Goal: Transaction & Acquisition: Purchase product/service

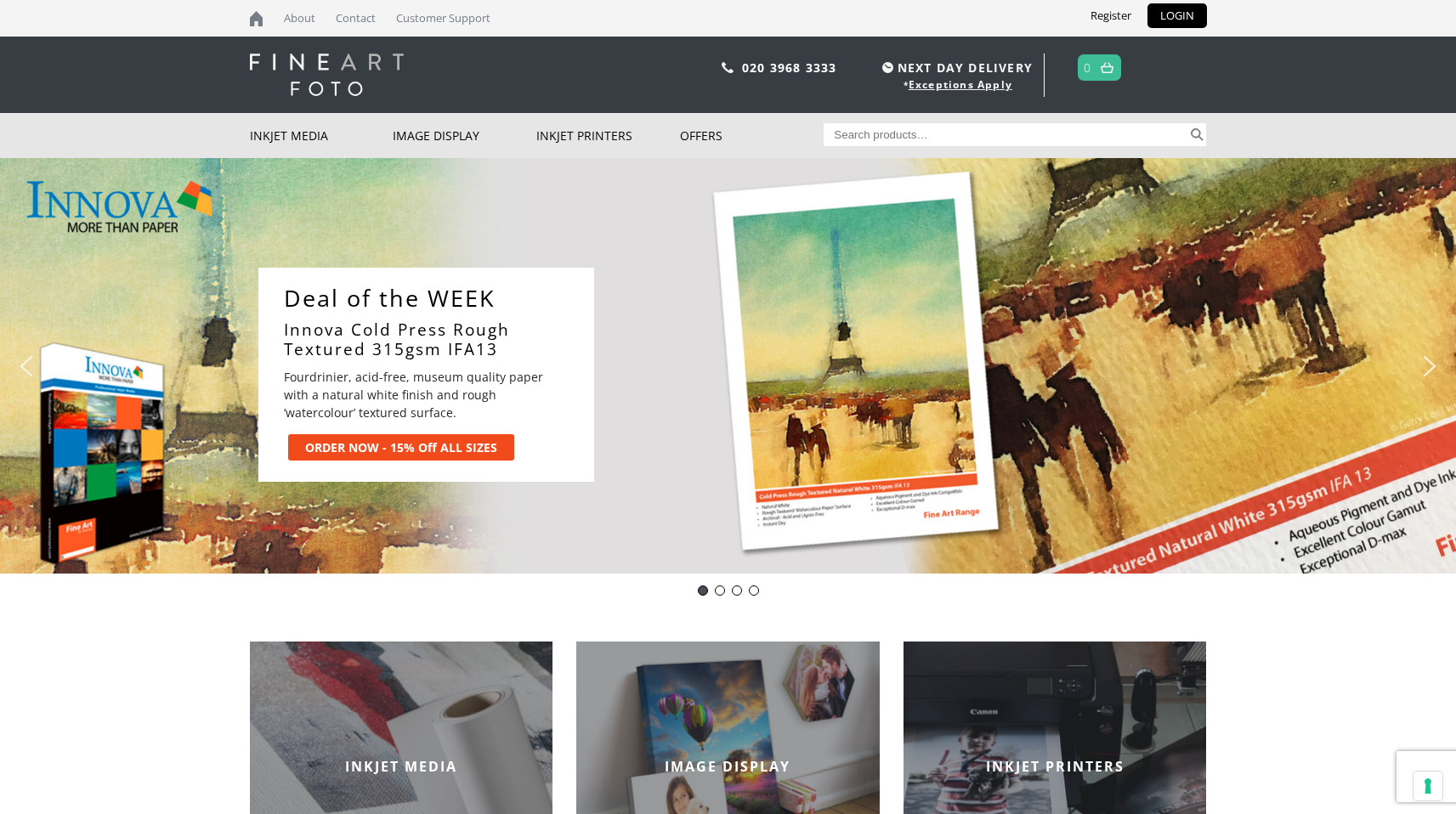
click at [351, 342] on link "Innova Cold Press Rough Textured 315gsm IFA13" at bounding box center [431, 340] width 294 height 39
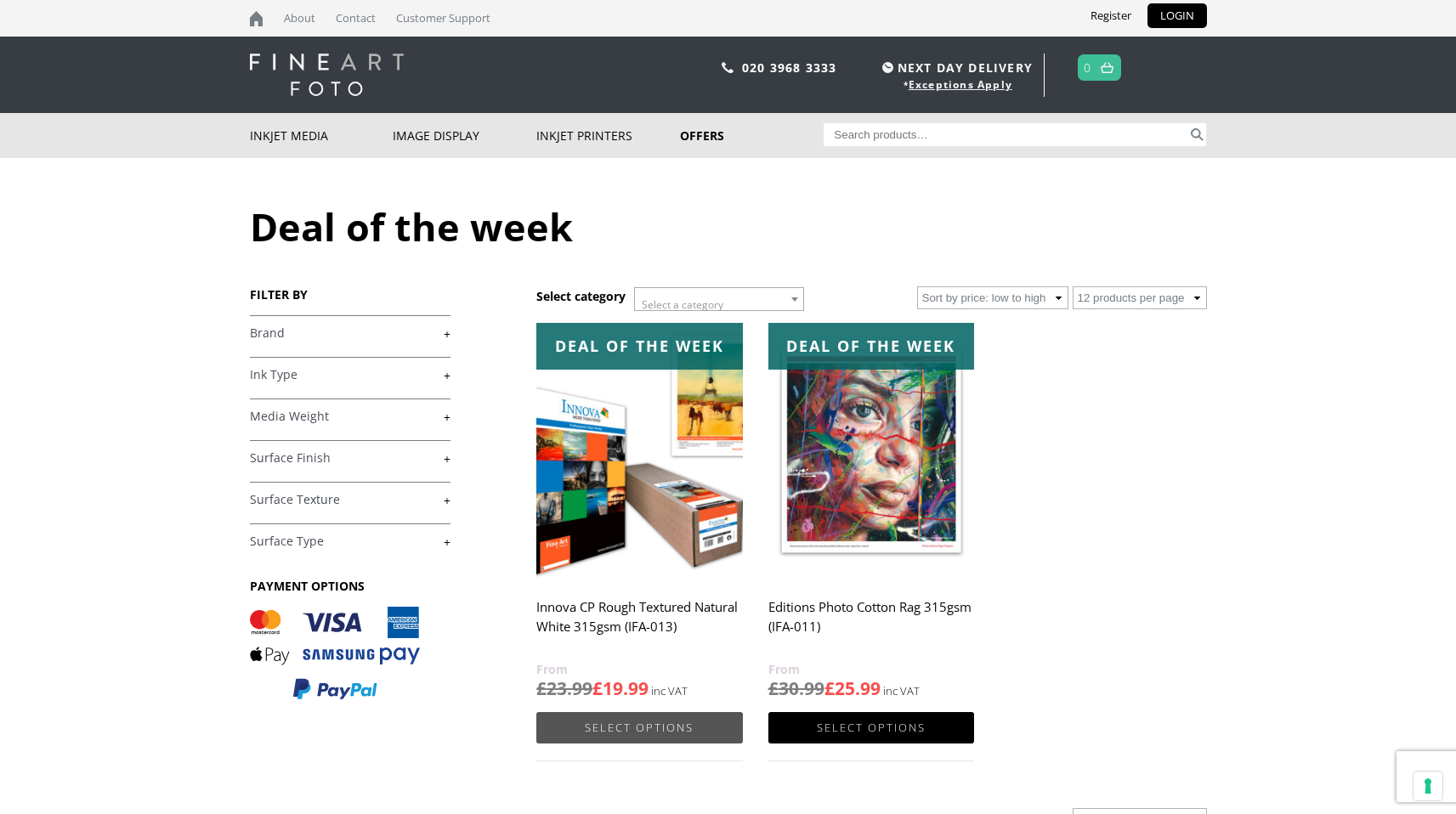
click at [616, 731] on link "Select options" at bounding box center [639, 727] width 206 height 31
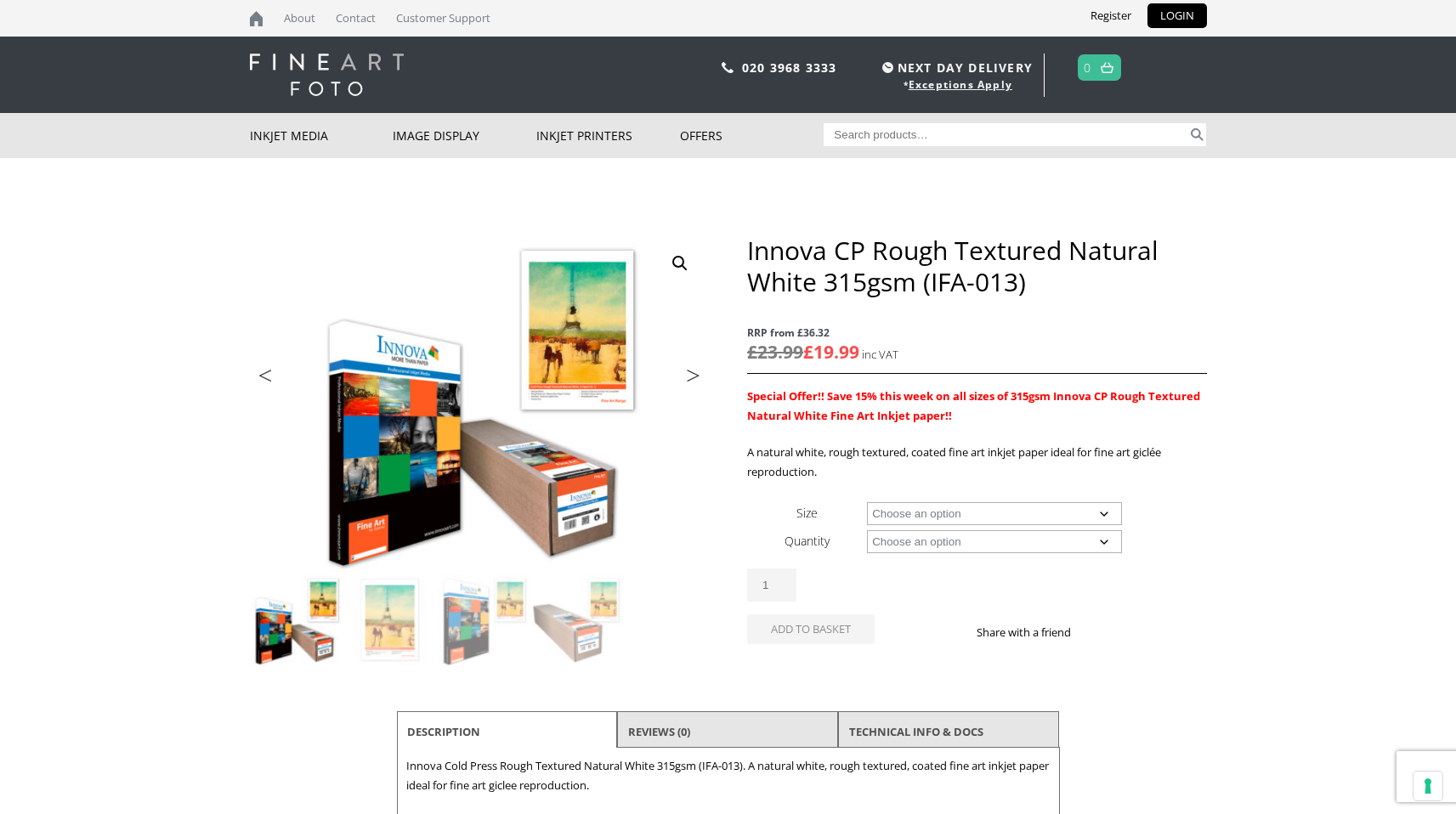
click at [1057, 520] on select "Choose an option A4 Sheet A3 Sheet A3+ Sheet A2 Sheet 17" Wide Roll 24" Wide Ro…" at bounding box center [995, 513] width 255 height 23
click at [867, 502] on select "Choose an option A4 Sheet A3 Sheet A3+ Sheet A2 Sheet 17" Wide Roll 24" Wide Ro…" at bounding box center [995, 513] width 255 height 23
select select "a2-sheet"
click at [1033, 551] on select "Choose an option 25 Sheets" at bounding box center [995, 541] width 255 height 23
select select "25-sheets"
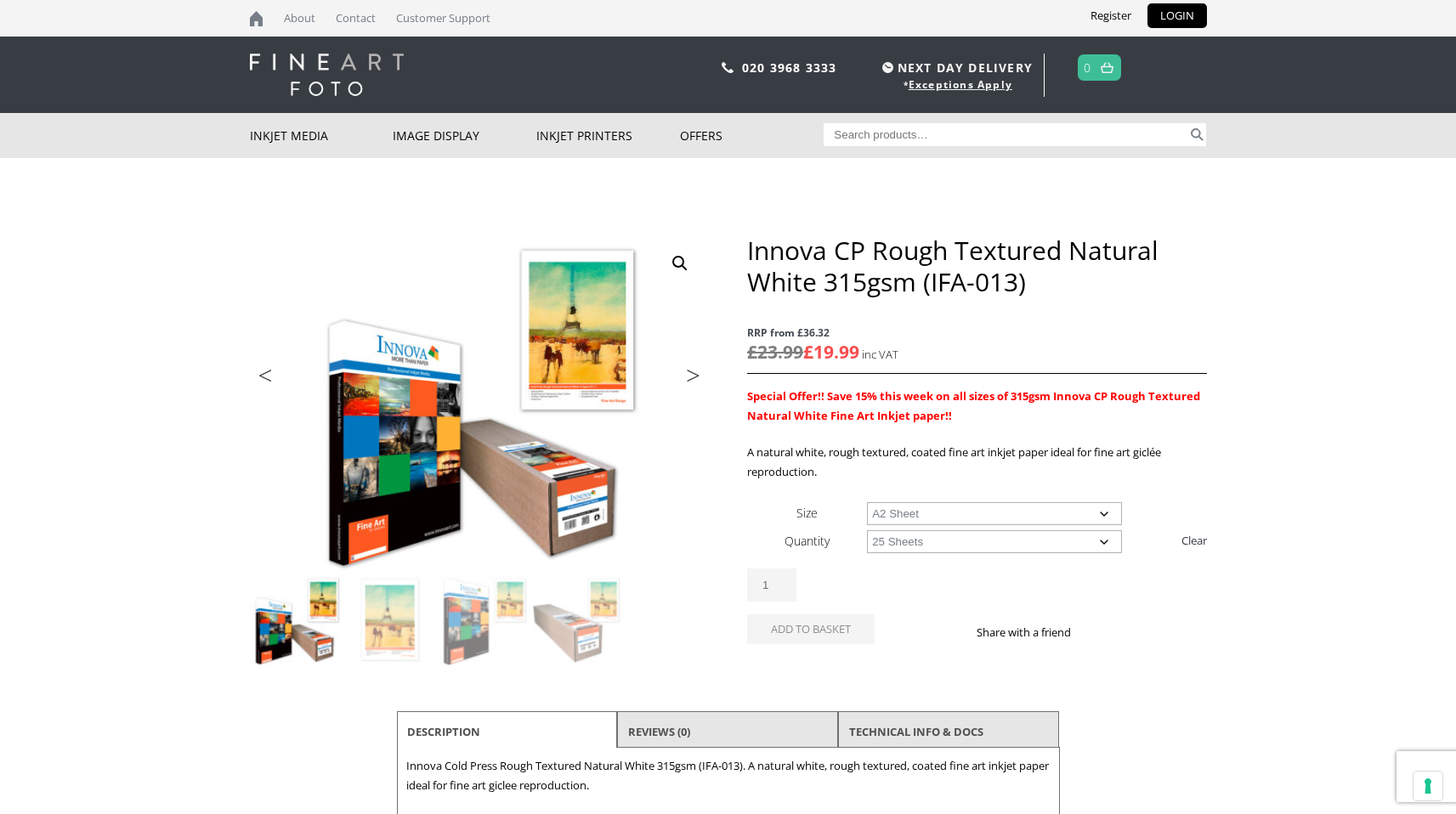
click at [867, 530] on select "Choose an option 25 Sheets" at bounding box center [995, 541] width 255 height 23
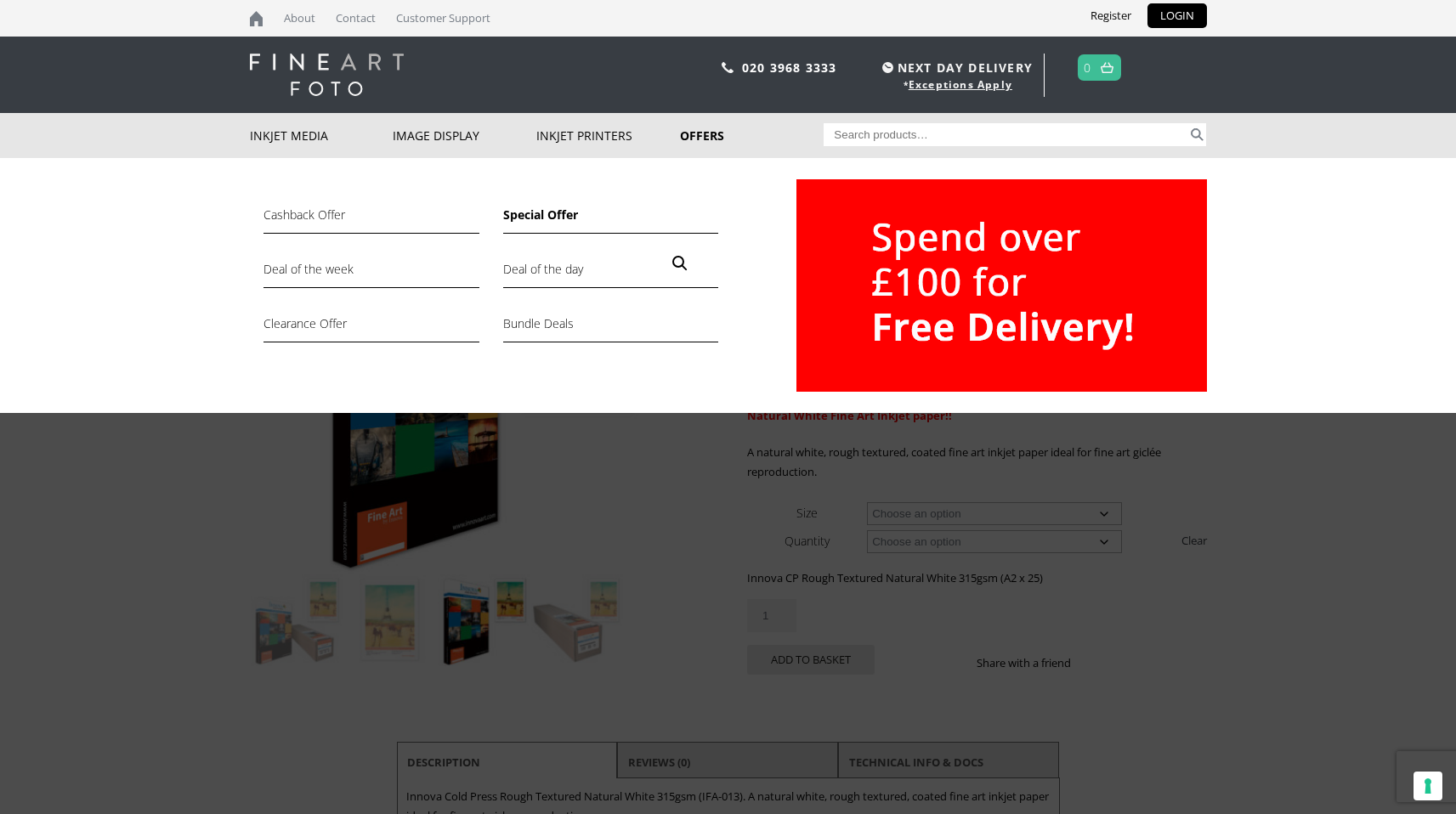
click at [541, 213] on link "Special Offer" at bounding box center [610, 219] width 215 height 29
click at [711, 134] on link "Offers" at bounding box center [751, 135] width 144 height 45
click at [711, 136] on link "Offers" at bounding box center [751, 135] width 144 height 45
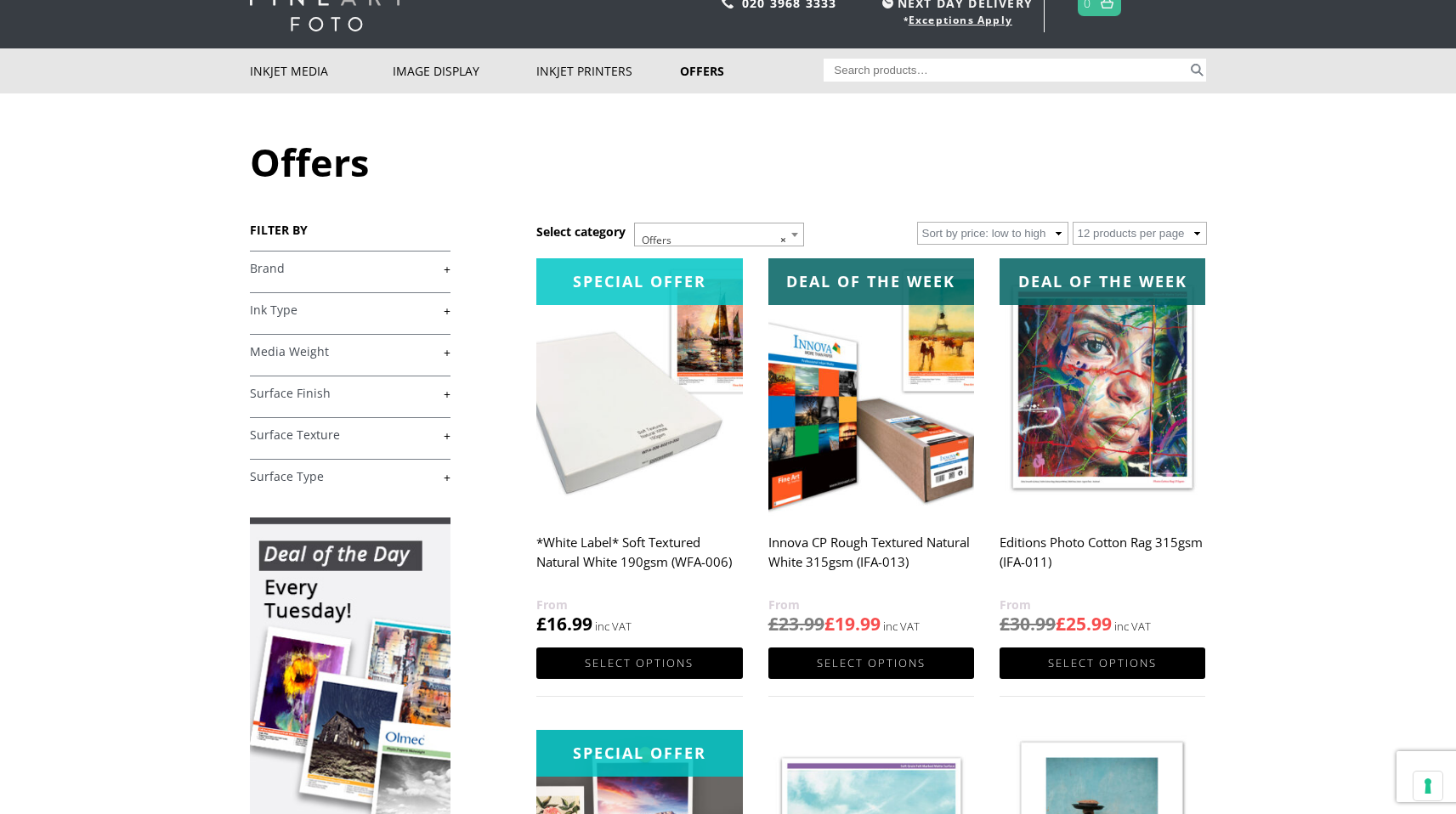
scroll to position [77, 0]
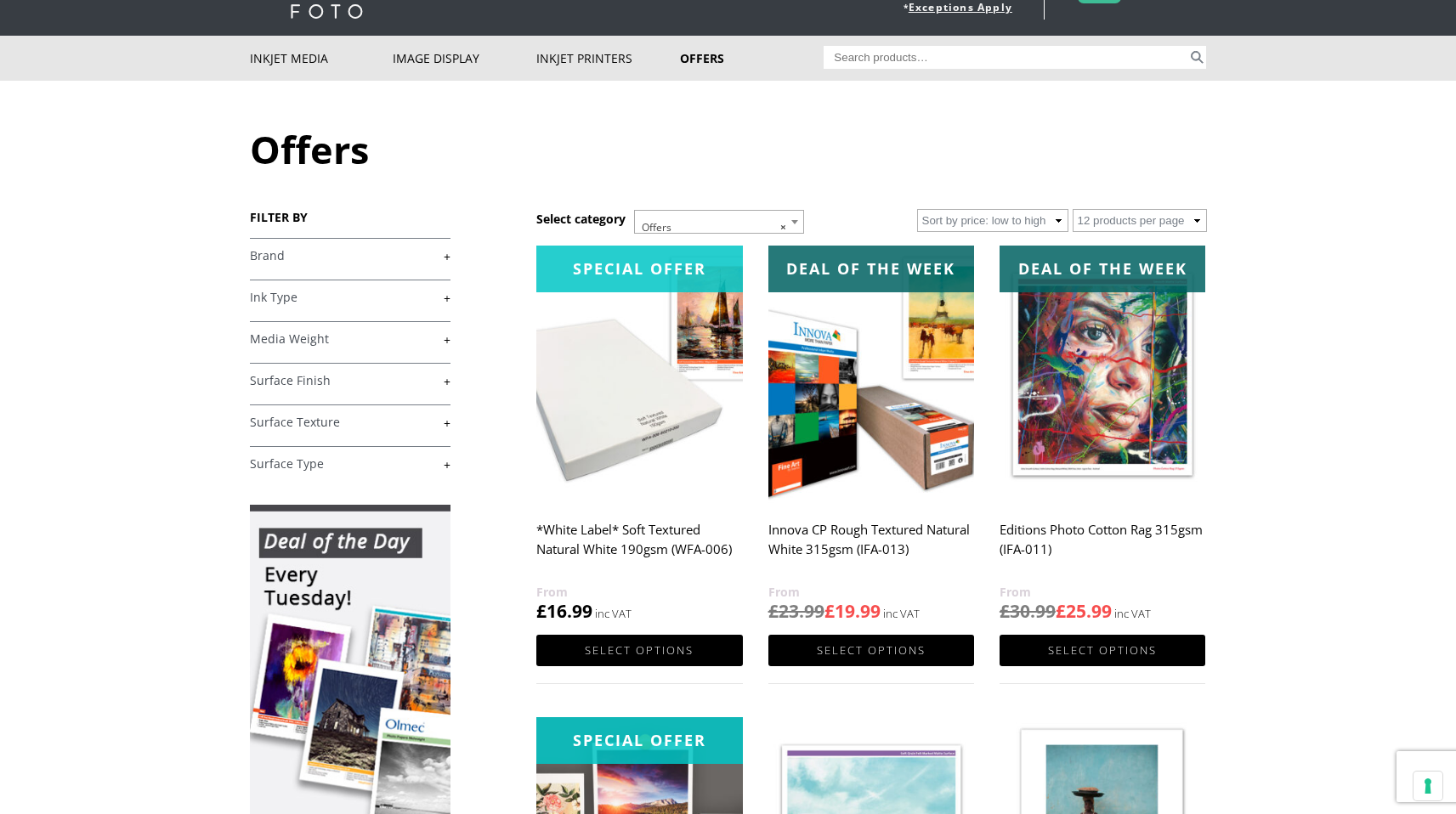
click at [1110, 529] on h2 "Editions Photo Cotton Rag 315gsm (IFA-011)" at bounding box center [1103, 548] width 206 height 68
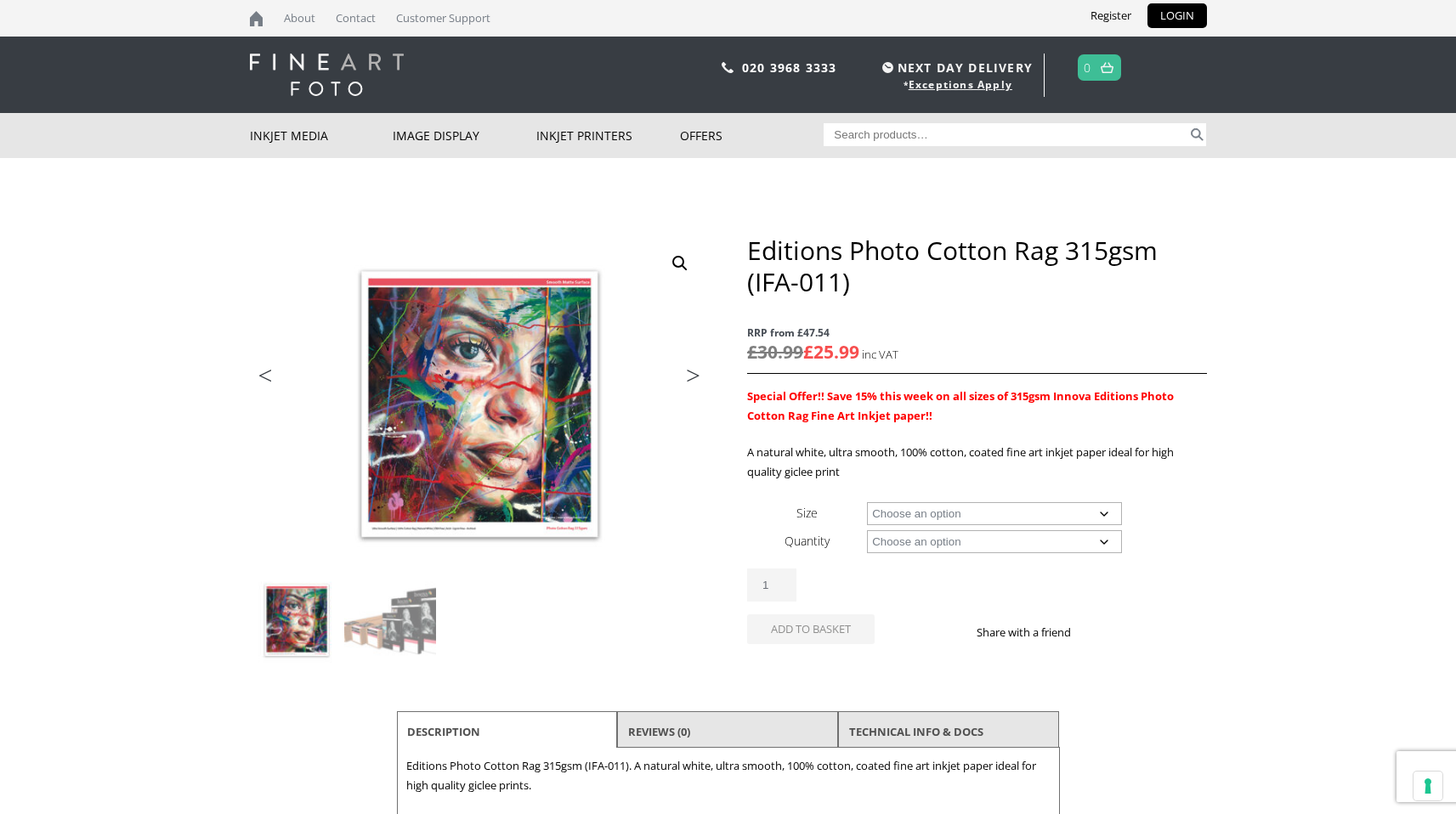
click at [1080, 511] on select "Choose an option A4 Sheet A3 Sheet A3+ Sheet A2 Sheet 17" Wide Roll 24" Wide Ro…" at bounding box center [995, 513] width 255 height 23
click at [867, 502] on select "Choose an option A4 Sheet A3 Sheet A3+ Sheet A2 Sheet 17" Wide Roll 24" Wide Ro…" at bounding box center [995, 513] width 255 height 23
select select "a2-sheet"
click at [1042, 540] on select "Choose an option 25 Sheets" at bounding box center [995, 541] width 255 height 23
select select "25-sheets"
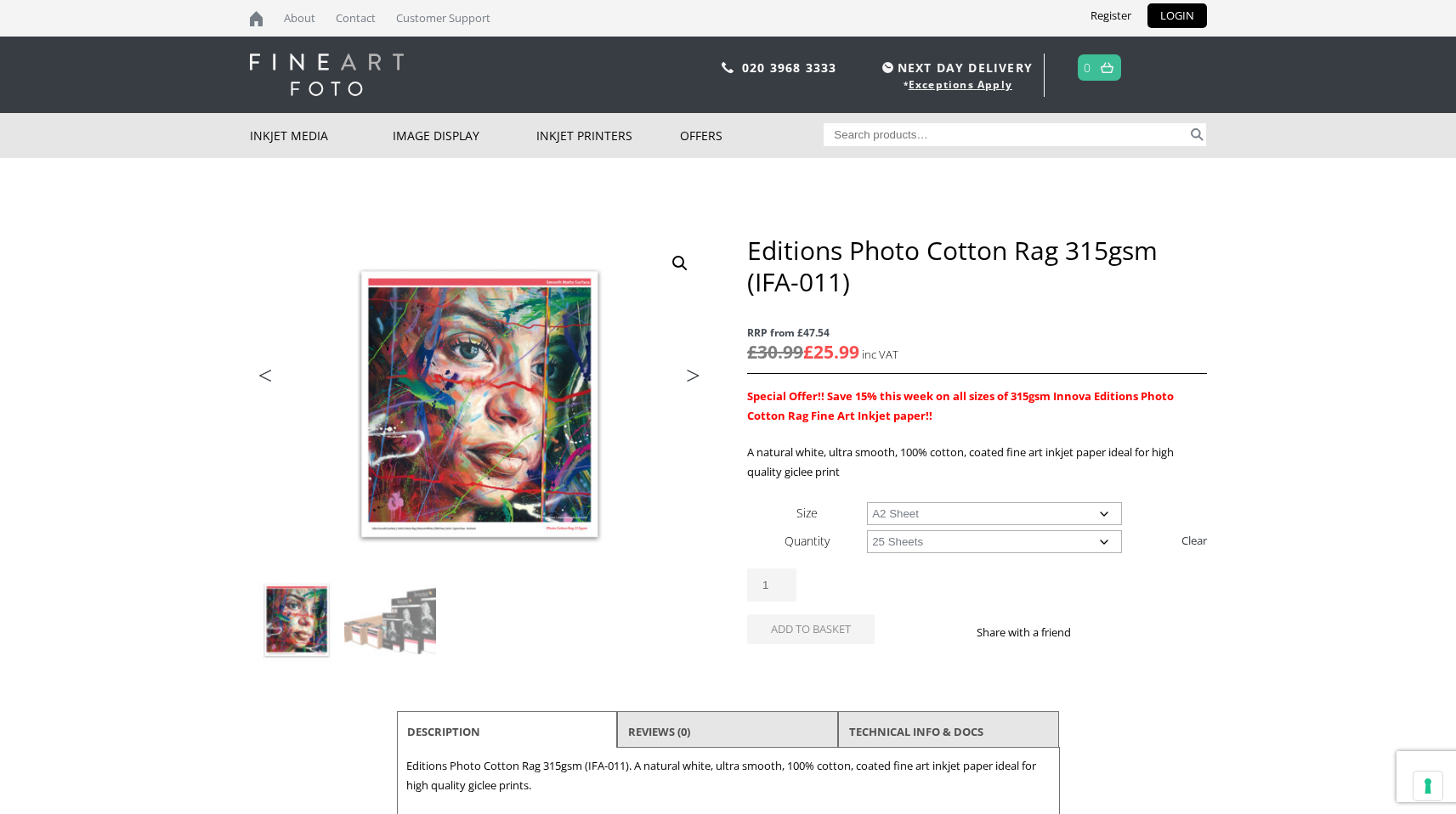
click at [867, 530] on select "Choose an option 25 Sheets" at bounding box center [995, 541] width 255 height 23
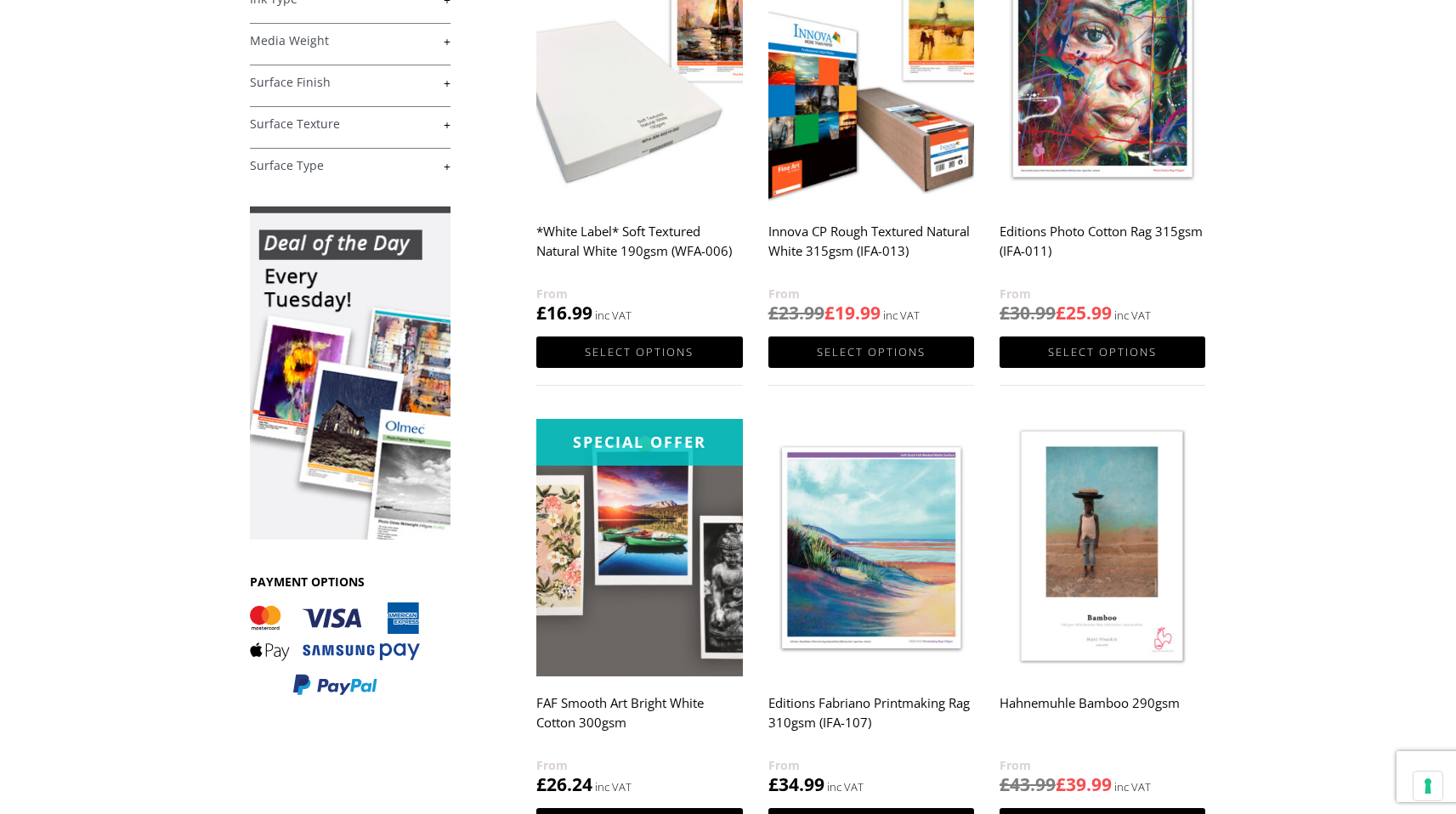
scroll to position [377, 0]
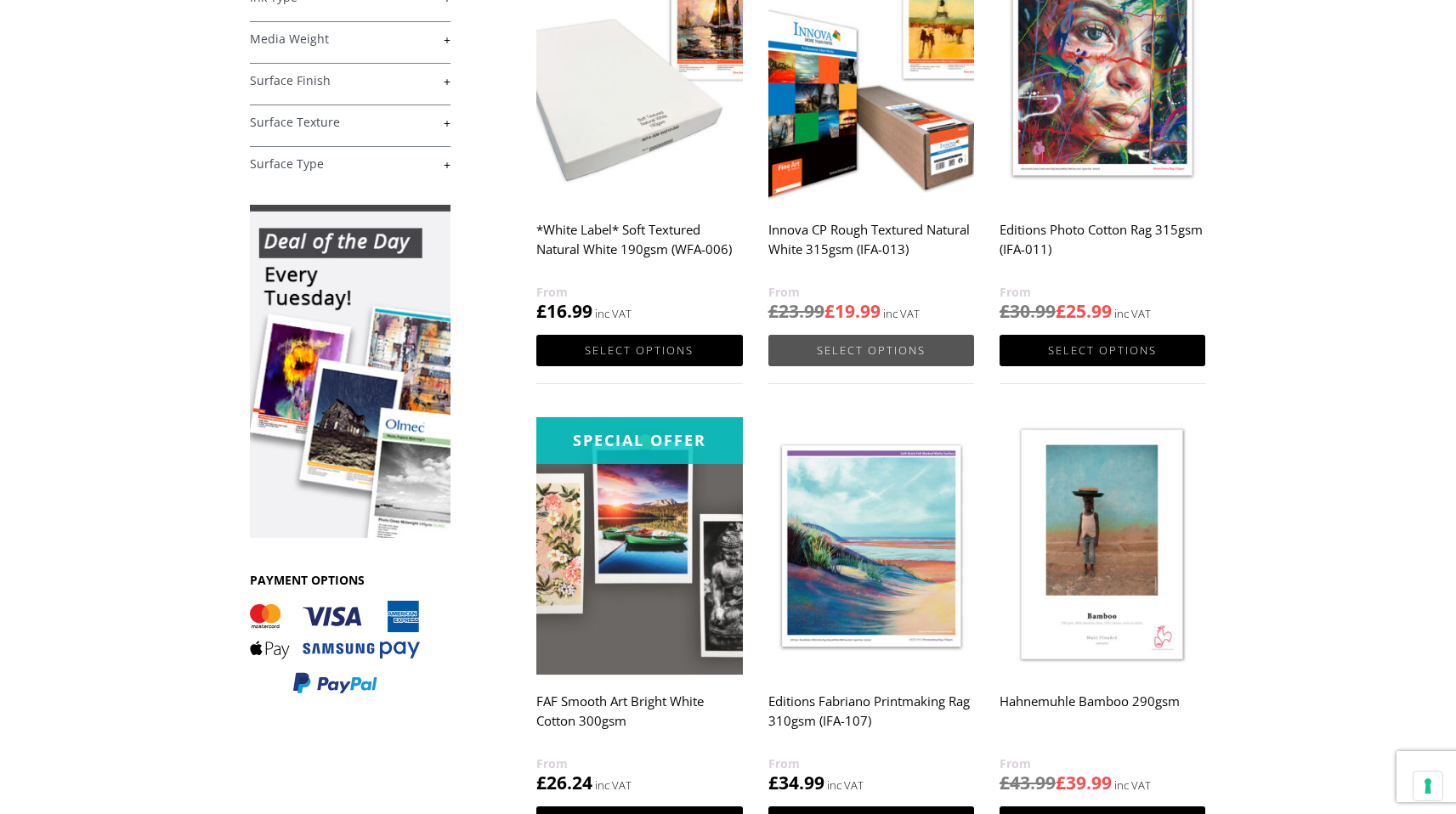
click at [876, 351] on link "Select options" at bounding box center [871, 350] width 206 height 31
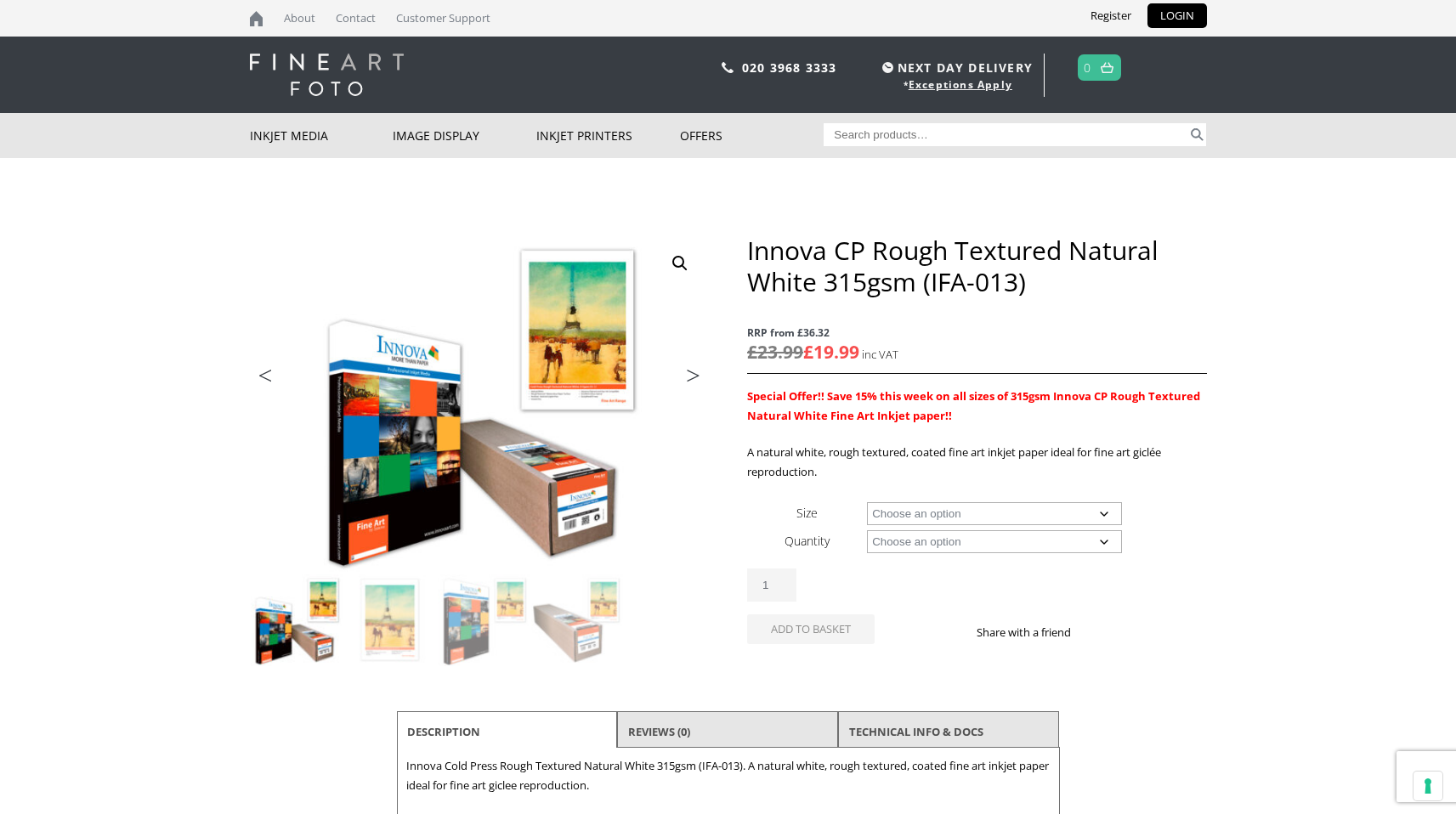
click at [1044, 519] on select "Choose an option A4 Sheet A3 Sheet A3+ Sheet A2 Sheet 17" Wide Roll 24" Wide Ro…" at bounding box center [995, 513] width 255 height 23
click at [867, 502] on select "Choose an option A4 Sheet A3 Sheet A3+ Sheet A2 Sheet 17" Wide Roll 24" Wide Ro…" at bounding box center [995, 513] width 255 height 23
select select "a2-sheet"
click at [987, 542] on select "Choose an option 25 Sheets" at bounding box center [995, 541] width 255 height 23
select select "25-sheets"
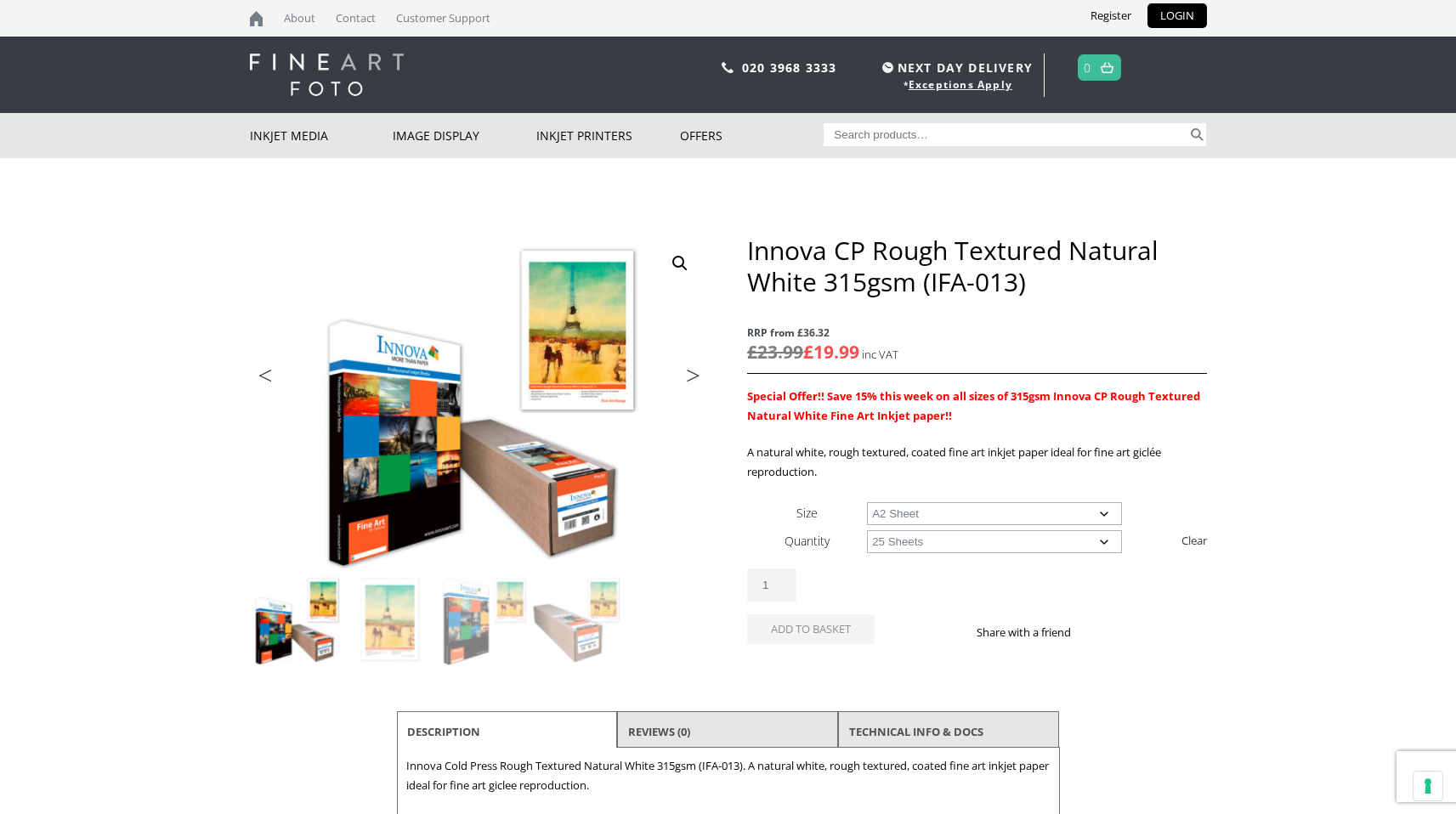
click at [867, 530] on select "Choose an option 25 Sheets" at bounding box center [995, 541] width 255 height 23
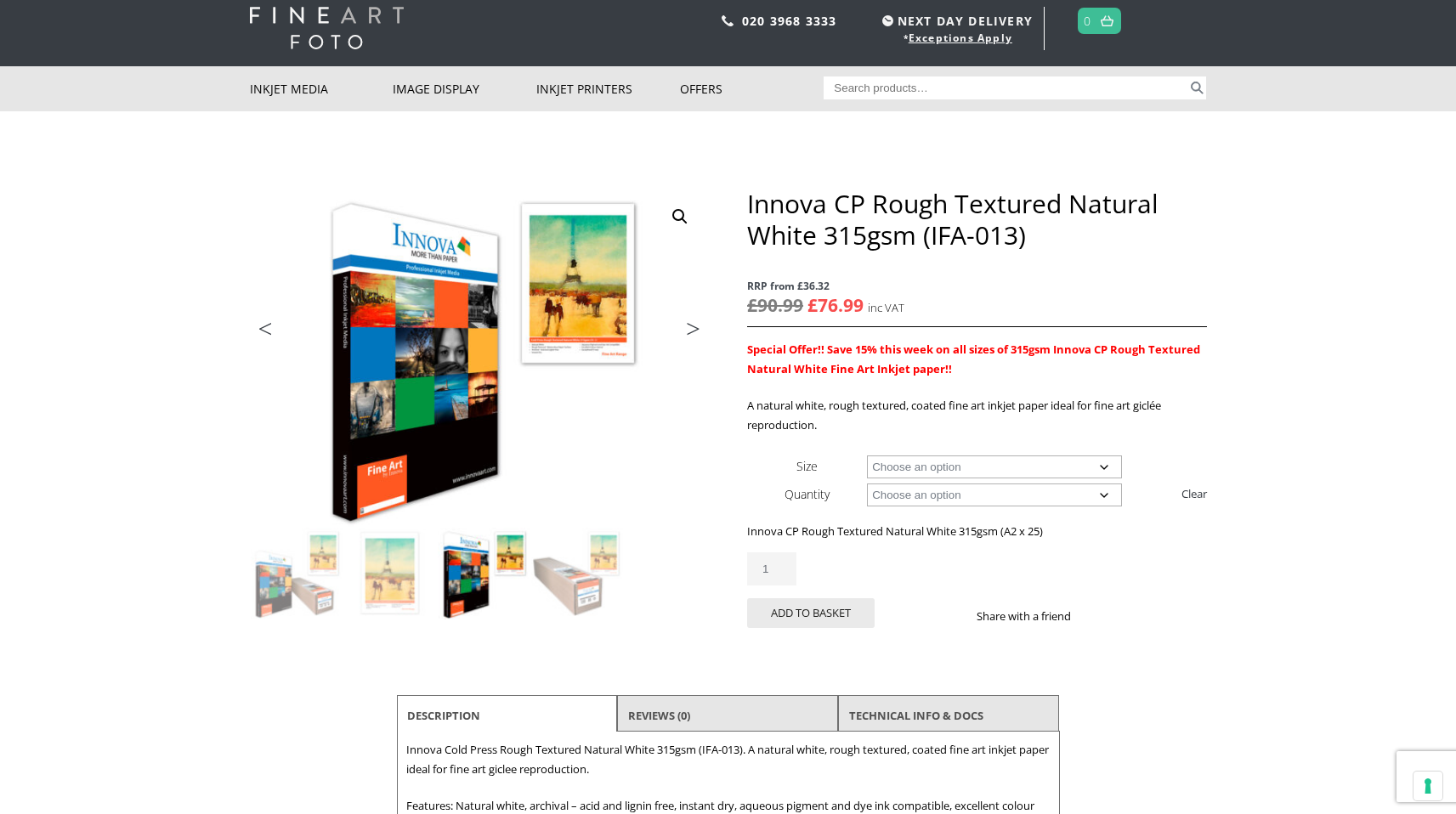
scroll to position [49, 0]
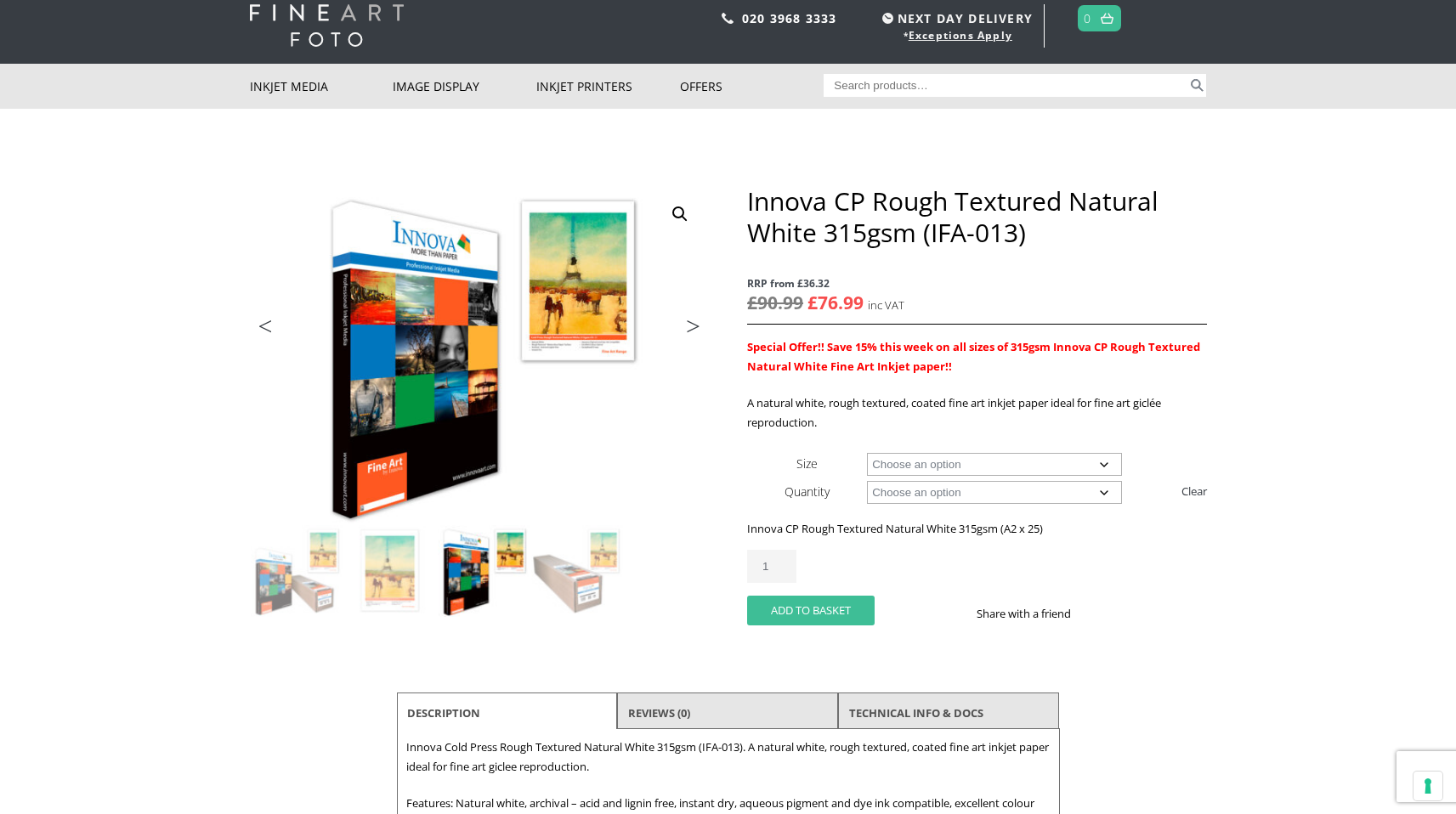
click at [817, 601] on button "Add to basket" at bounding box center [811, 610] width 128 height 30
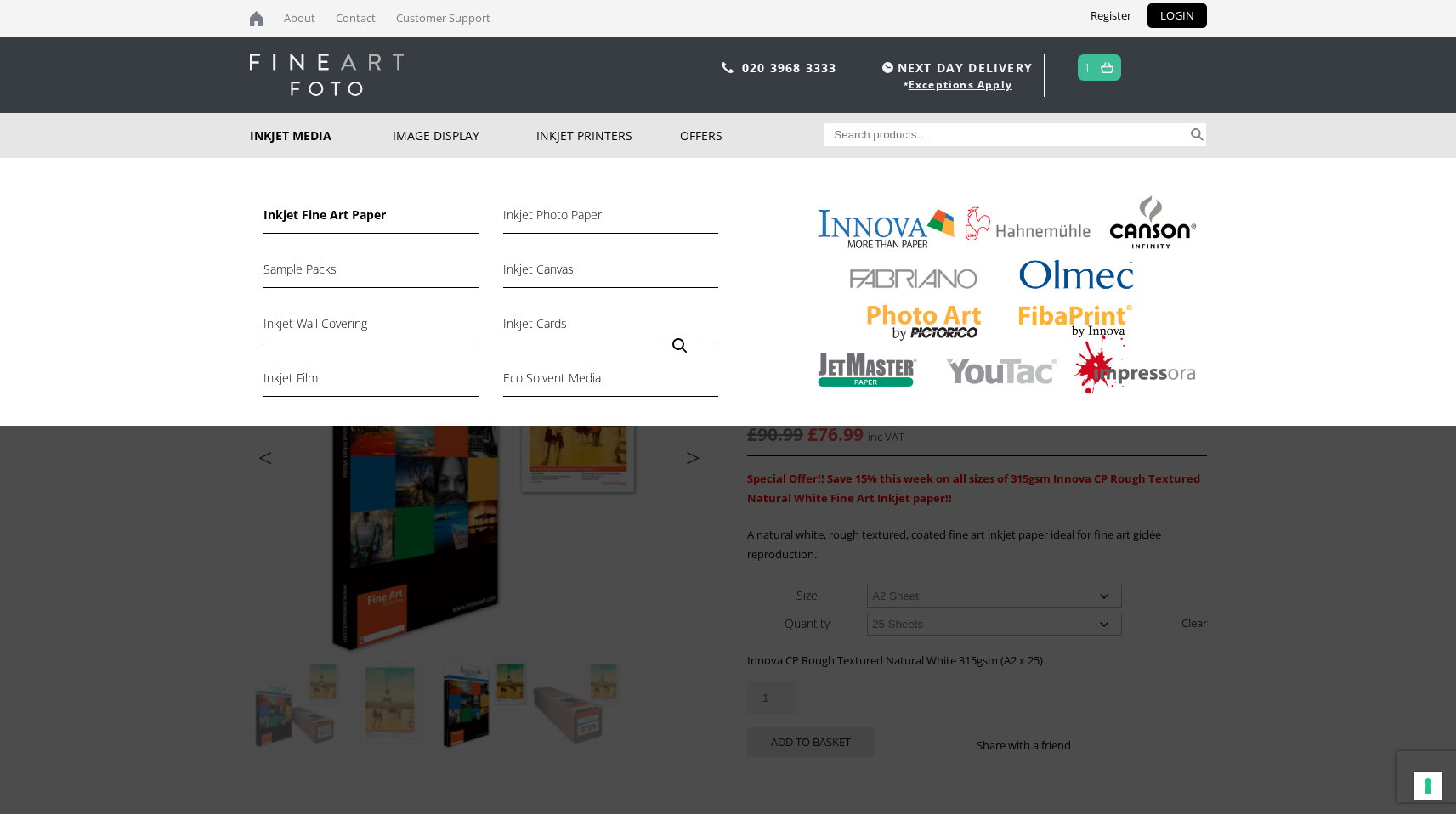
click at [375, 214] on link "Inkjet Fine Art Paper" at bounding box center [371, 219] width 215 height 29
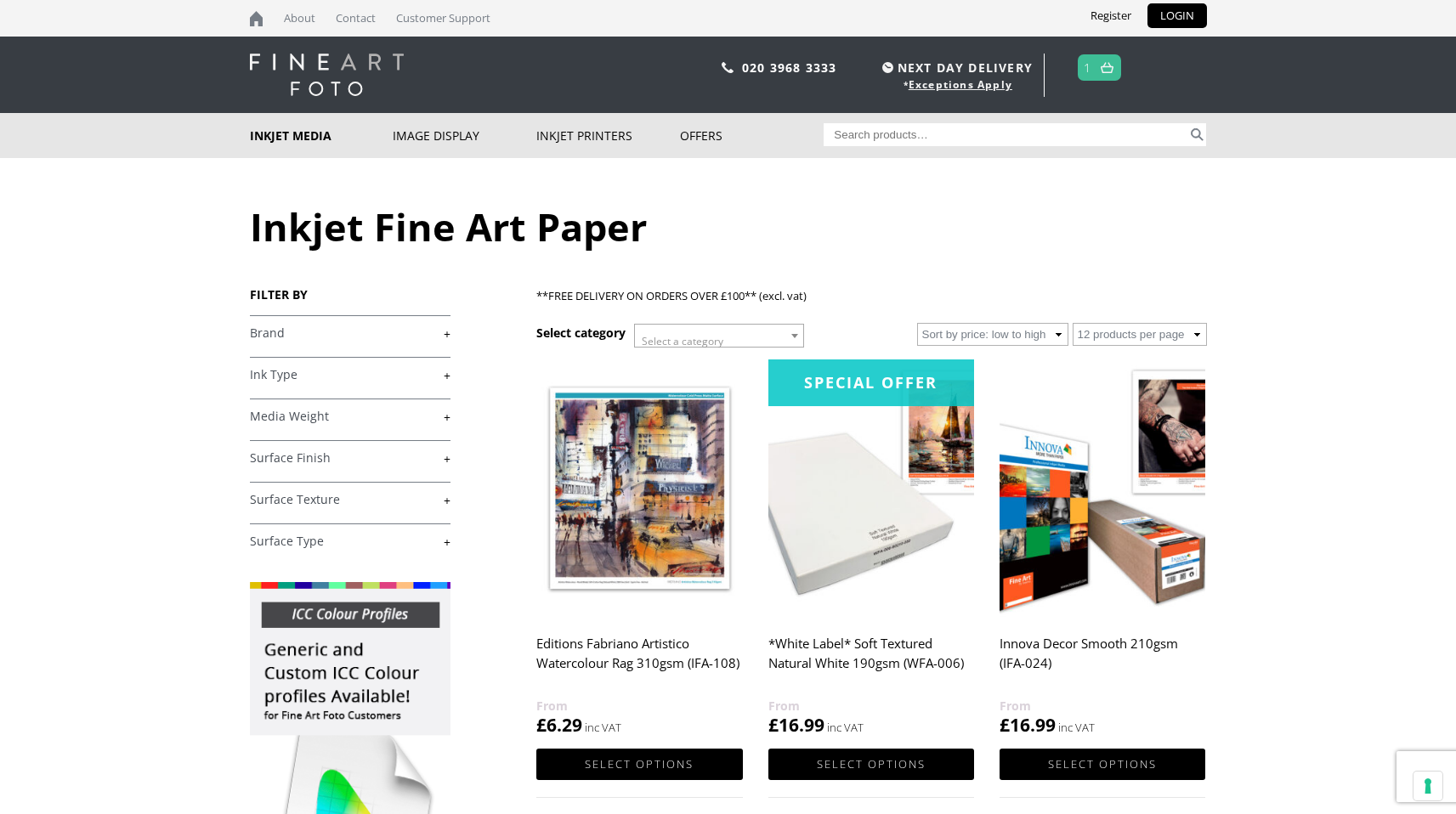
click at [363, 456] on link "+" at bounding box center [351, 458] width 201 height 16
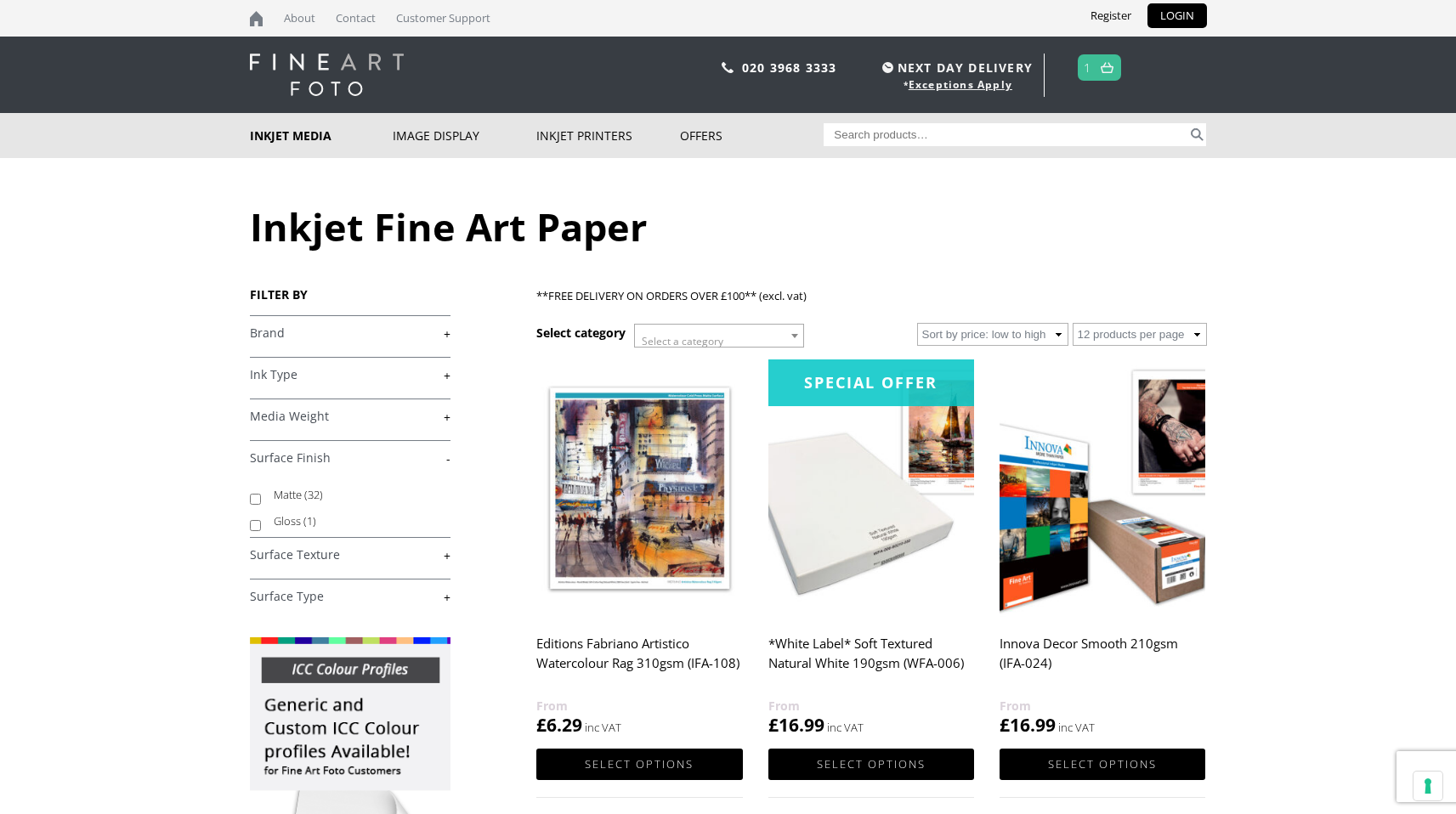
click at [287, 524] on label "Gloss (1)" at bounding box center [354, 521] width 161 height 26
click at [261, 524] on input "Gloss (1)" at bounding box center [255, 525] width 11 height 11
checkbox input "true"
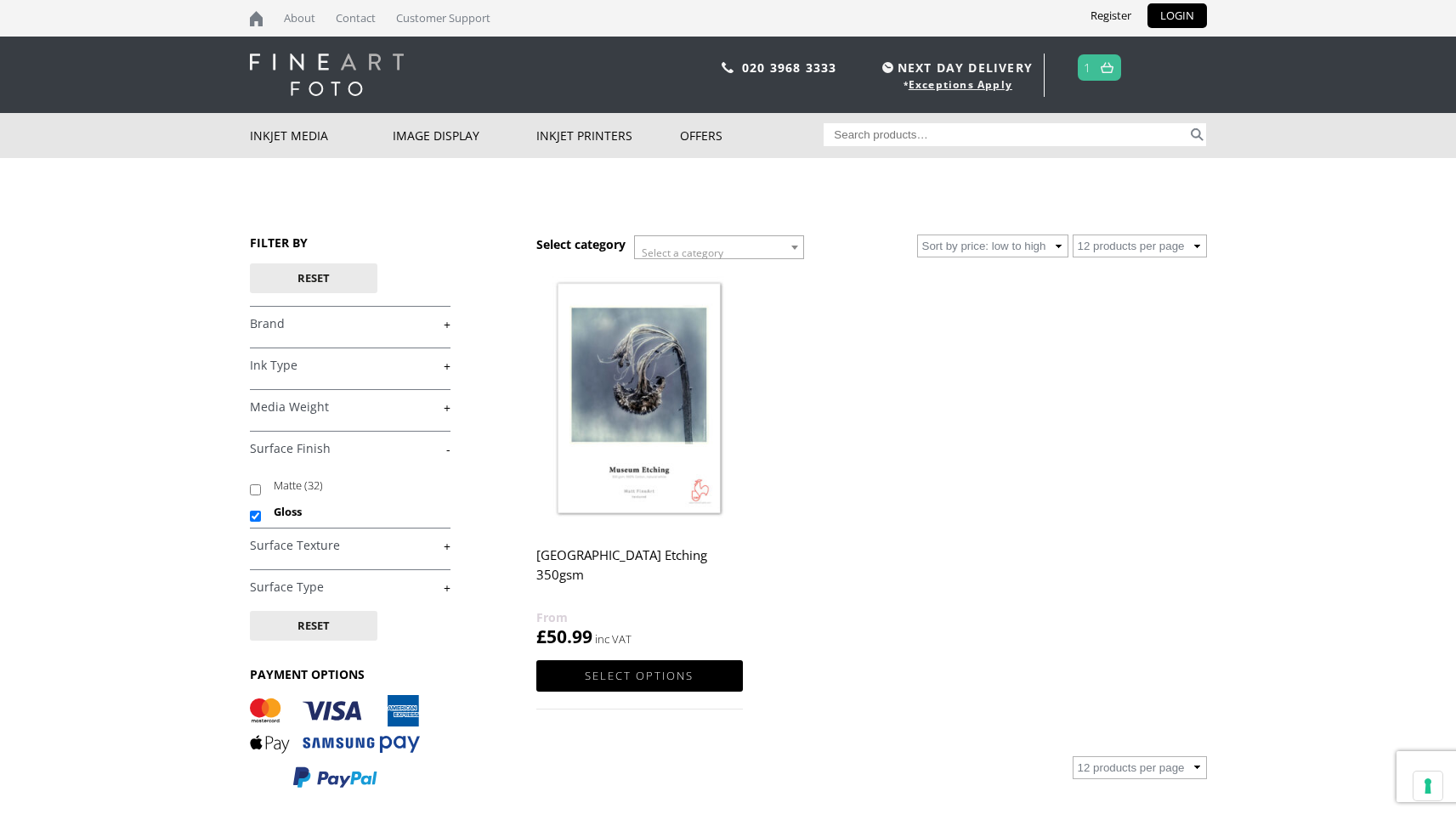
click at [417, 544] on link "+" at bounding box center [351, 545] width 201 height 16
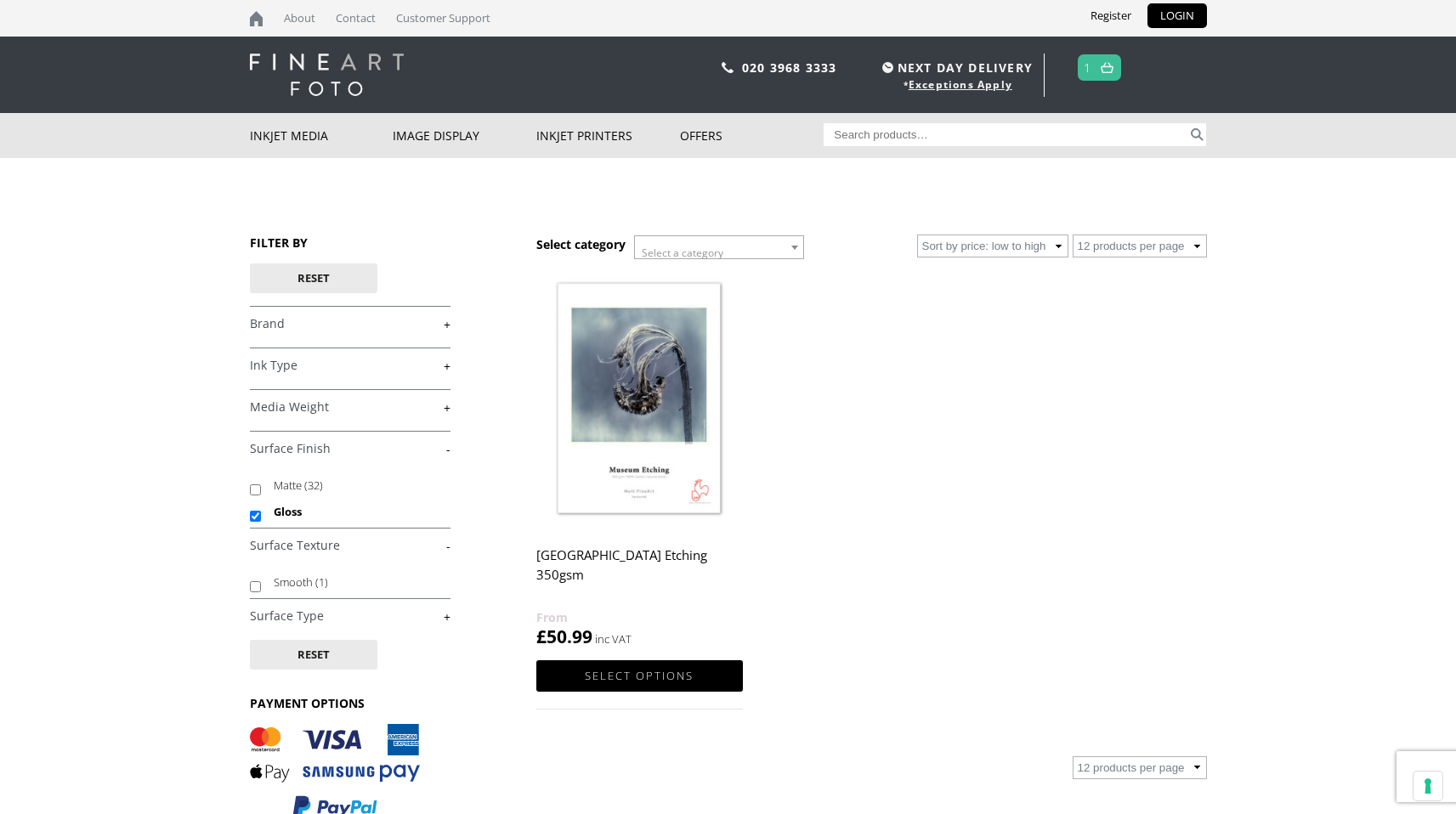
click at [419, 619] on link "+" at bounding box center [351, 616] width 201 height 16
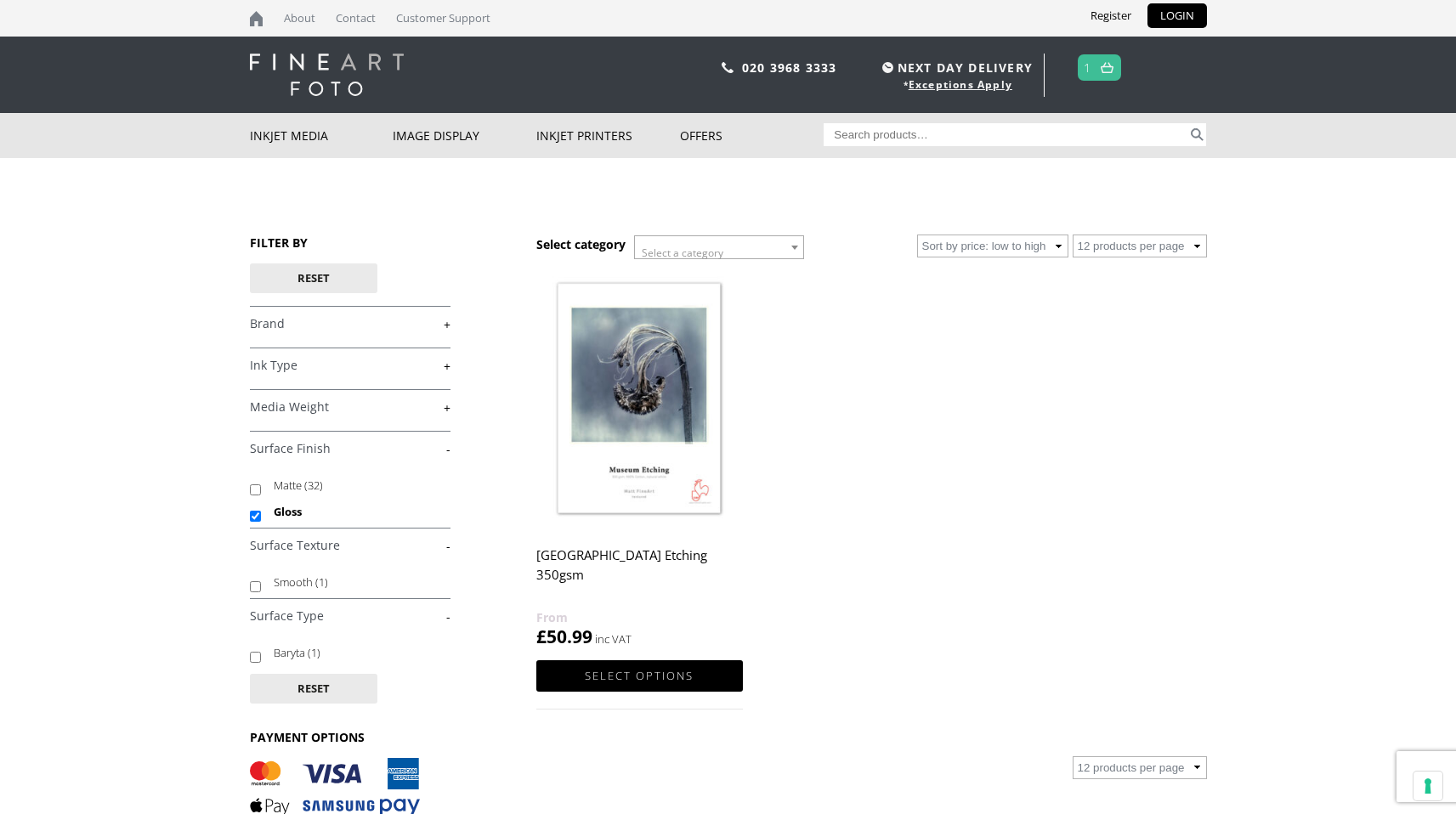
click at [642, 424] on img at bounding box center [639, 400] width 206 height 258
click at [632, 679] on link "Select options" at bounding box center [639, 675] width 206 height 31
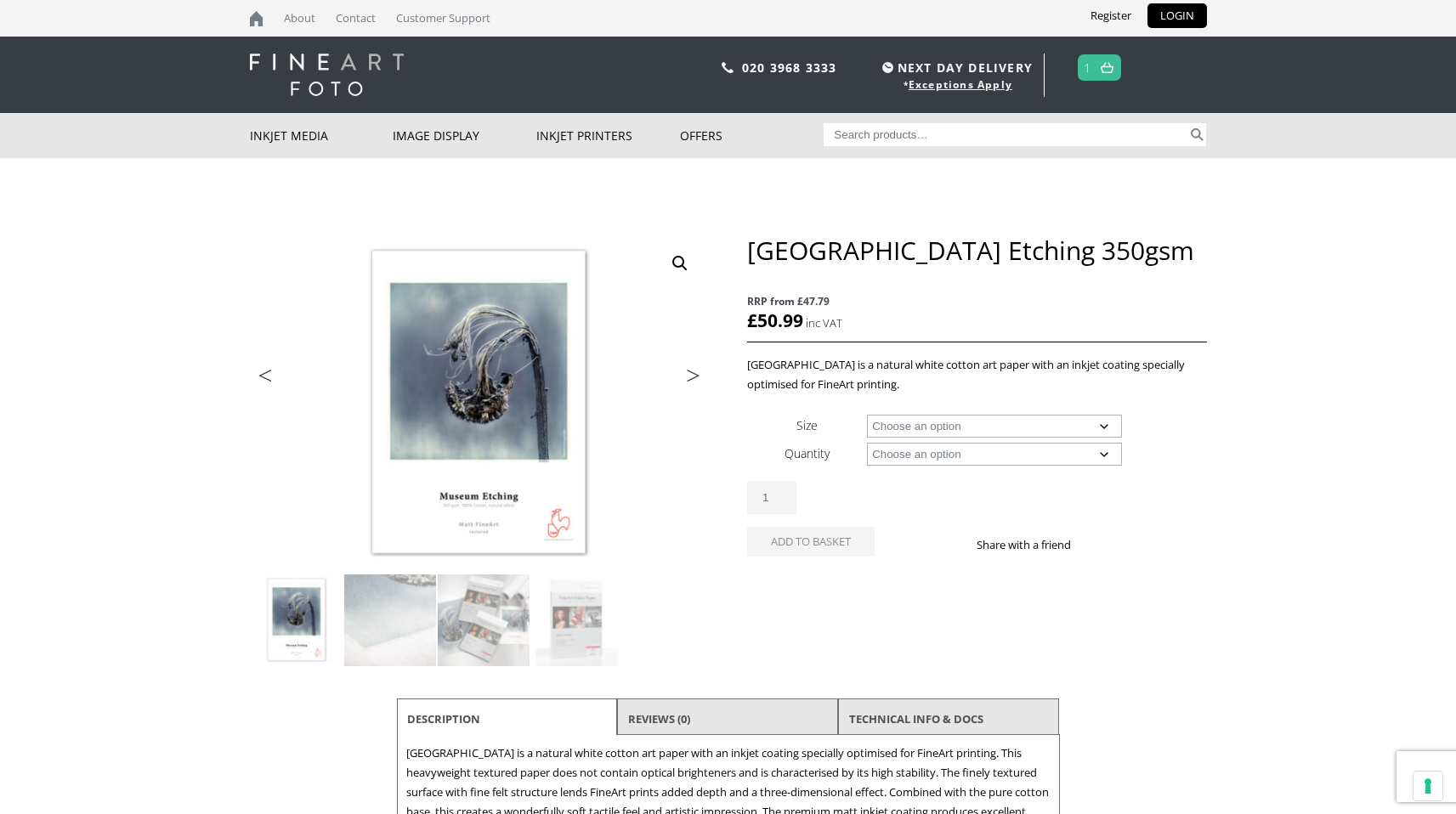
click at [979, 427] on select "Choose an option A4 Sheet A3 Sheet A3+ Sheet A2 Sheet 17" Wide Roll 24" Wide Ro…" at bounding box center [995, 425] width 255 height 23
click at [867, 414] on select "Choose an option A4 Sheet A3 Sheet A3+ Sheet A2 Sheet 17" Wide Roll 24" Wide Ro…" at bounding box center [995, 425] width 255 height 23
select select "a2-sheet"
click at [982, 456] on select "Choose an option 25 Sheets" at bounding box center [995, 453] width 255 height 23
select select "25-sheets"
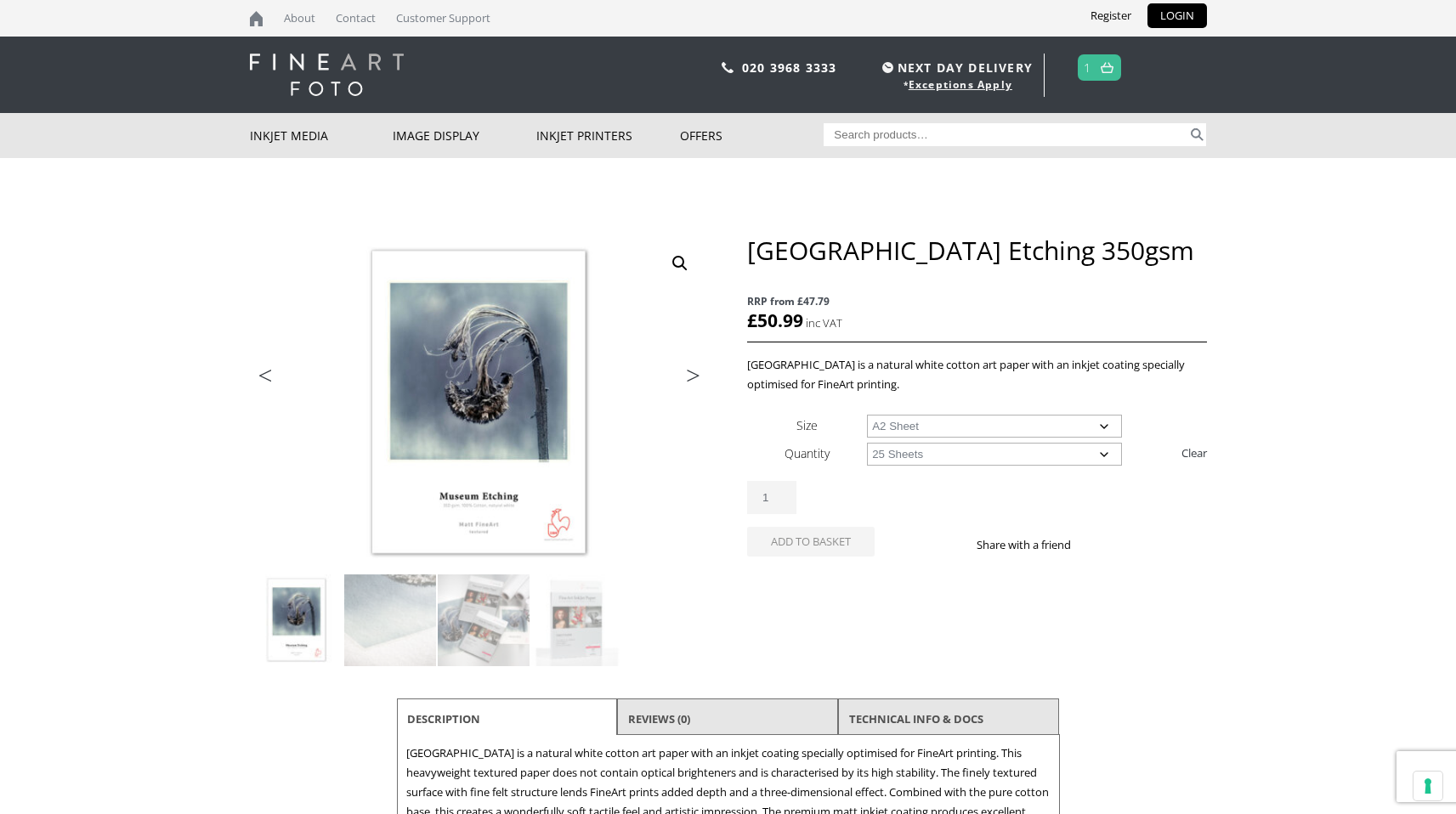
click at [867, 442] on select "Choose an option 25 Sheets" at bounding box center [995, 453] width 255 height 23
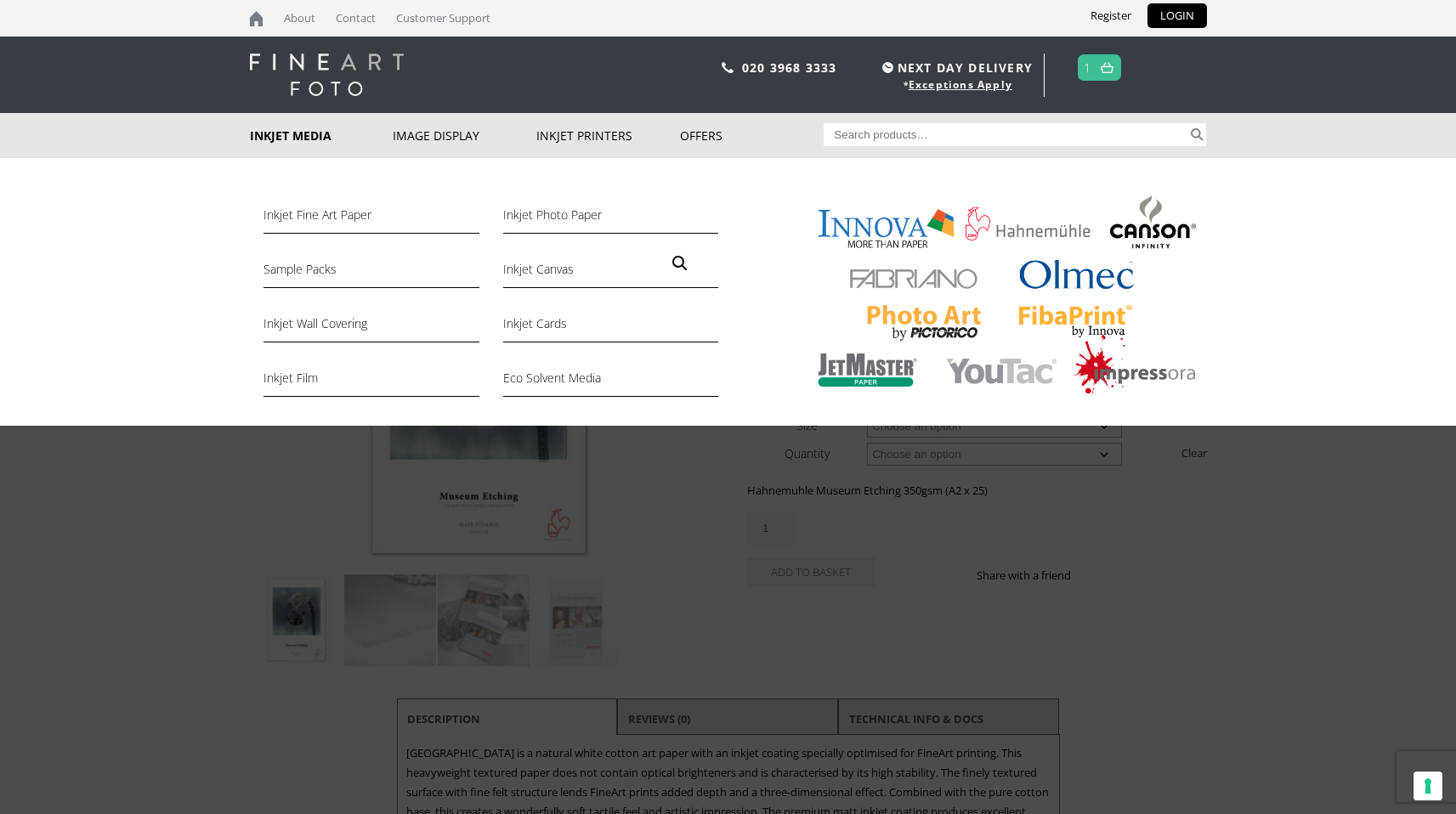
click at [283, 133] on link "Inkjet Media" at bounding box center [322, 135] width 144 height 45
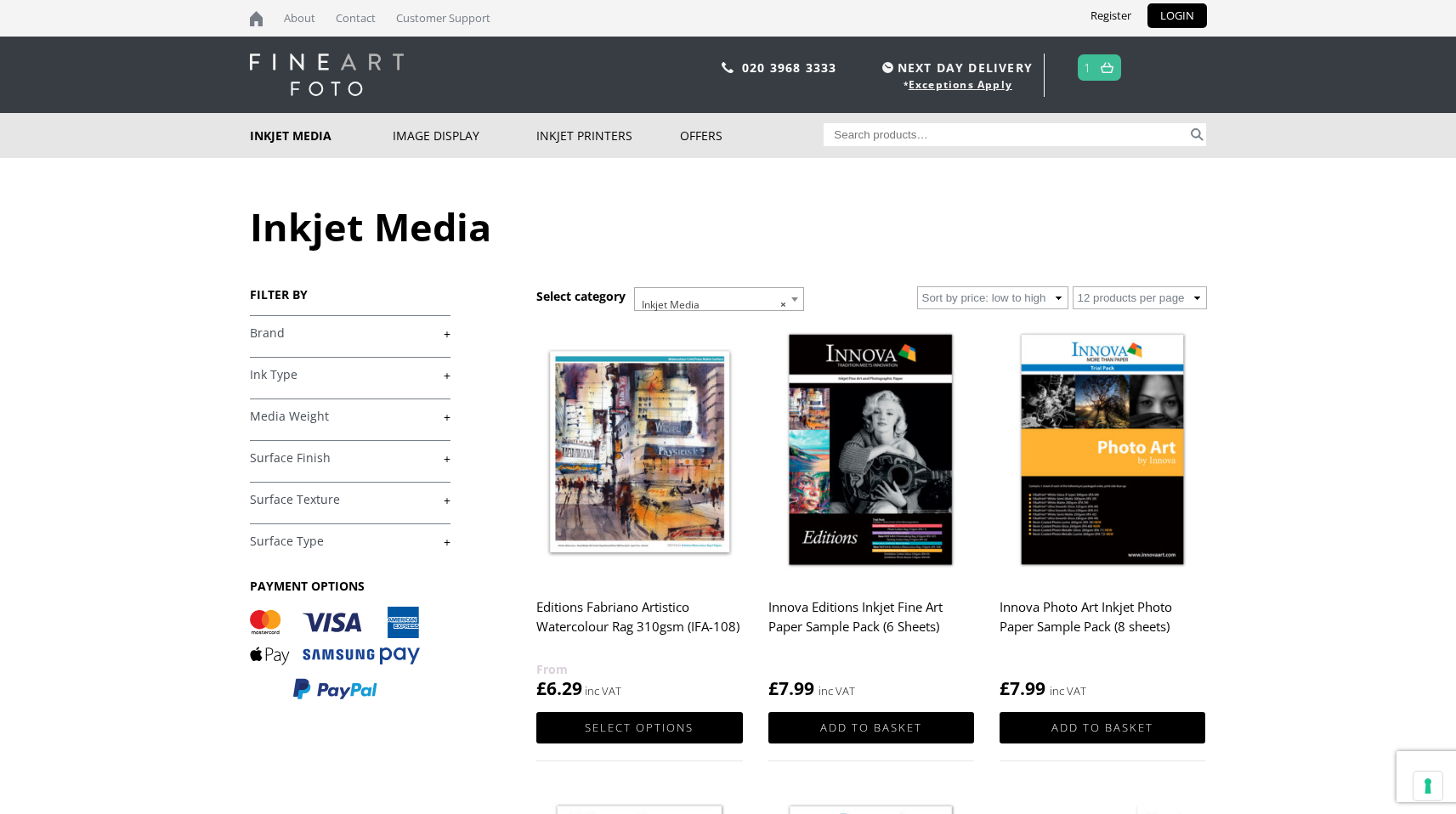
click at [398, 372] on link "+" at bounding box center [351, 374] width 201 height 16
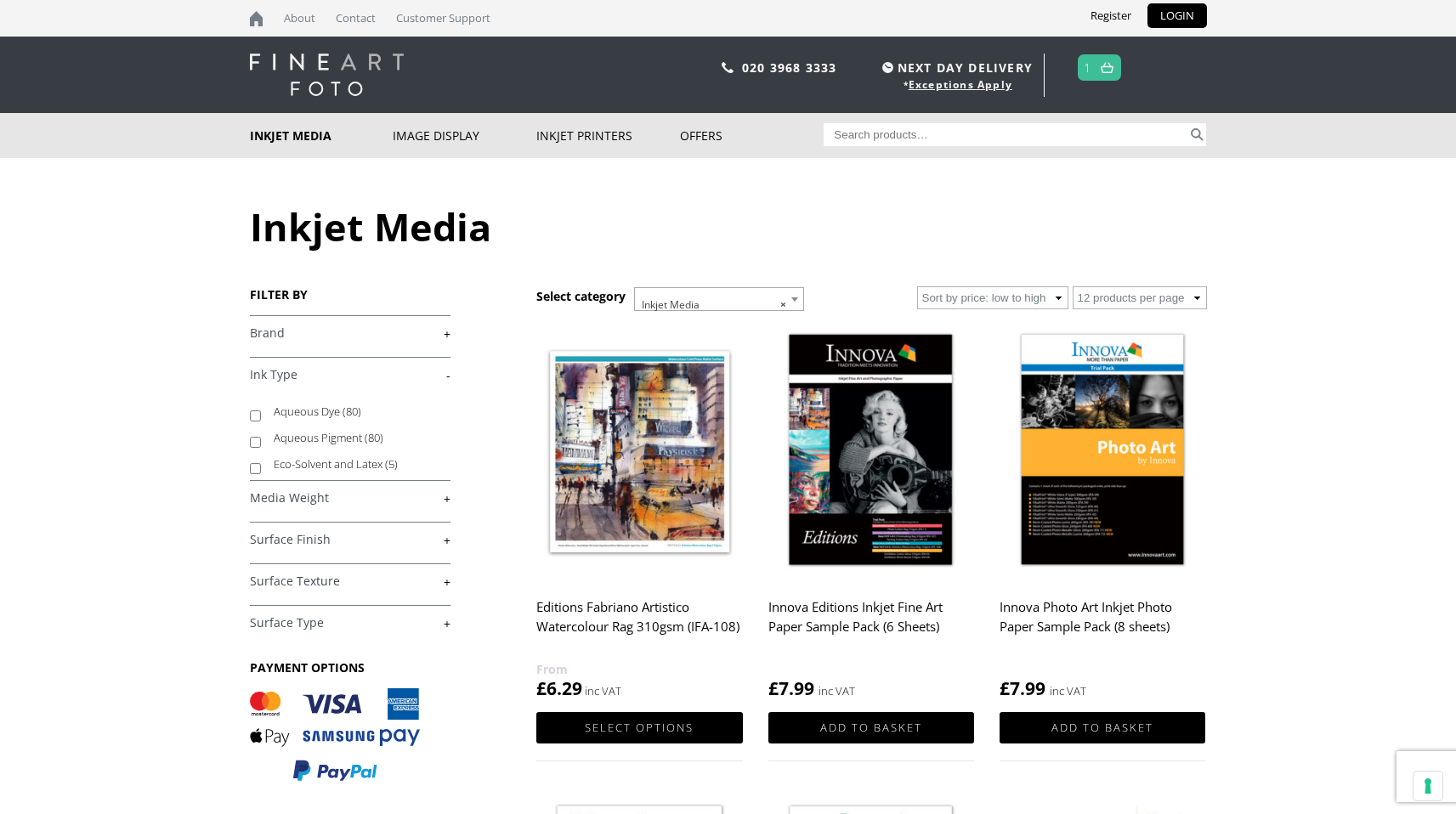
click at [255, 441] on input "Aqueous Pigment (80)" at bounding box center [255, 441] width 11 height 11
checkbox input "true"
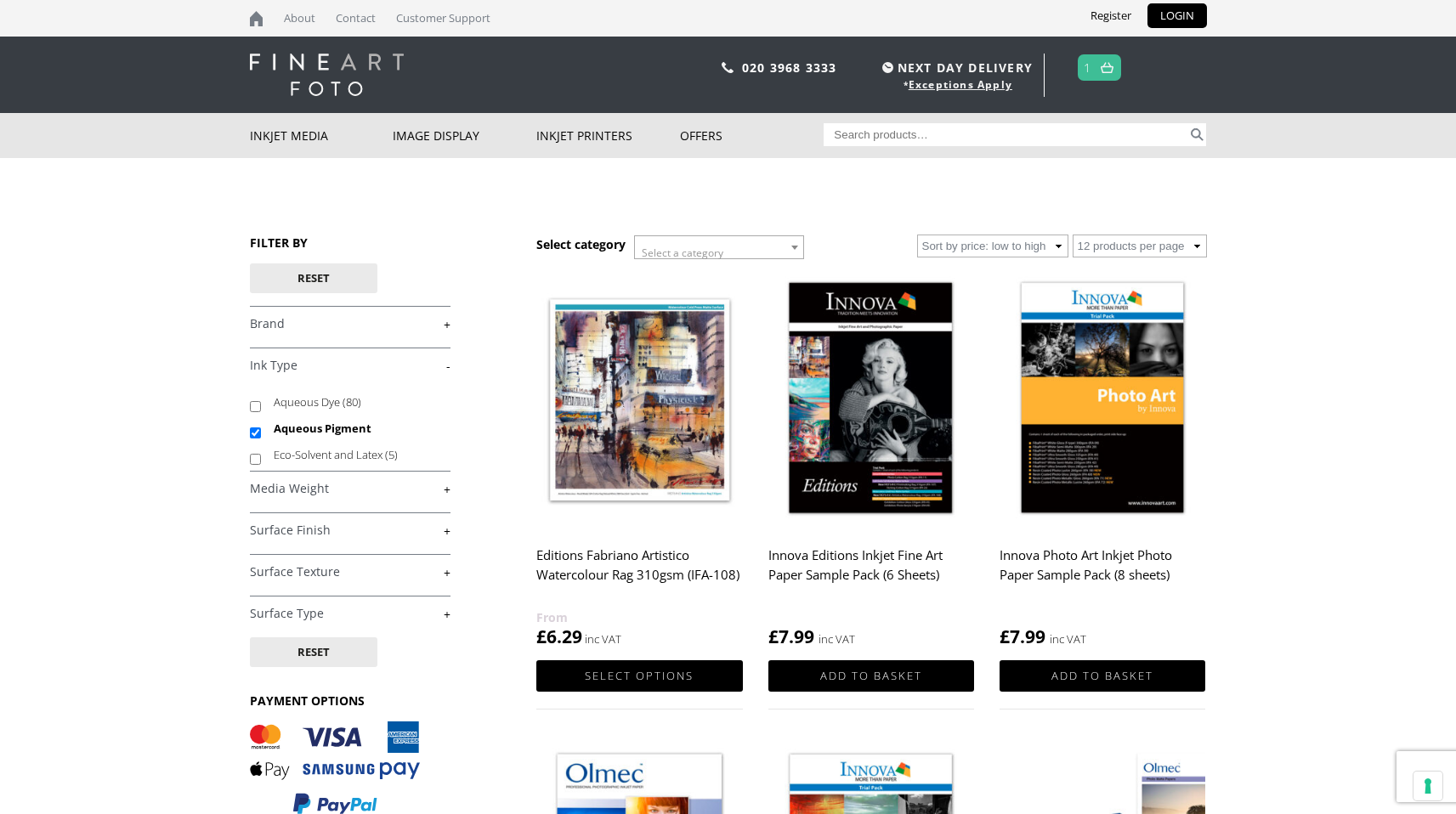
click at [412, 534] on link "+" at bounding box center [351, 530] width 201 height 16
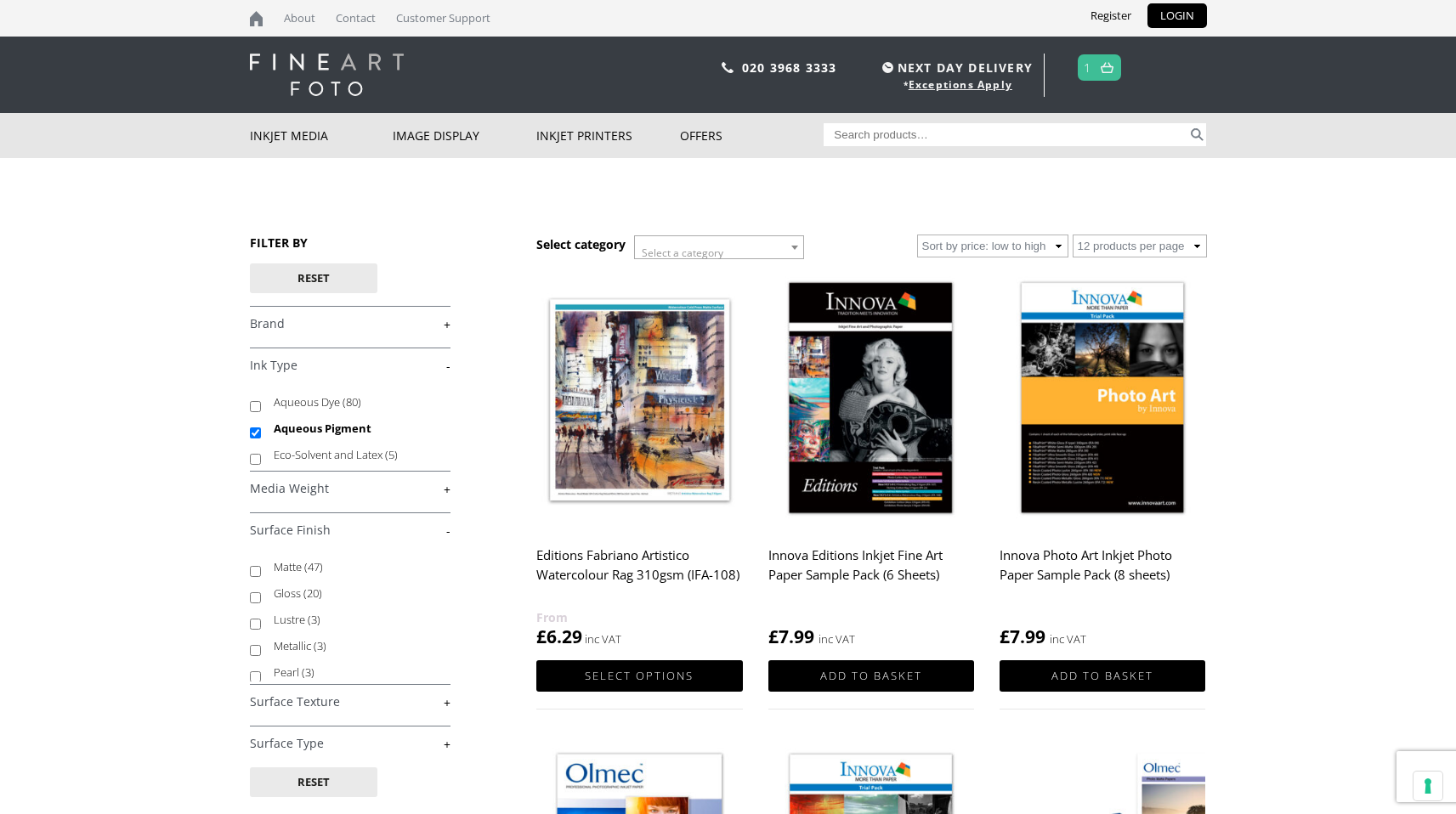
click at [256, 597] on input "Gloss (20)" at bounding box center [255, 597] width 11 height 11
checkbox input "true"
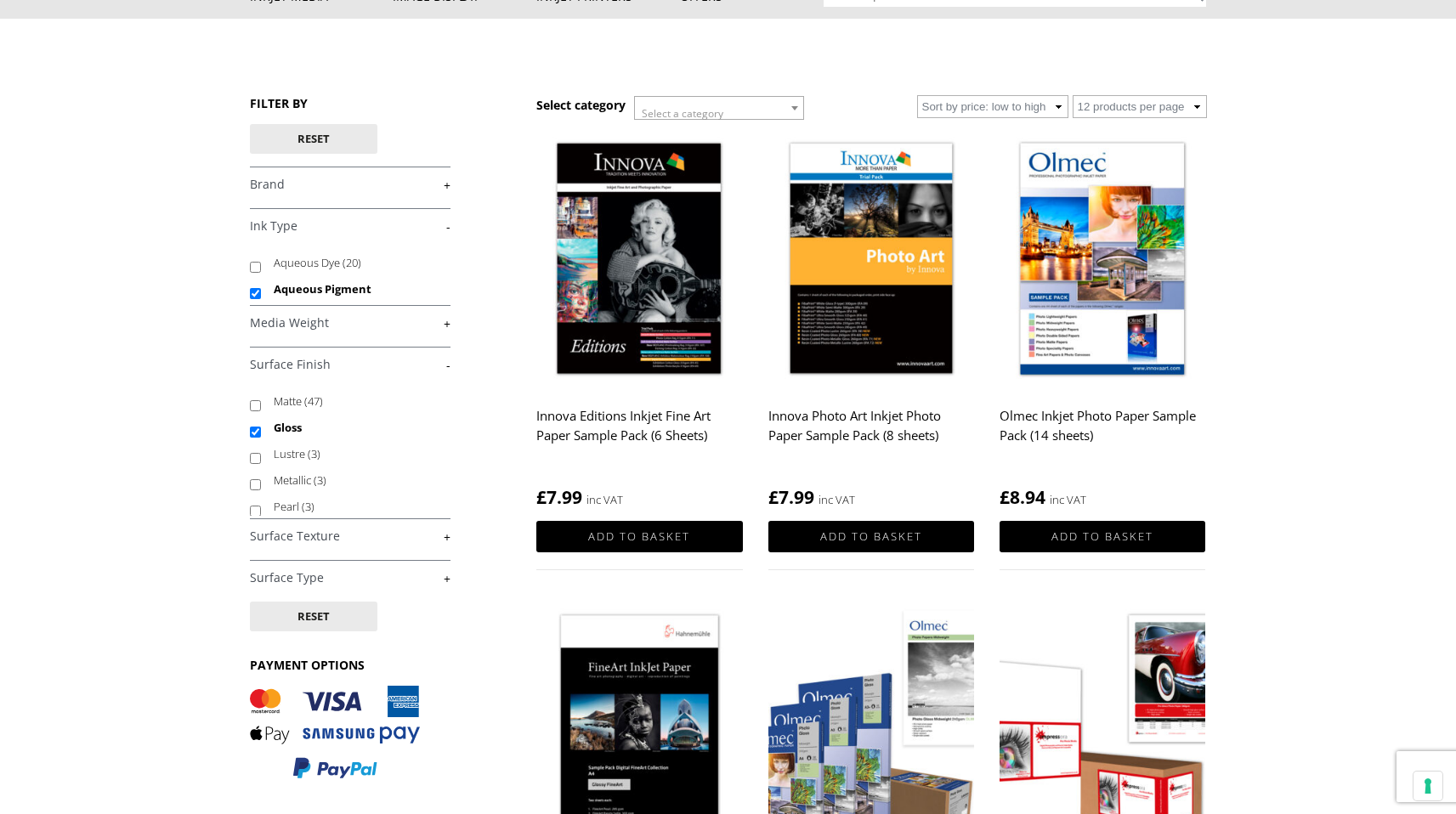
scroll to position [148, 0]
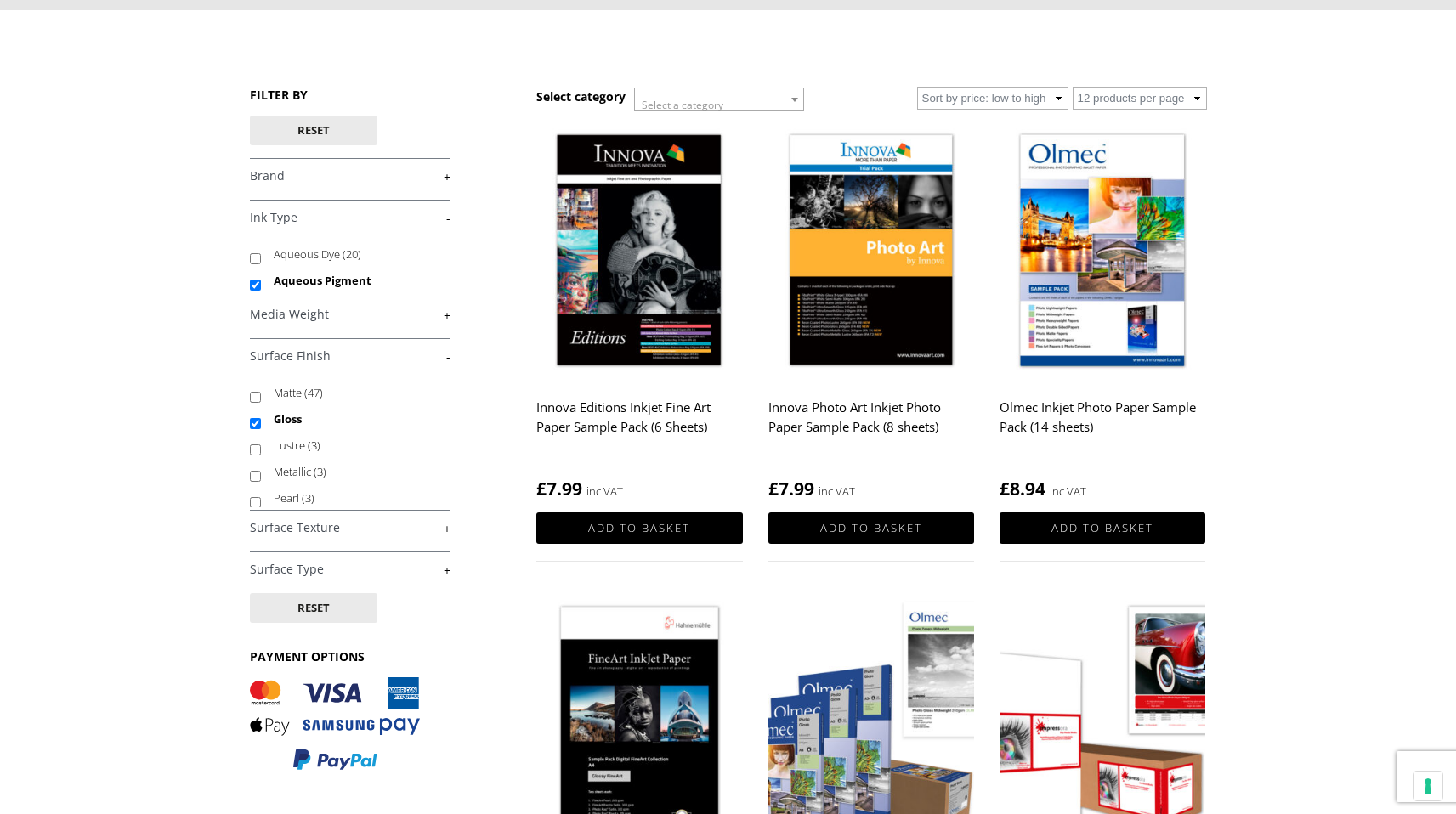
click at [439, 539] on h4 "Surface Texture +" at bounding box center [351, 527] width 201 height 34
click at [439, 532] on link "+" at bounding box center [351, 527] width 201 height 16
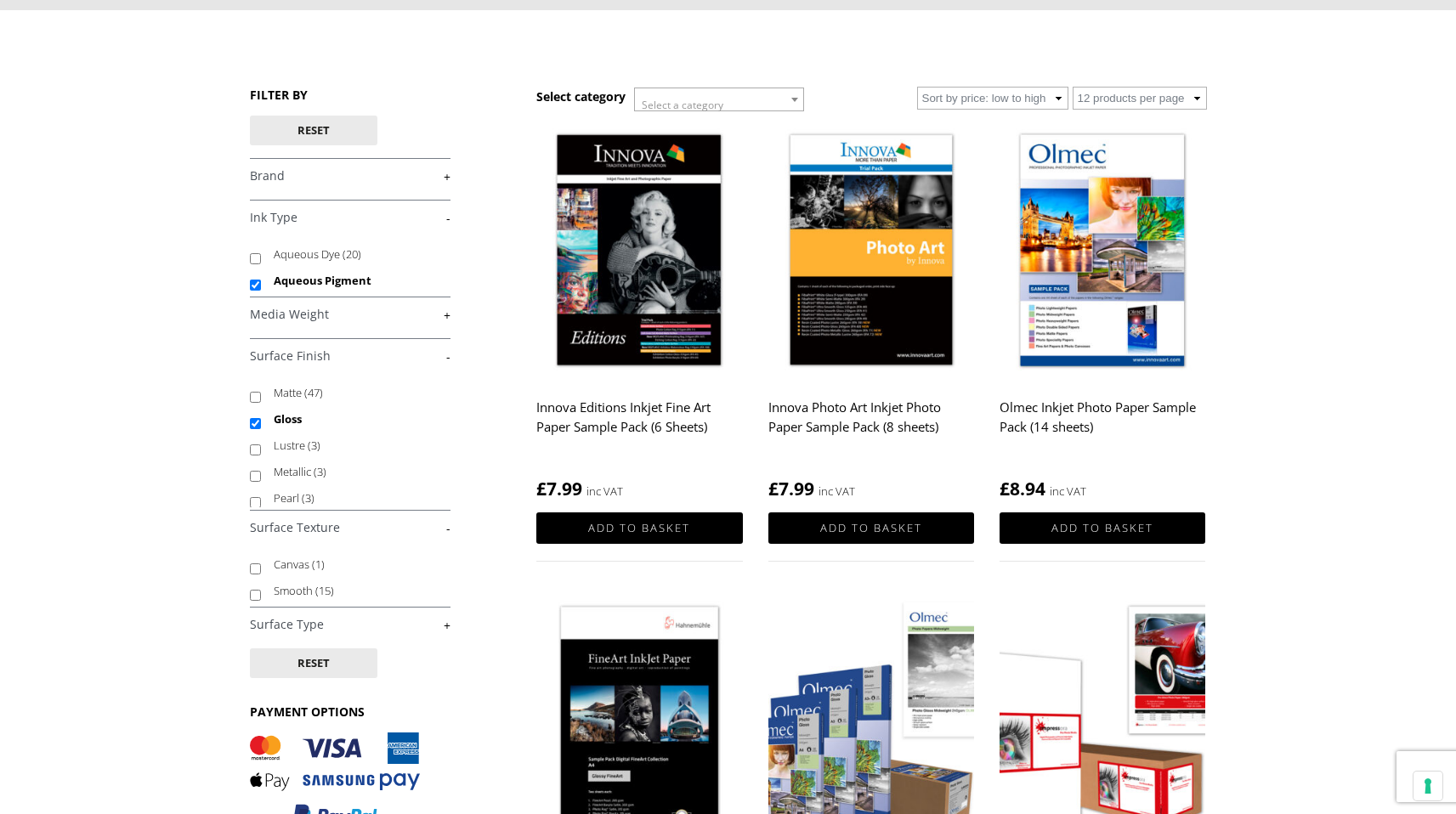
click at [387, 633] on h4 "Surface Type +" at bounding box center [351, 623] width 201 height 34
click at [406, 627] on link "+" at bounding box center [351, 624] width 201 height 16
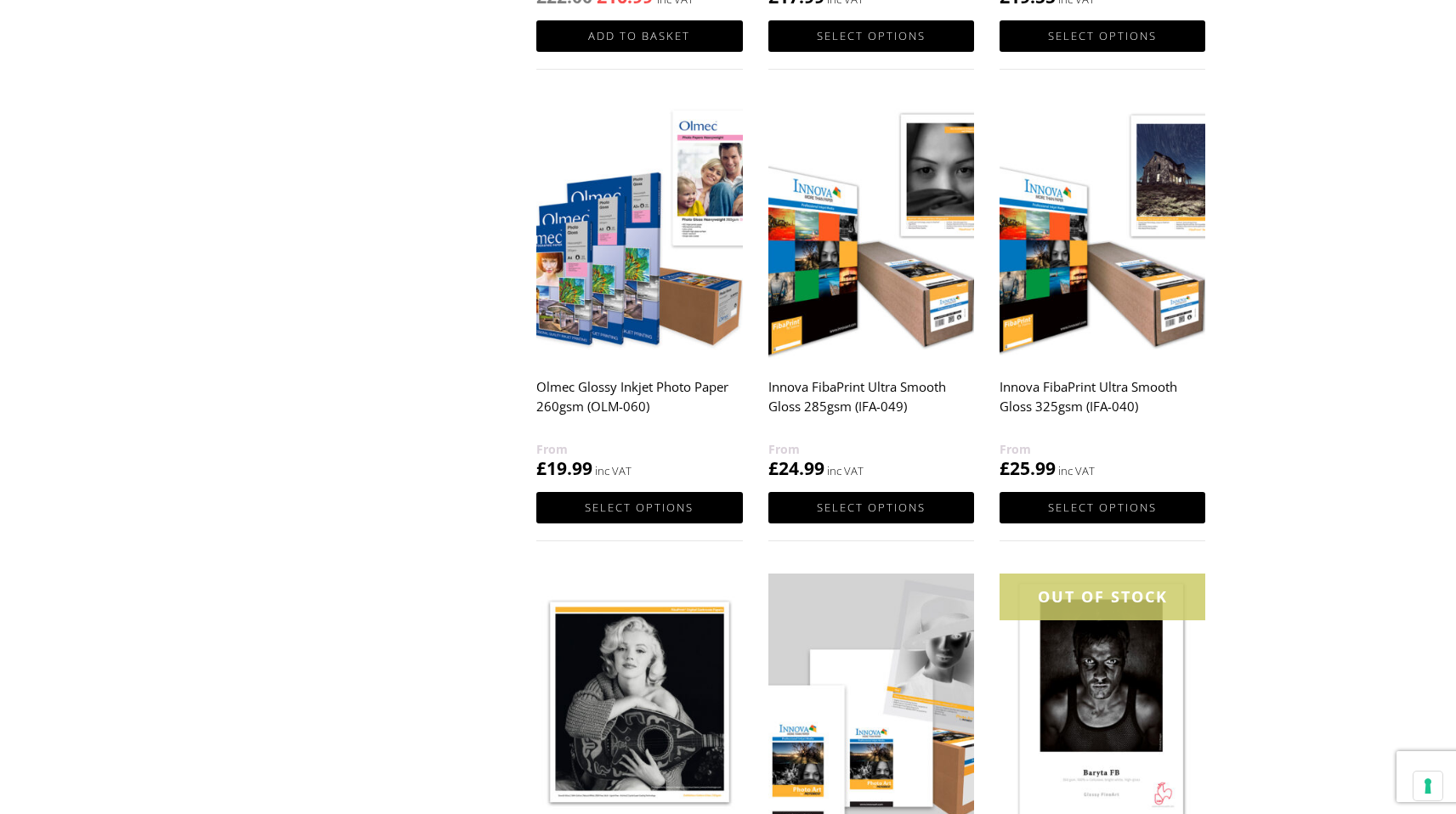
scroll to position [1112, 0]
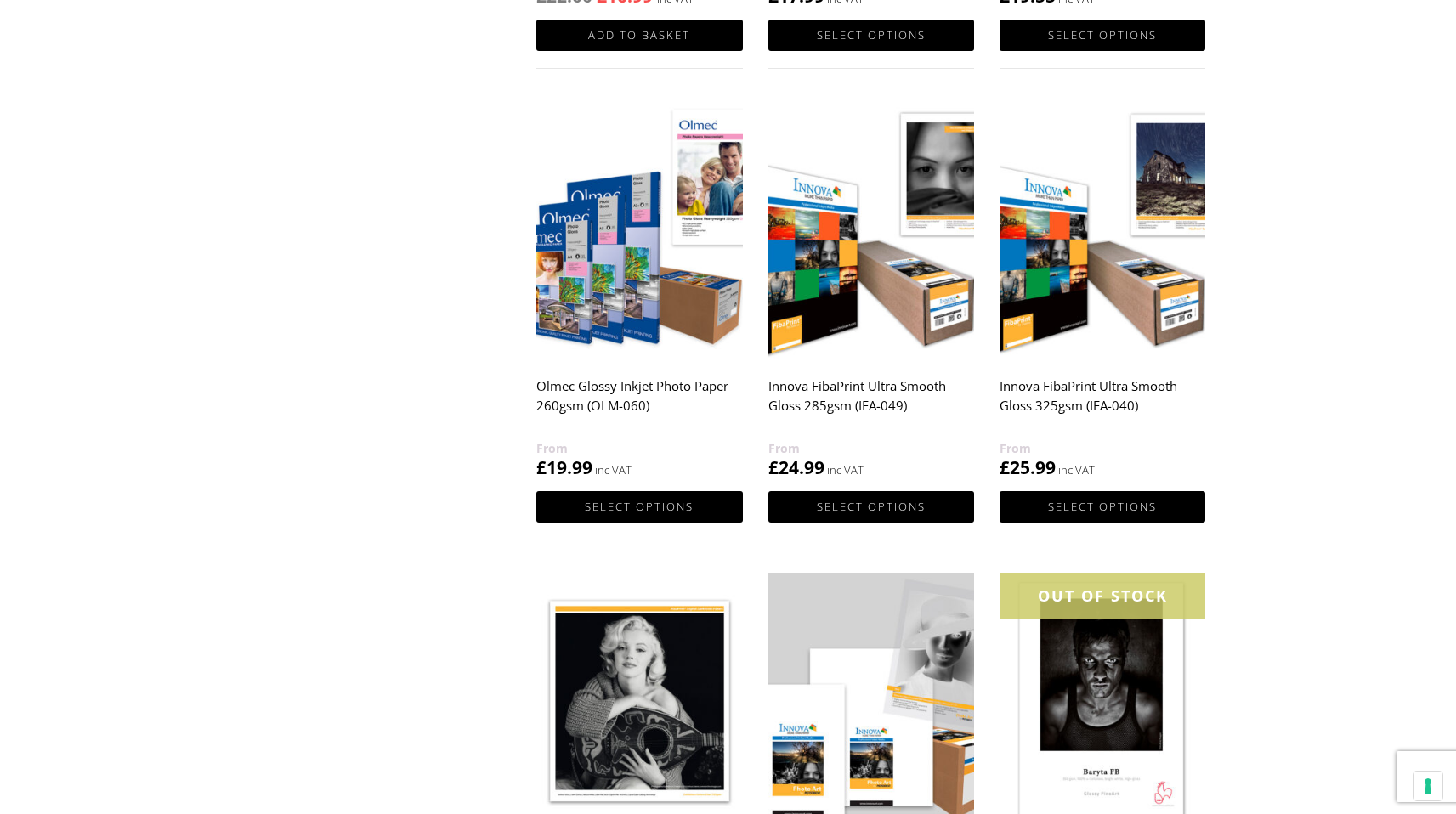
click at [1088, 390] on h2 "Innova FibaPrint Ultra Smooth Gloss 325gsm (IFA-040)" at bounding box center [1103, 404] width 206 height 68
click at [894, 386] on h2 "Innova FibaPrint Ultra Smooth Gloss 285gsm (IFA-049)" at bounding box center [871, 404] width 206 height 68
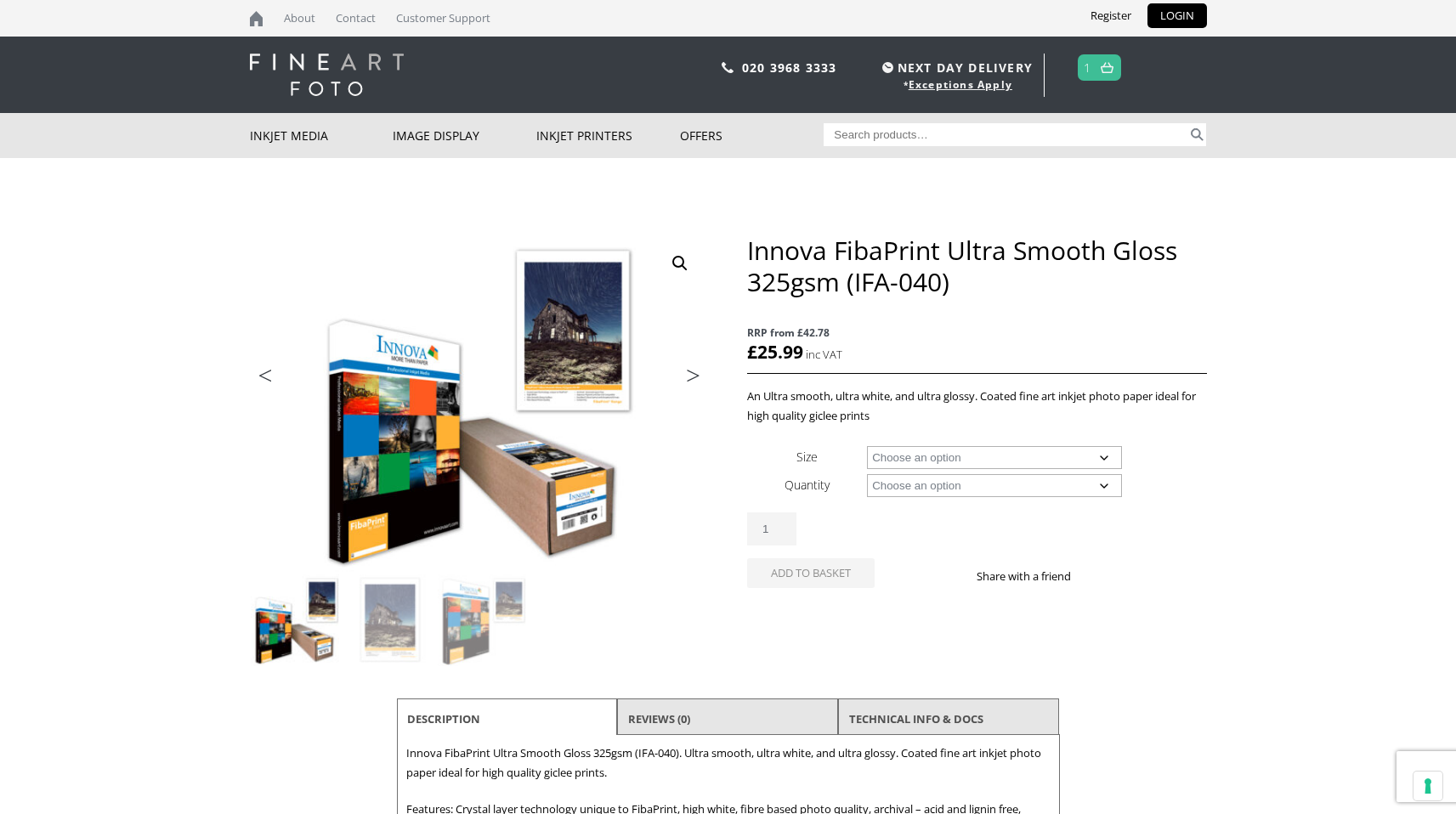
click at [1059, 452] on select "Choose an option A4 Sheet A3 Sheet A3+ Sheet A2 Sheet 17" Wide Roll 24" Wide Ro…" at bounding box center [995, 457] width 255 height 23
click at [867, 446] on select "Choose an option A4 Sheet A3 Sheet A3+ Sheet A2 Sheet 17" Wide Roll 24" Wide Ro…" at bounding box center [995, 457] width 255 height 23
select select "a2-sheet"
click at [991, 490] on select "Choose an option 25 Sheets" at bounding box center [995, 485] width 255 height 23
select select "25-sheets"
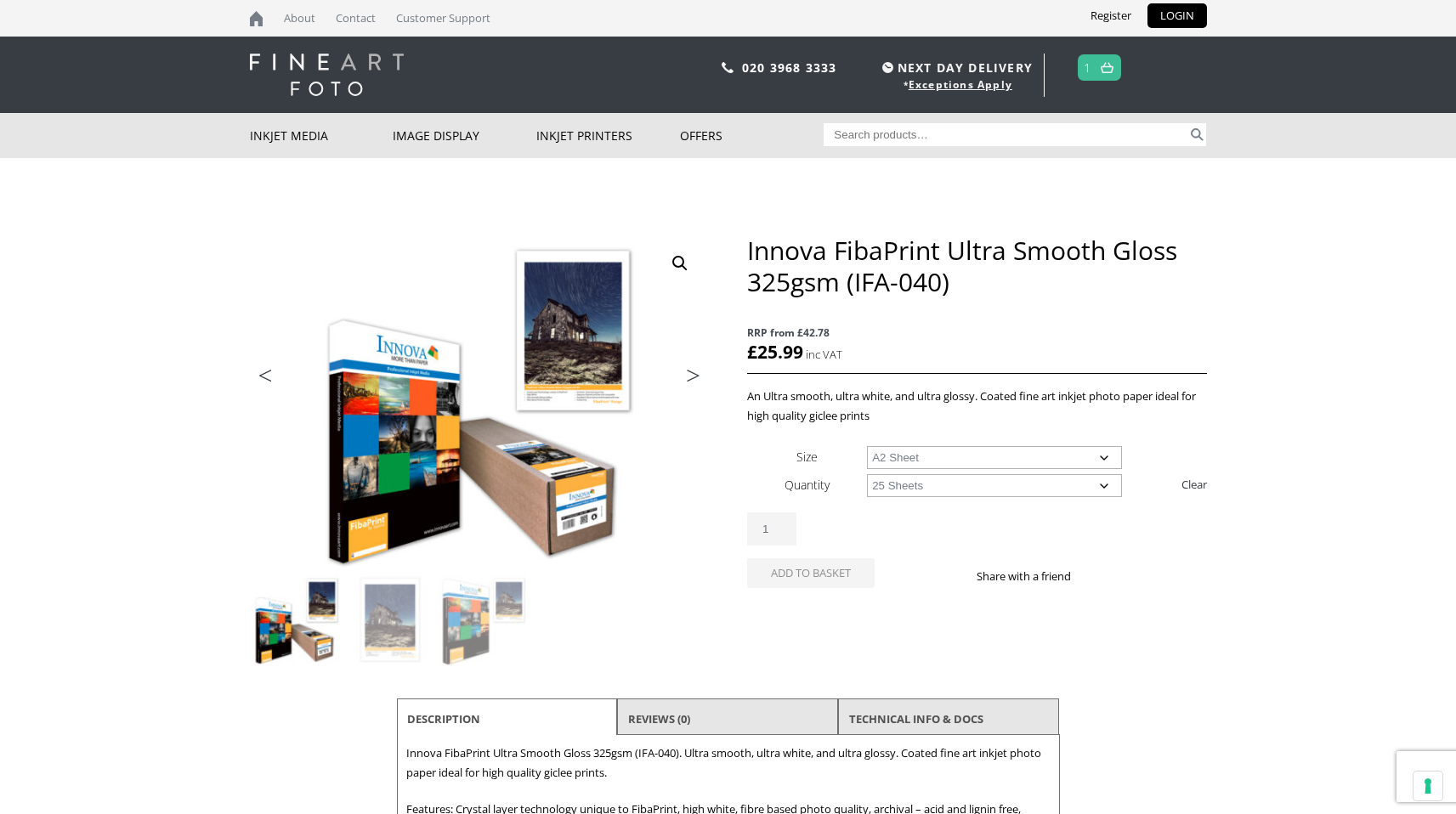
click at [867, 474] on select "Choose an option 25 Sheets" at bounding box center [995, 485] width 255 height 23
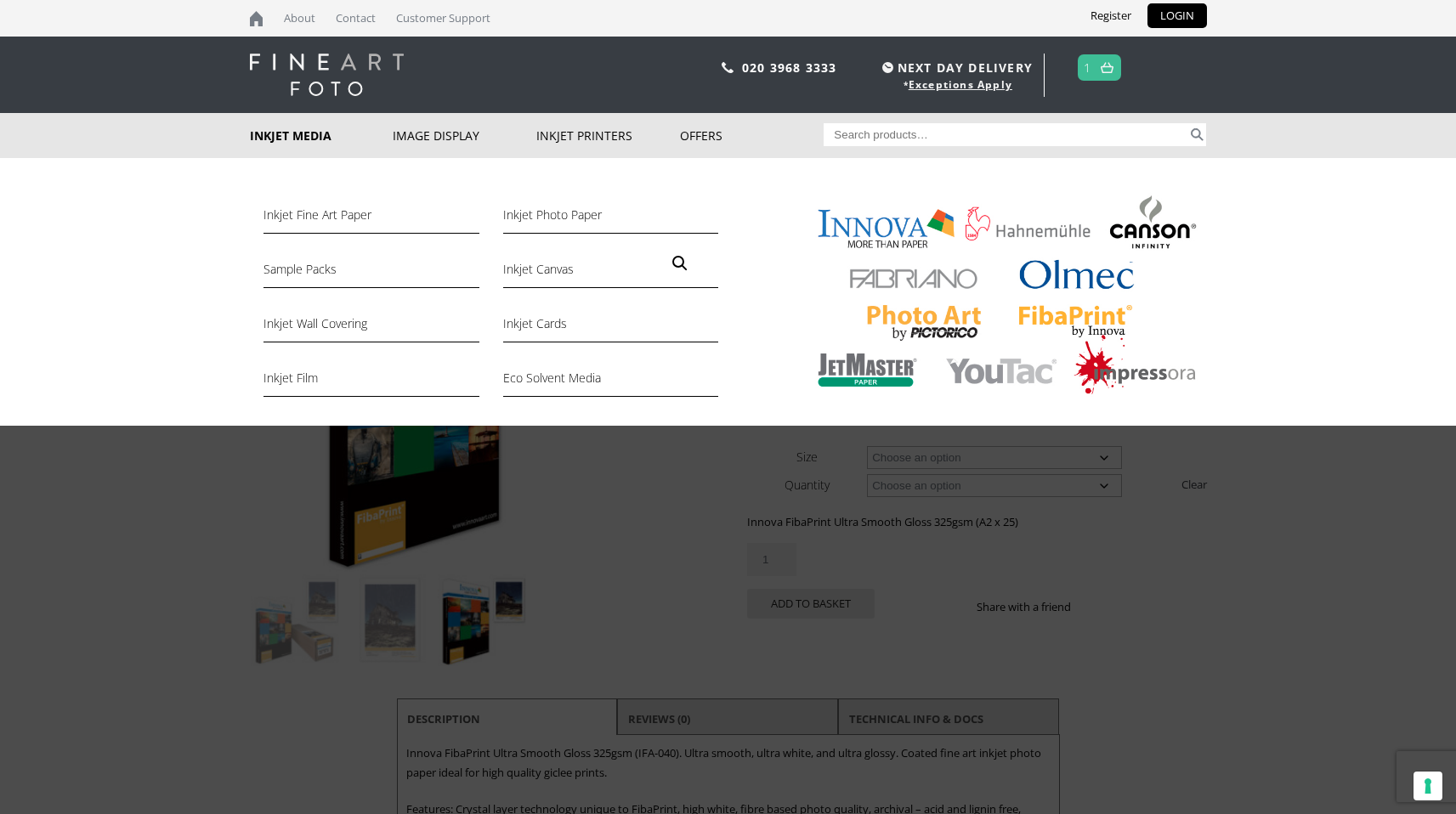
click at [305, 139] on link "Inkjet Media" at bounding box center [322, 135] width 144 height 45
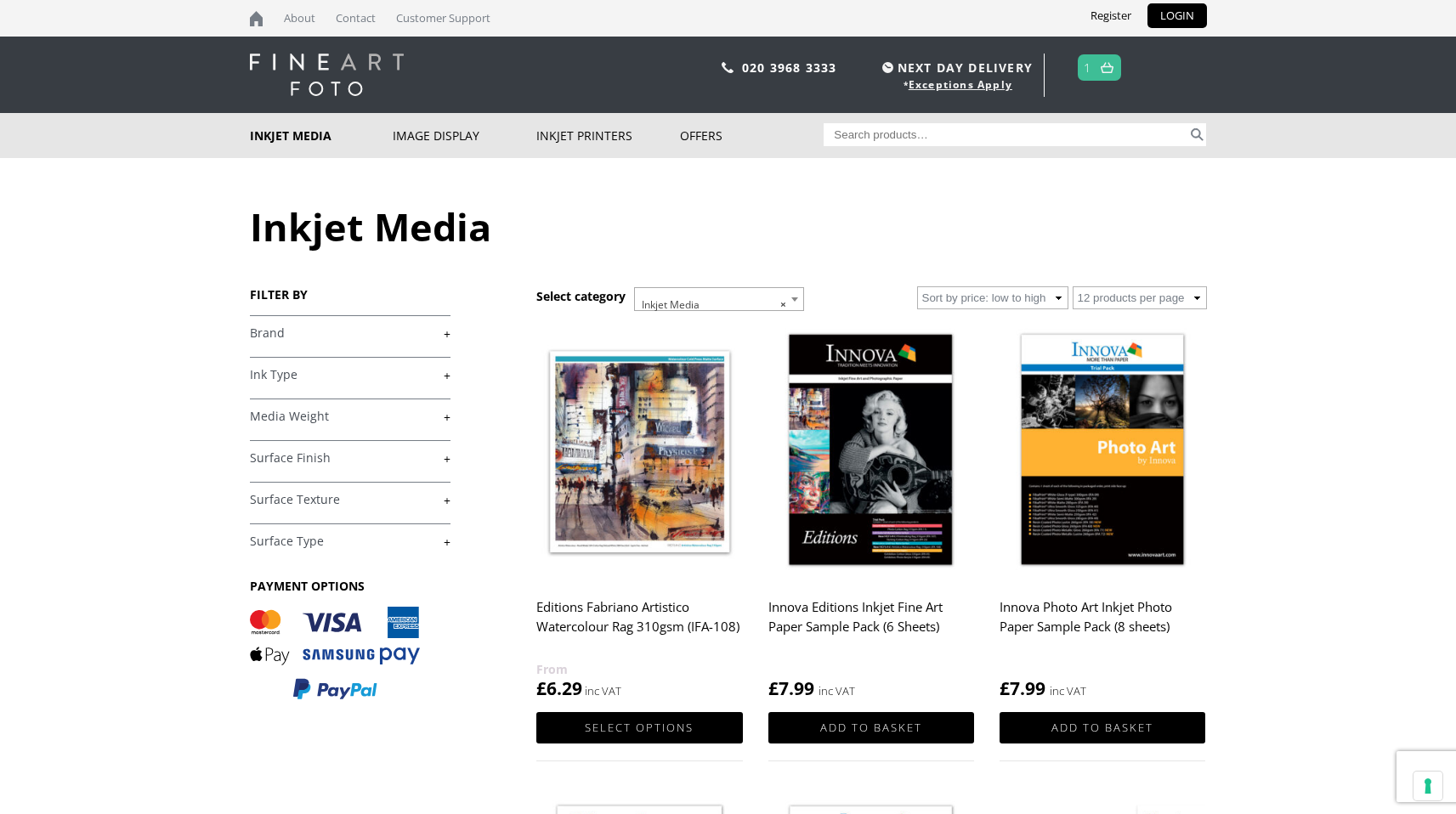
click at [327, 459] on link "+" at bounding box center [351, 458] width 201 height 16
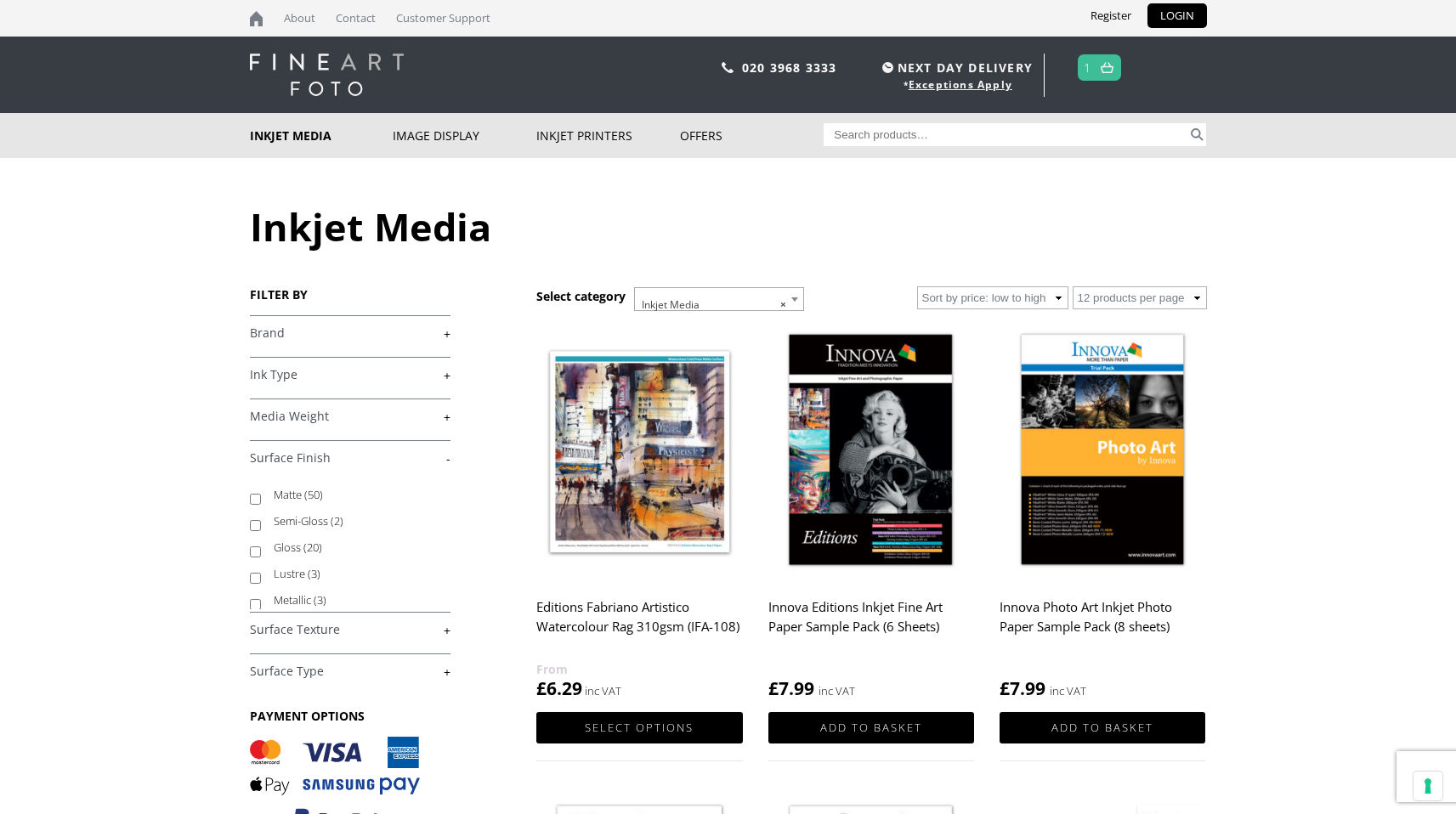
click at [291, 497] on label "Matte (50)" at bounding box center [354, 494] width 161 height 26
click at [261, 497] on input "Matte (50)" at bounding box center [255, 498] width 11 height 11
checkbox input "true"
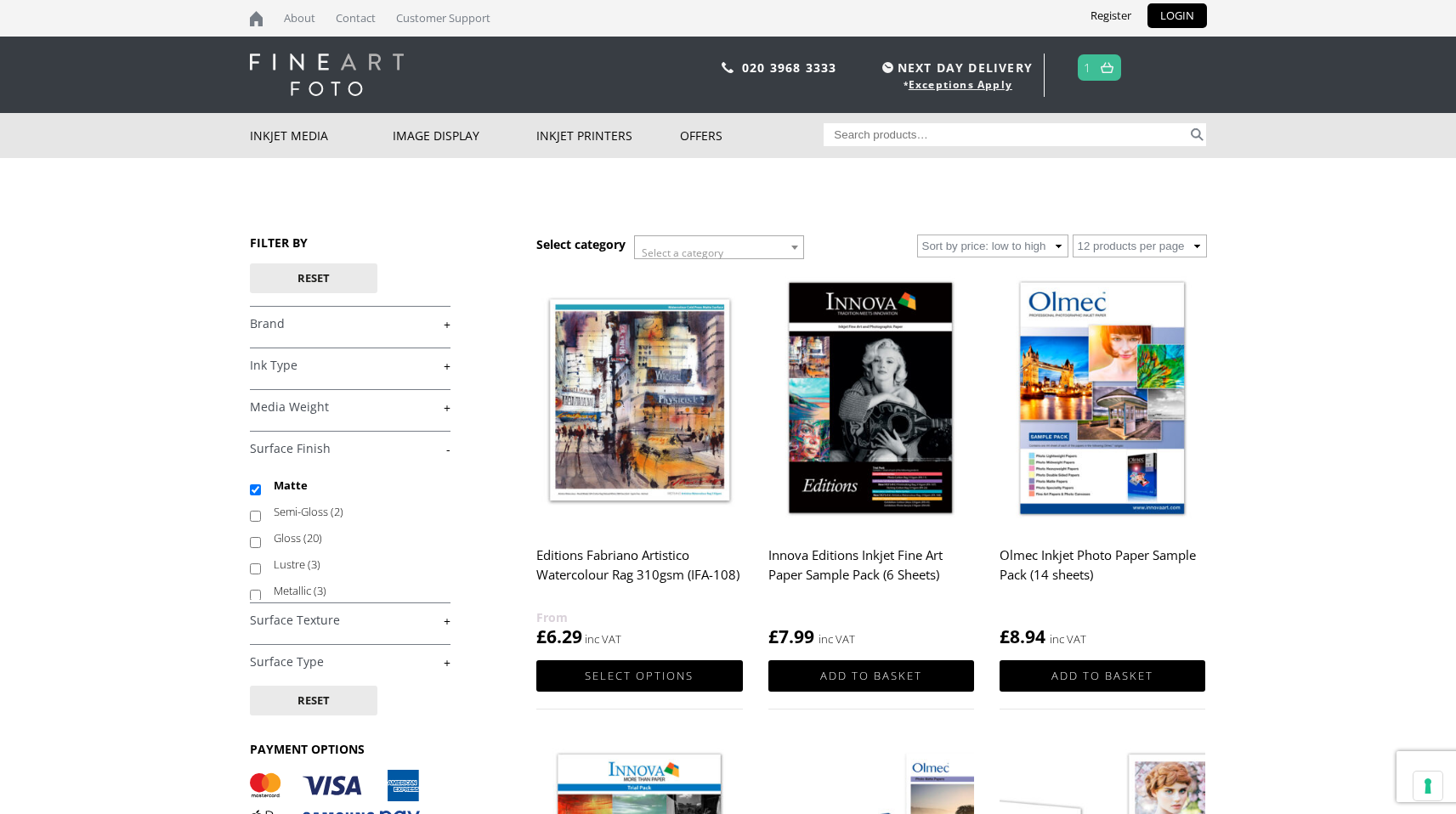
click at [329, 620] on link "+" at bounding box center [351, 620] width 201 height 16
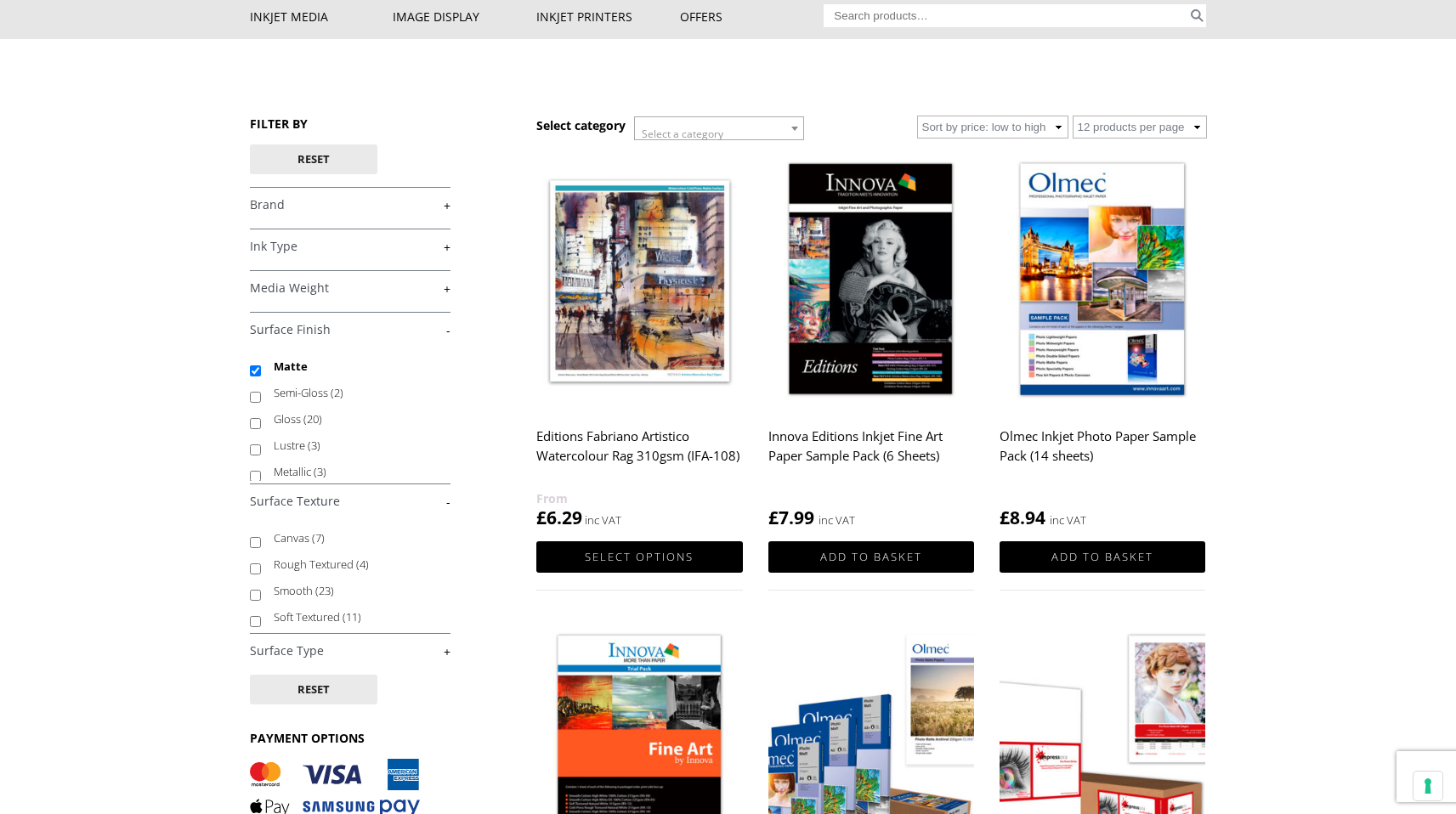
scroll to position [140, 0]
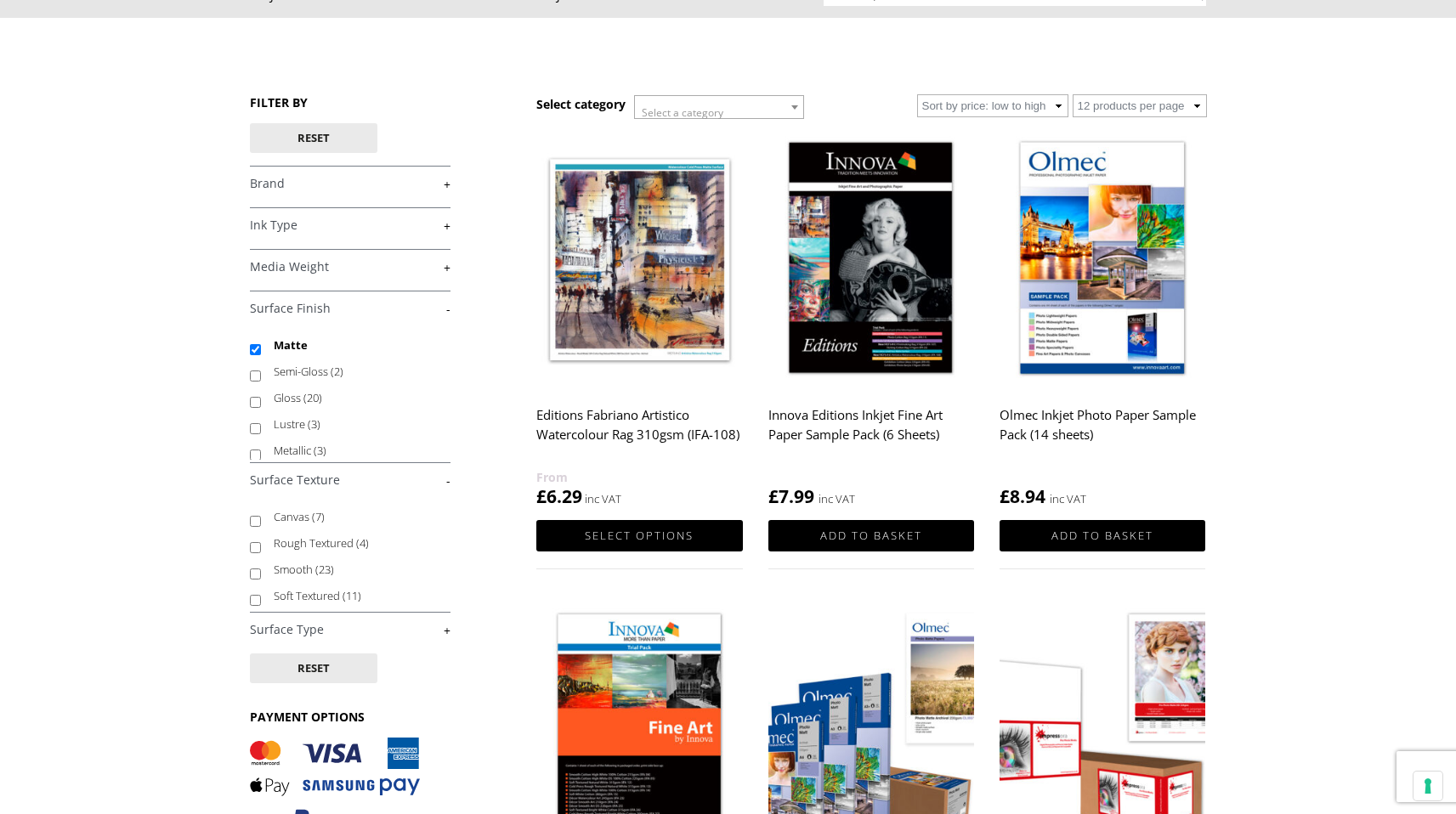
click at [289, 568] on label "Smooth (23)" at bounding box center [354, 569] width 161 height 26
click at [261, 568] on input "Smooth (23)" at bounding box center [255, 573] width 11 height 11
checkbox input "true"
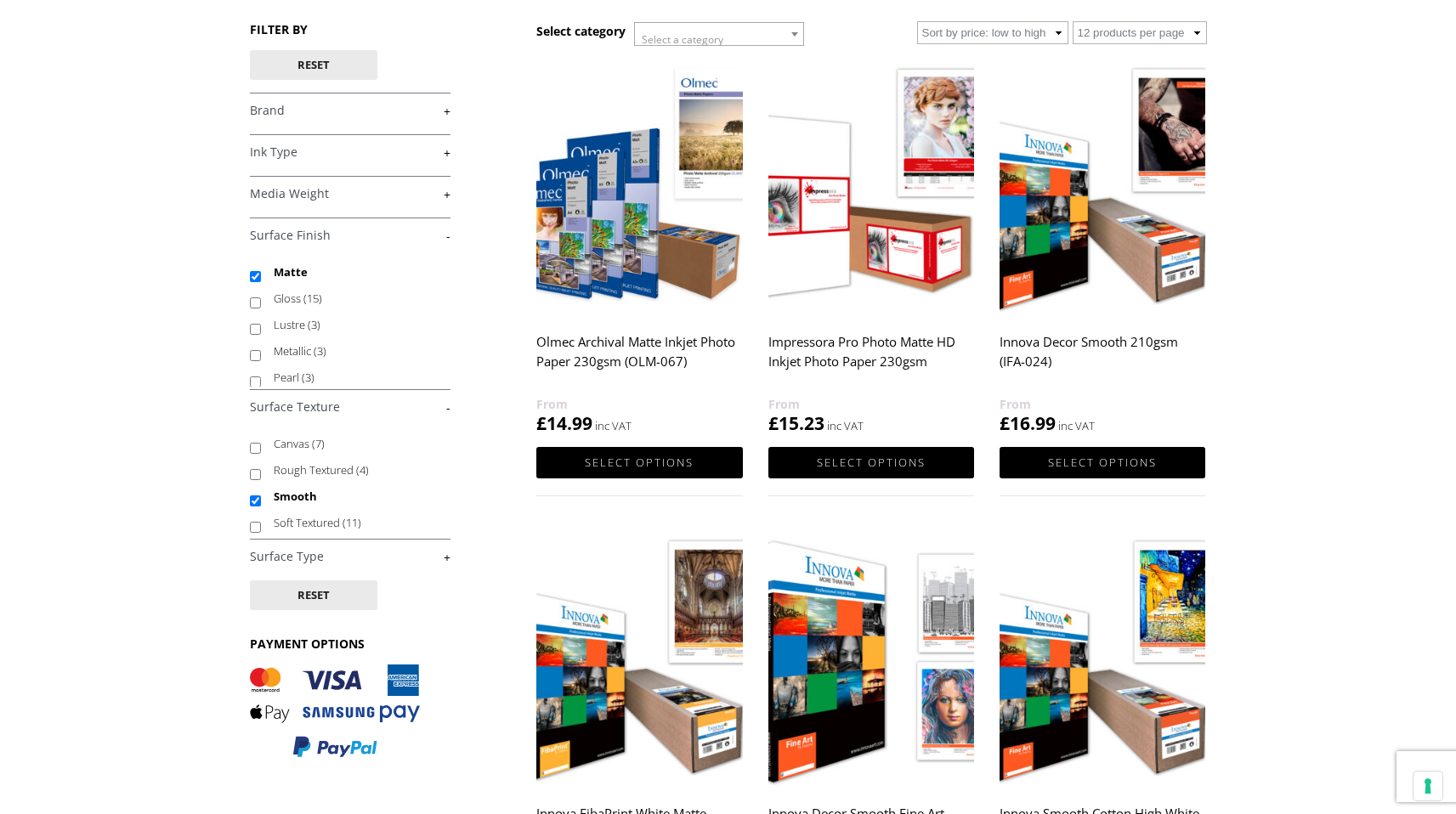
scroll to position [240, 0]
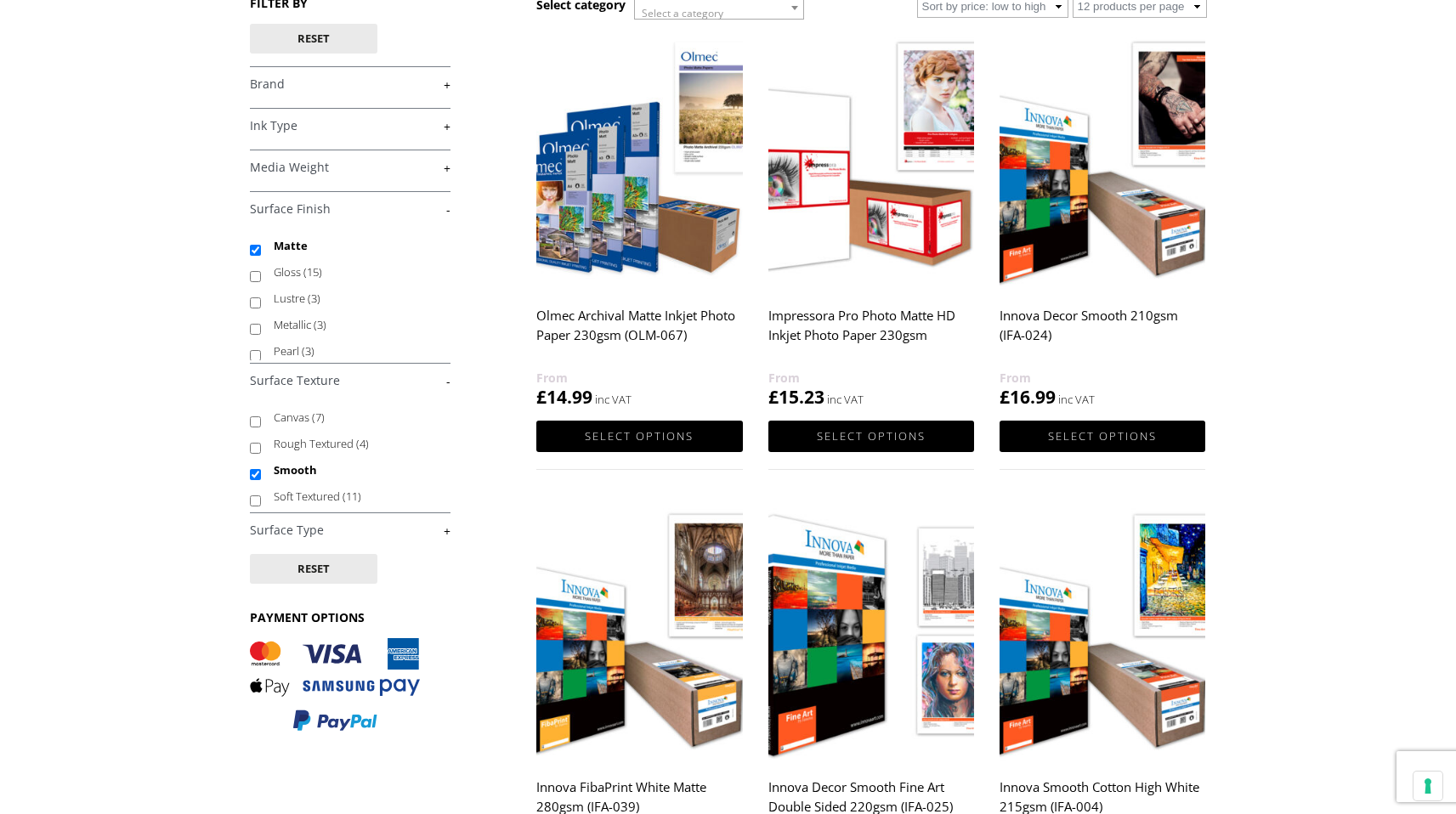
click at [447, 531] on link "+" at bounding box center [351, 530] width 201 height 16
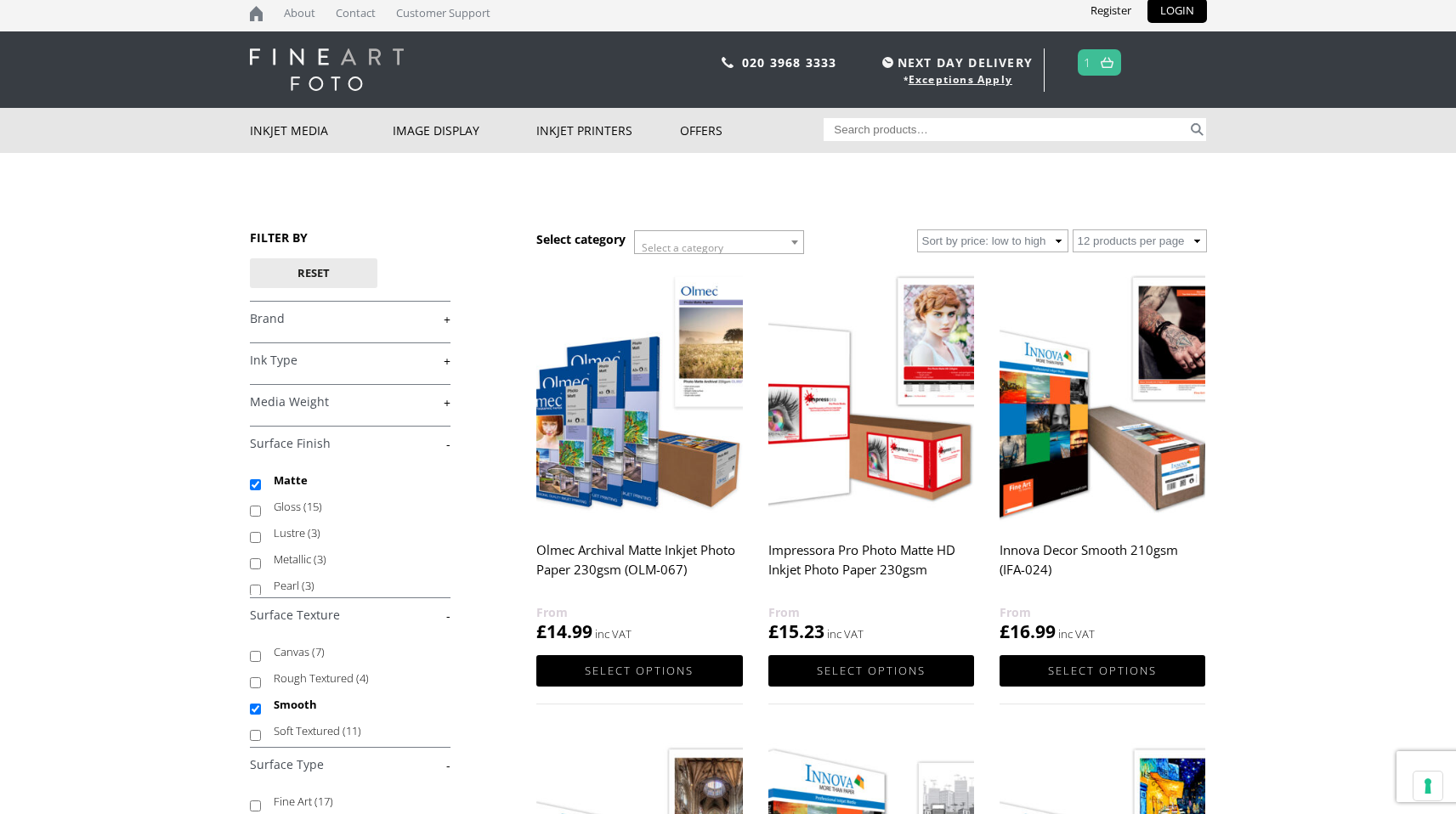
scroll to position [0, 0]
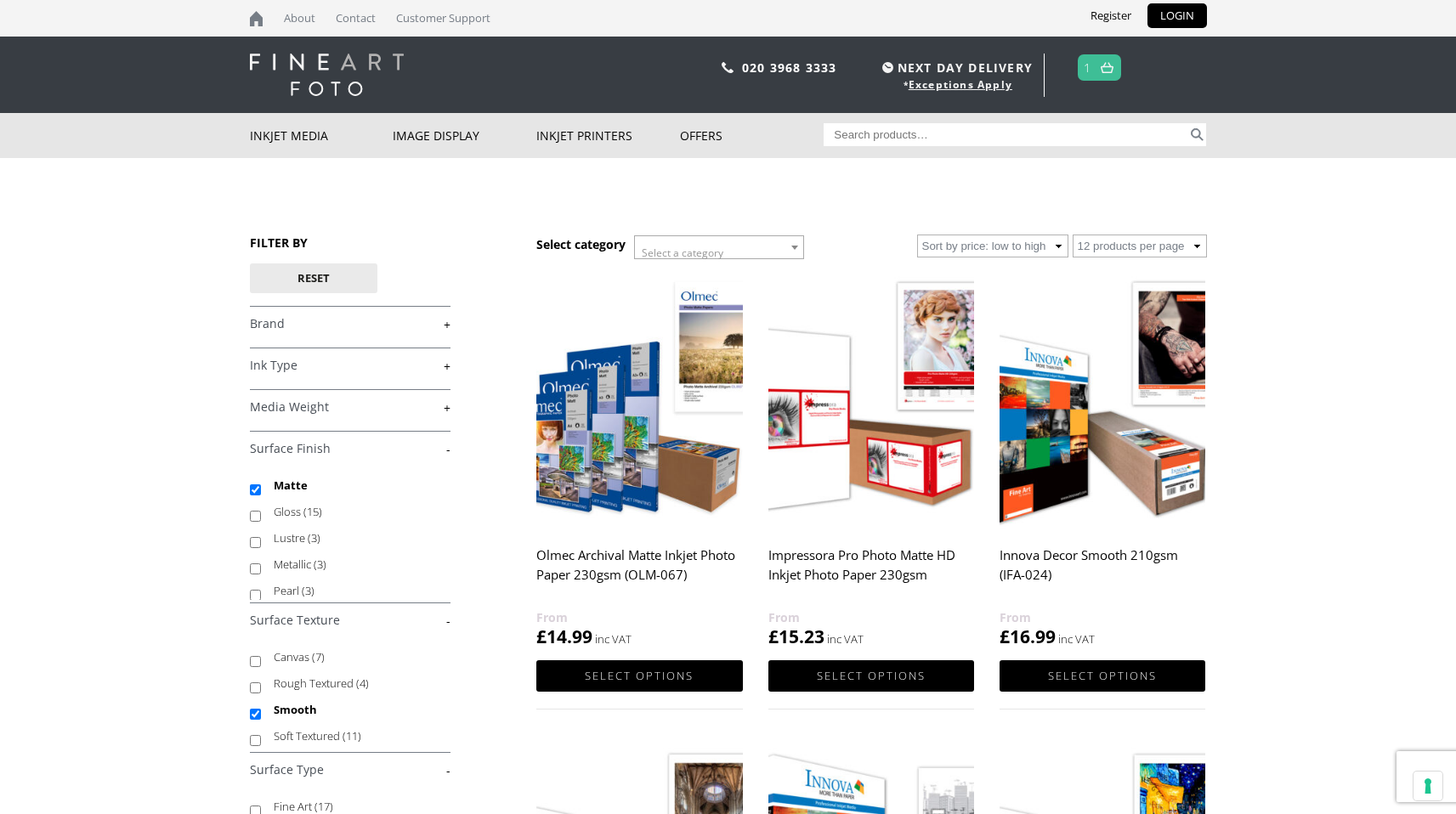
click at [430, 409] on link "+" at bounding box center [351, 407] width 201 height 16
click at [426, 366] on link "+" at bounding box center [351, 366] width 201 height 16
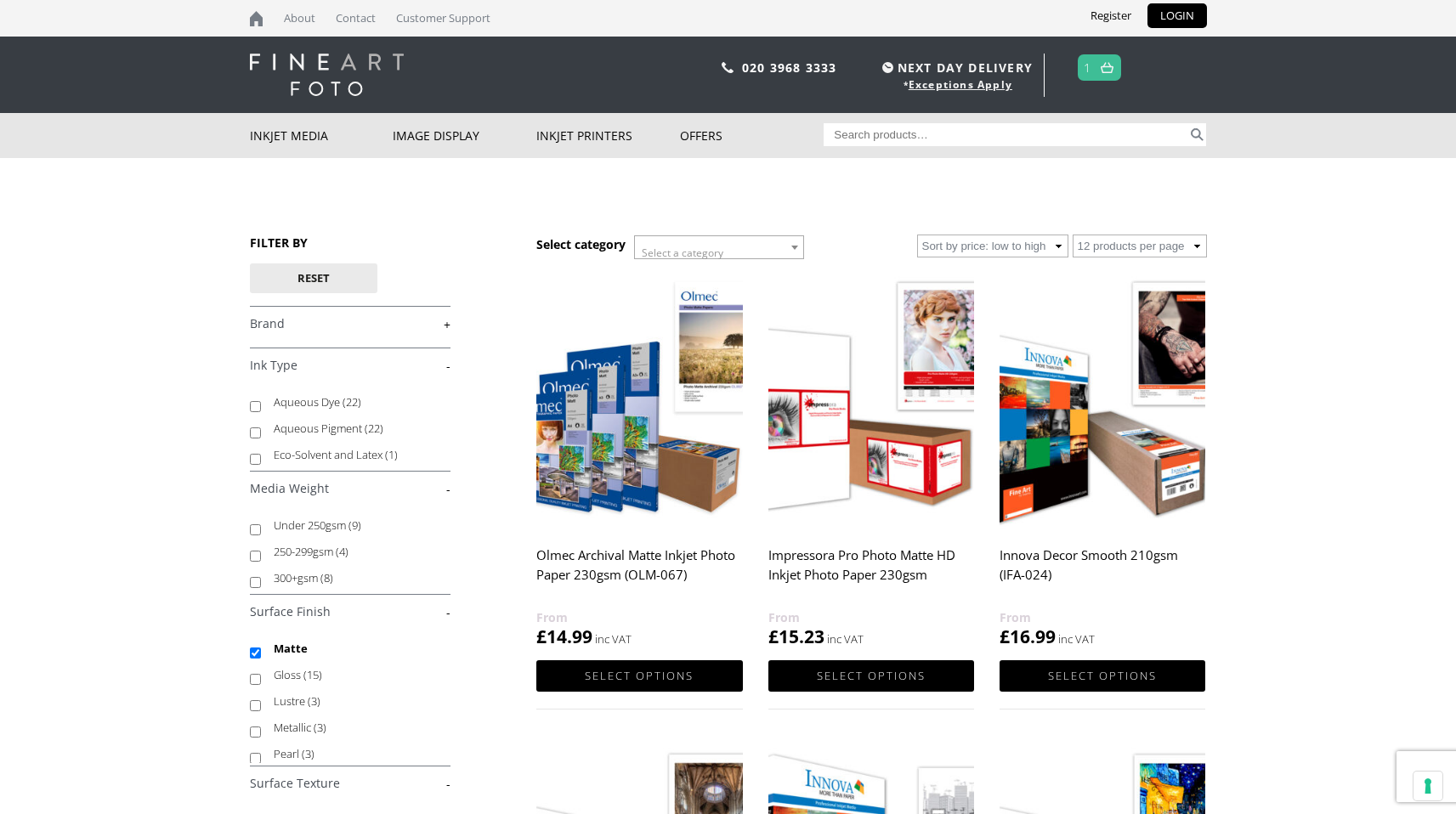
click at [312, 406] on label "Aqueous Dye (22)" at bounding box center [354, 401] width 161 height 26
click at [261, 406] on input "Aqueous Dye (22)" at bounding box center [255, 406] width 11 height 11
checkbox input "true"
click at [374, 320] on link "+" at bounding box center [351, 324] width 201 height 16
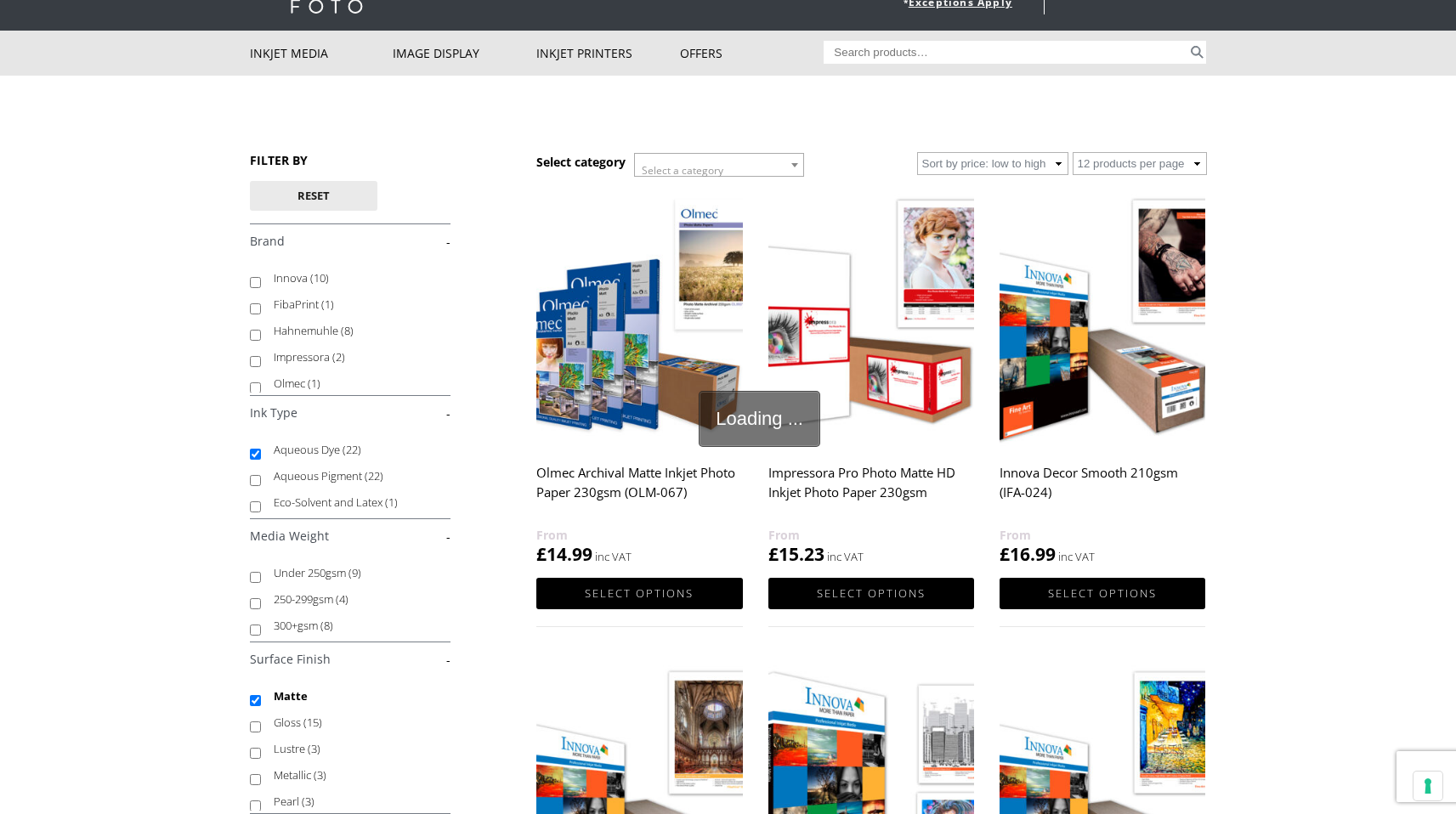
scroll to position [113, 0]
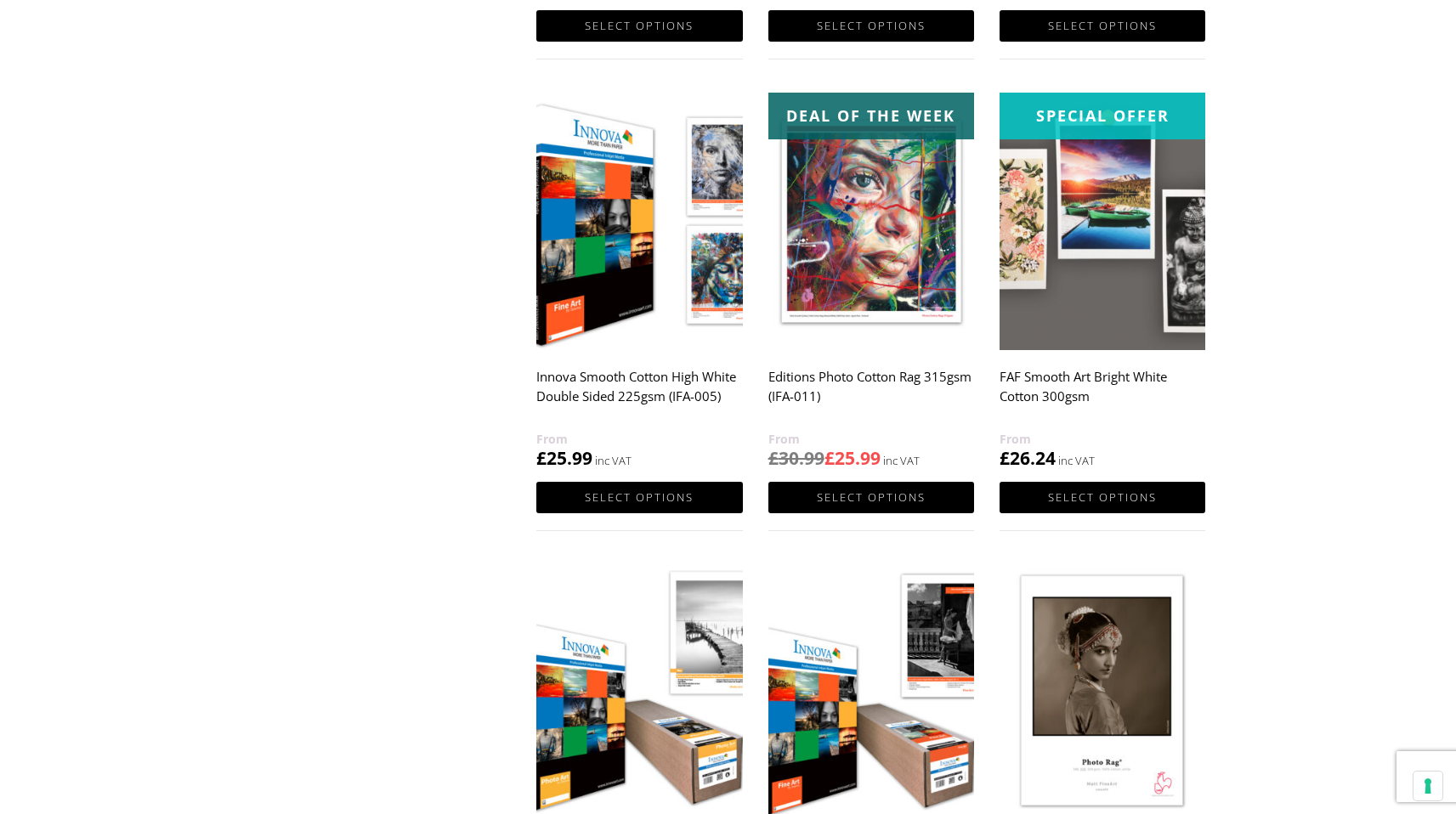
scroll to position [1153, 0]
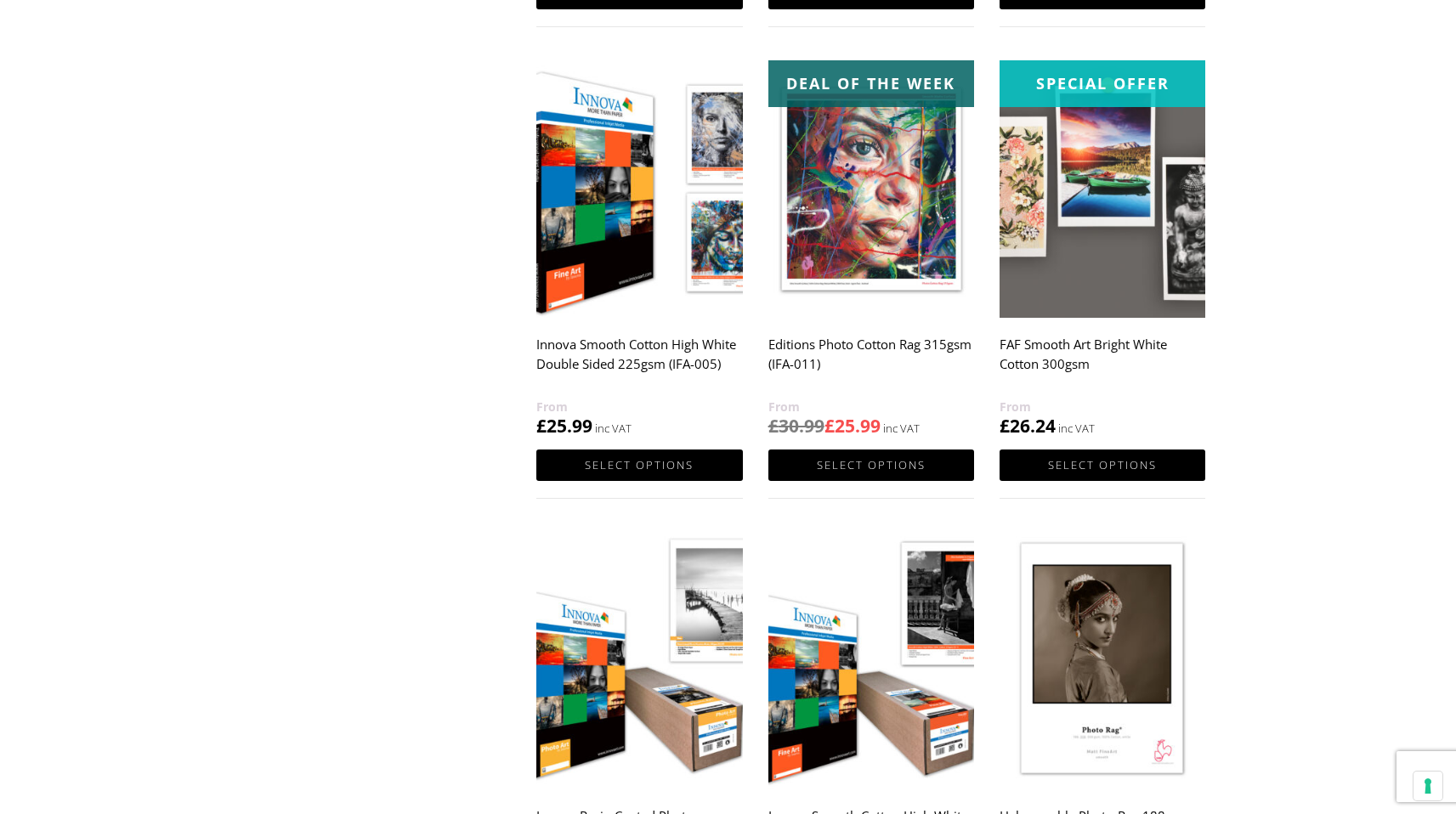
click at [1060, 346] on h2 "FAF Smooth Art Bright White Cotton 300gsm" at bounding box center [1103, 363] width 206 height 68
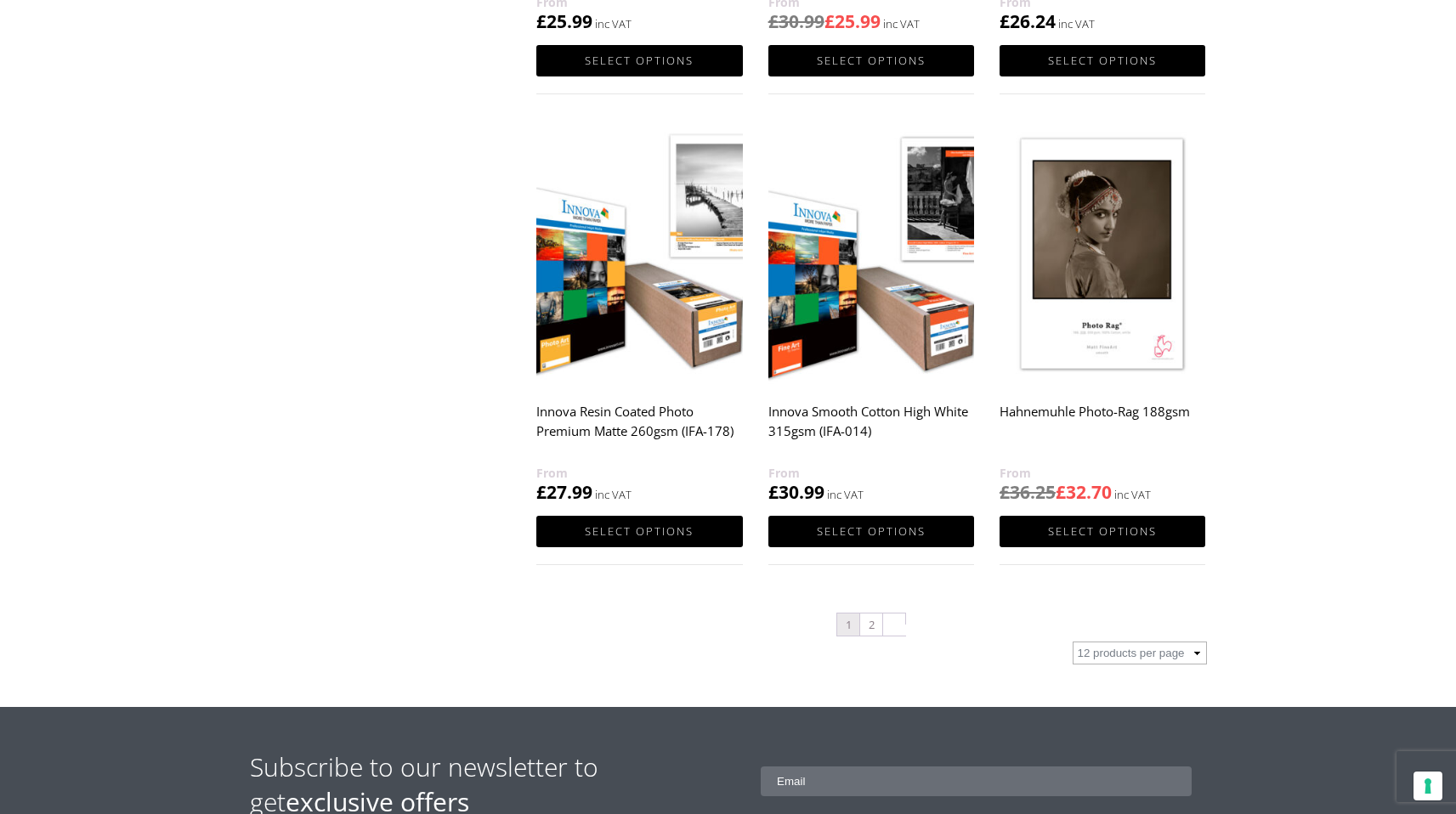
scroll to position [1559, 0]
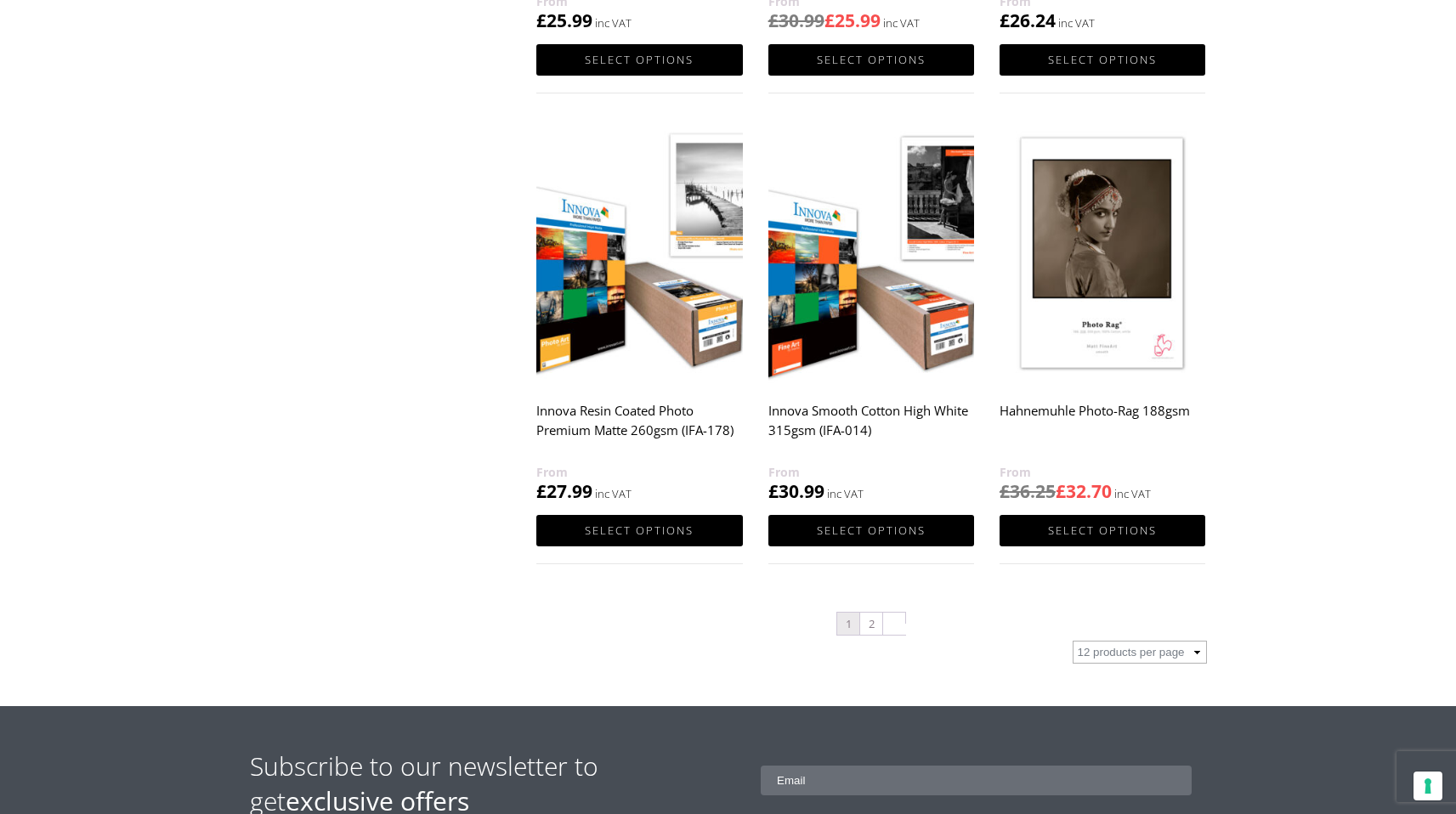
click at [842, 414] on h2 "Innova Smooth Cotton High White 315gsm (IFA-014)" at bounding box center [871, 428] width 206 height 68
click at [874, 625] on link "2" at bounding box center [871, 623] width 22 height 22
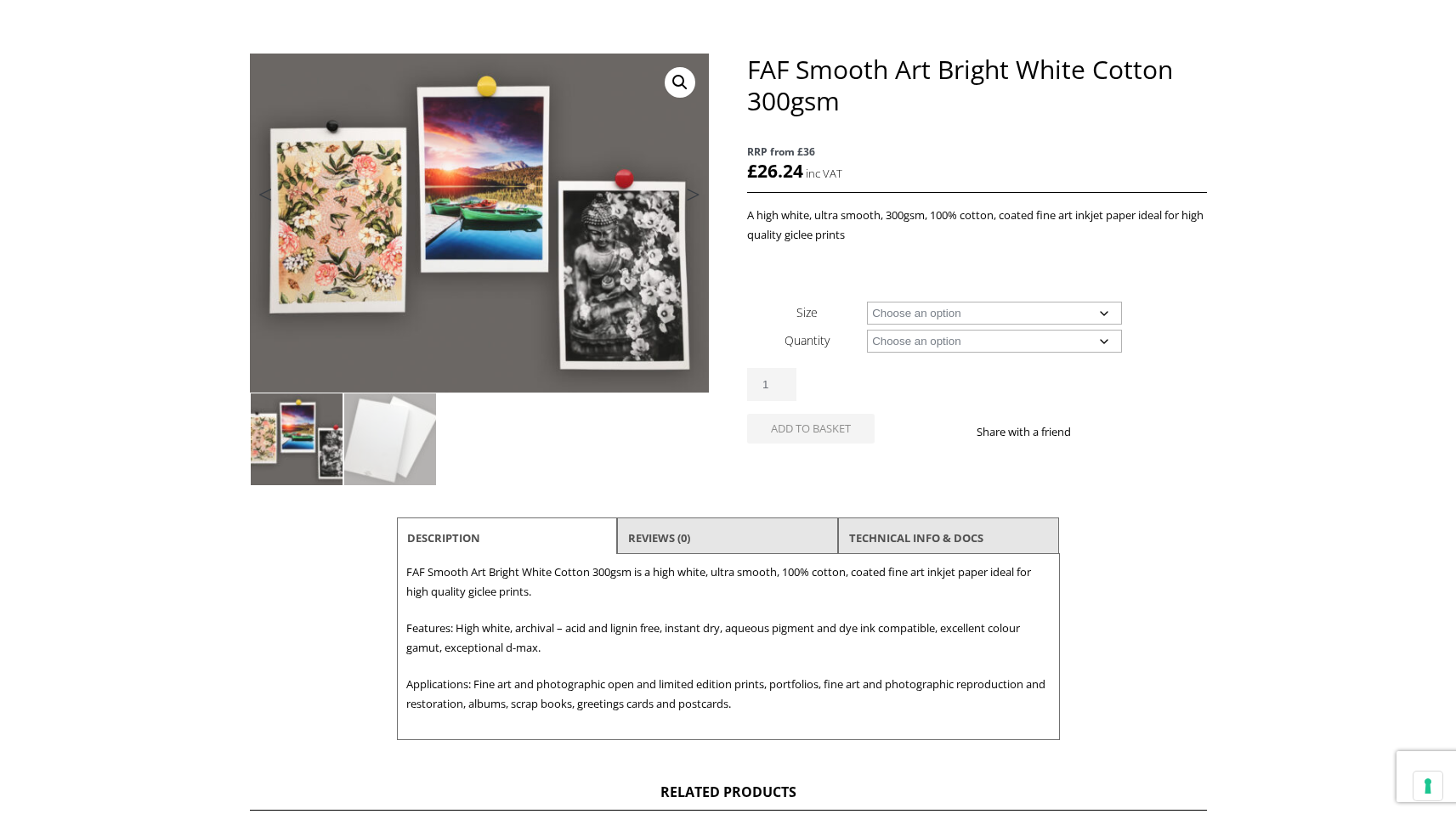
scroll to position [182, 0]
click at [1034, 309] on select "Choose an option A4 Sheet A3 Sheet A3+ Sheet A2 Sheet" at bounding box center [995, 312] width 255 height 23
select select "a2-sheet"
click at [867, 301] on select "Choose an option A4 Sheet A3 Sheet A3+ Sheet A2 Sheet" at bounding box center [995, 312] width 255 height 23
click at [979, 344] on select "Choose an option 25 Sheets" at bounding box center [995, 340] width 255 height 23
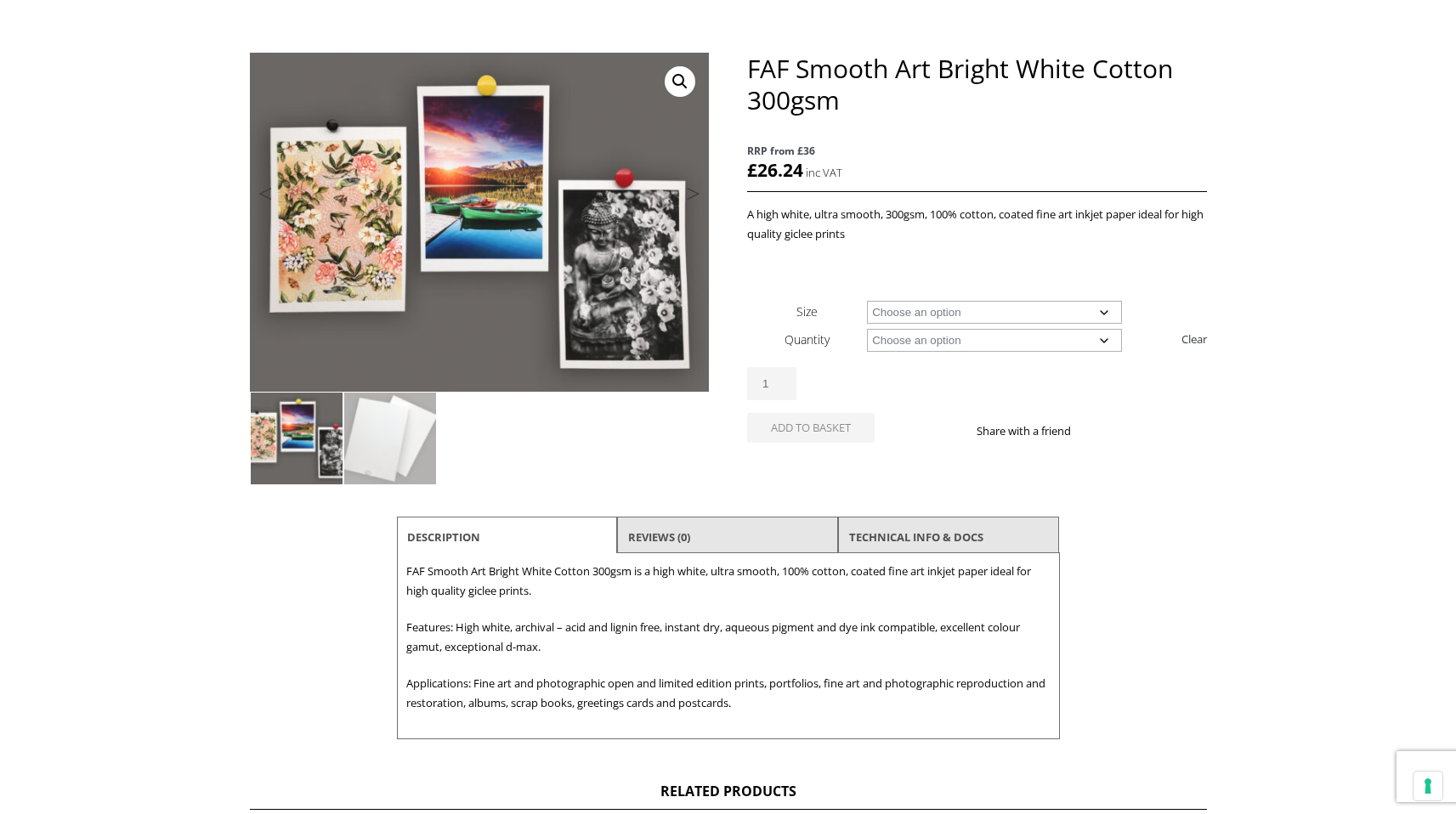
select select "25-sheets"
click at [867, 329] on select "Choose an option 25 Sheets" at bounding box center [995, 340] width 255 height 23
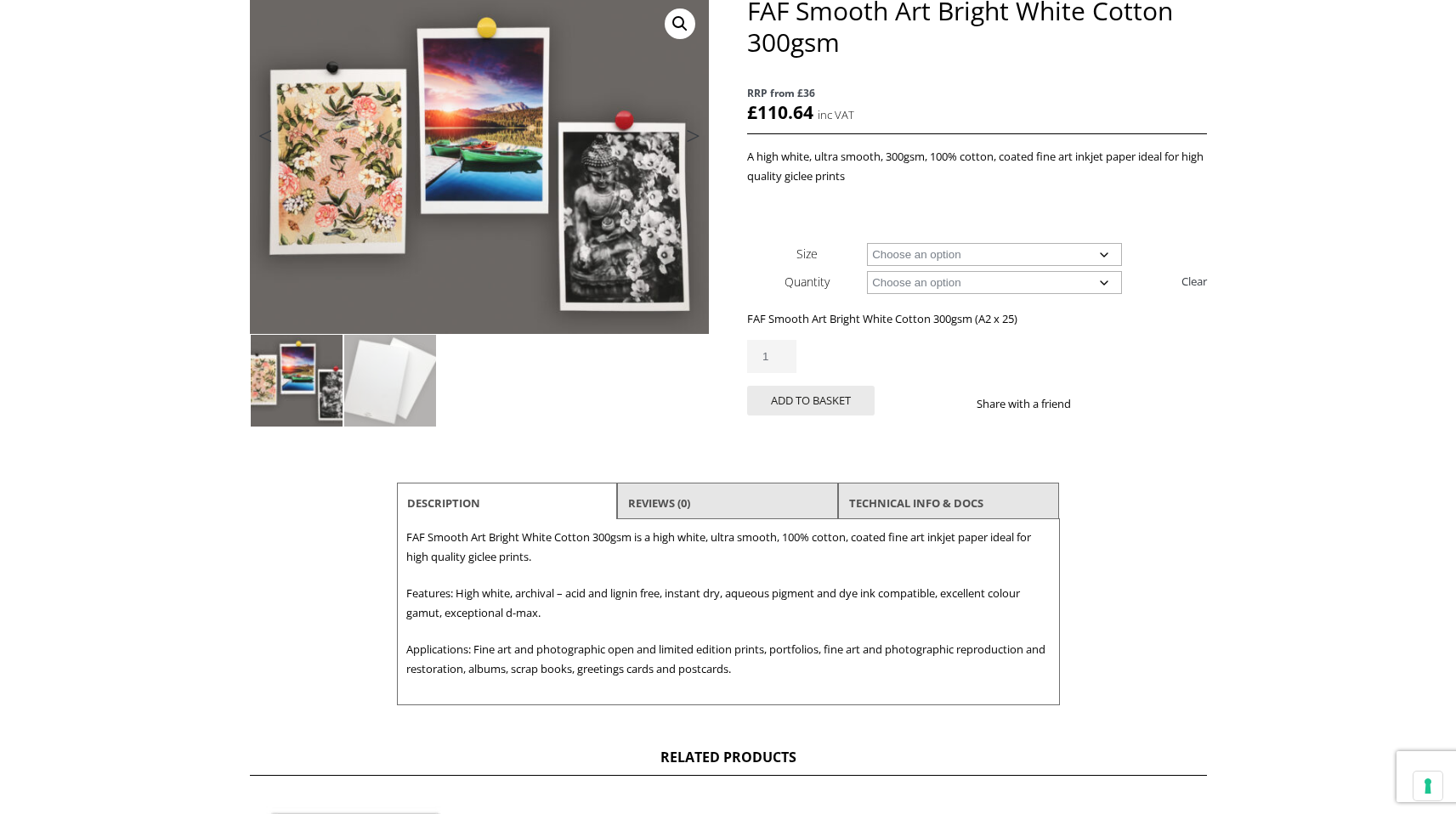
scroll to position [252, 0]
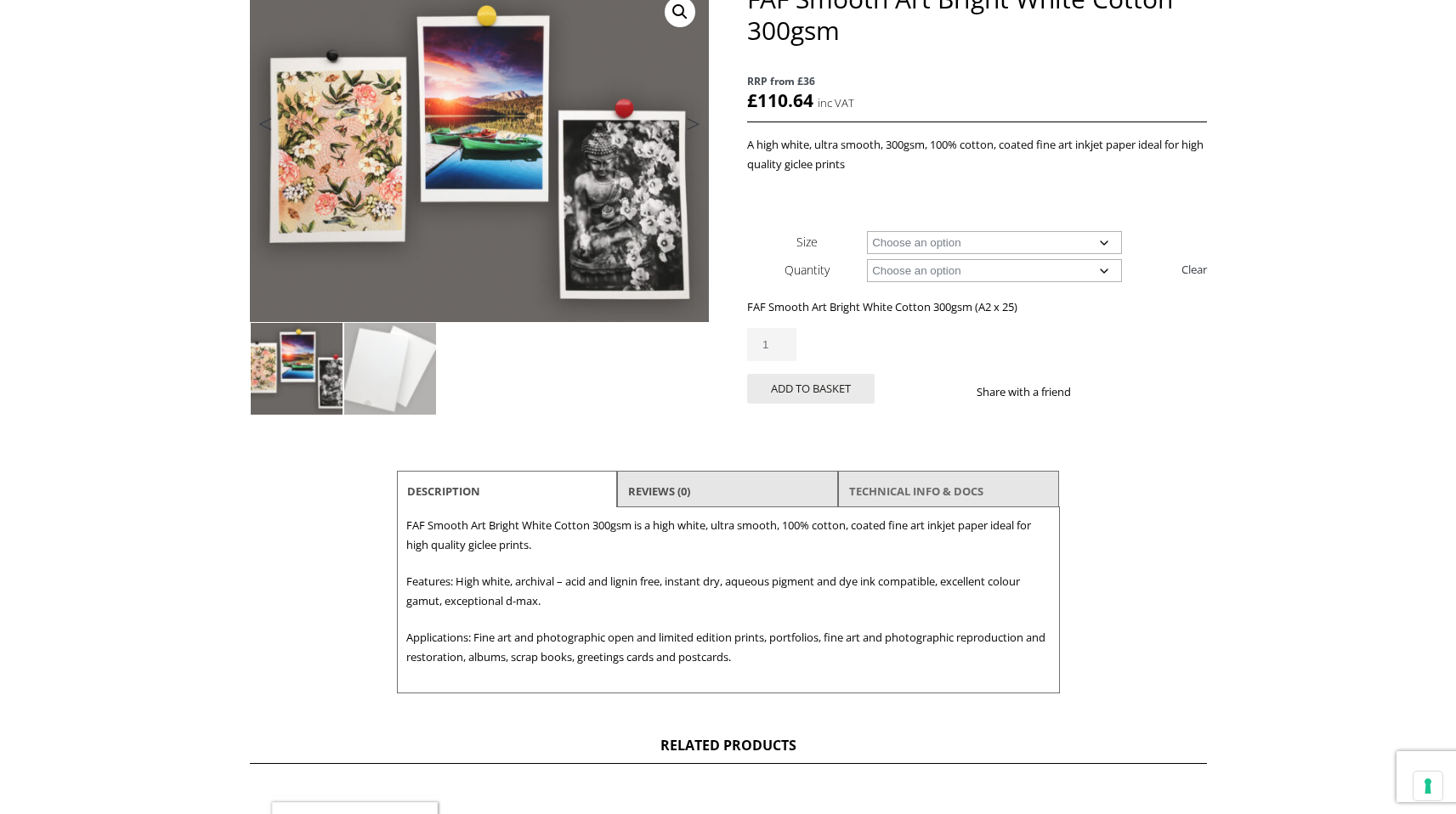
click at [909, 486] on link "TECHNICAL INFO & DOCS" at bounding box center [916, 491] width 134 height 31
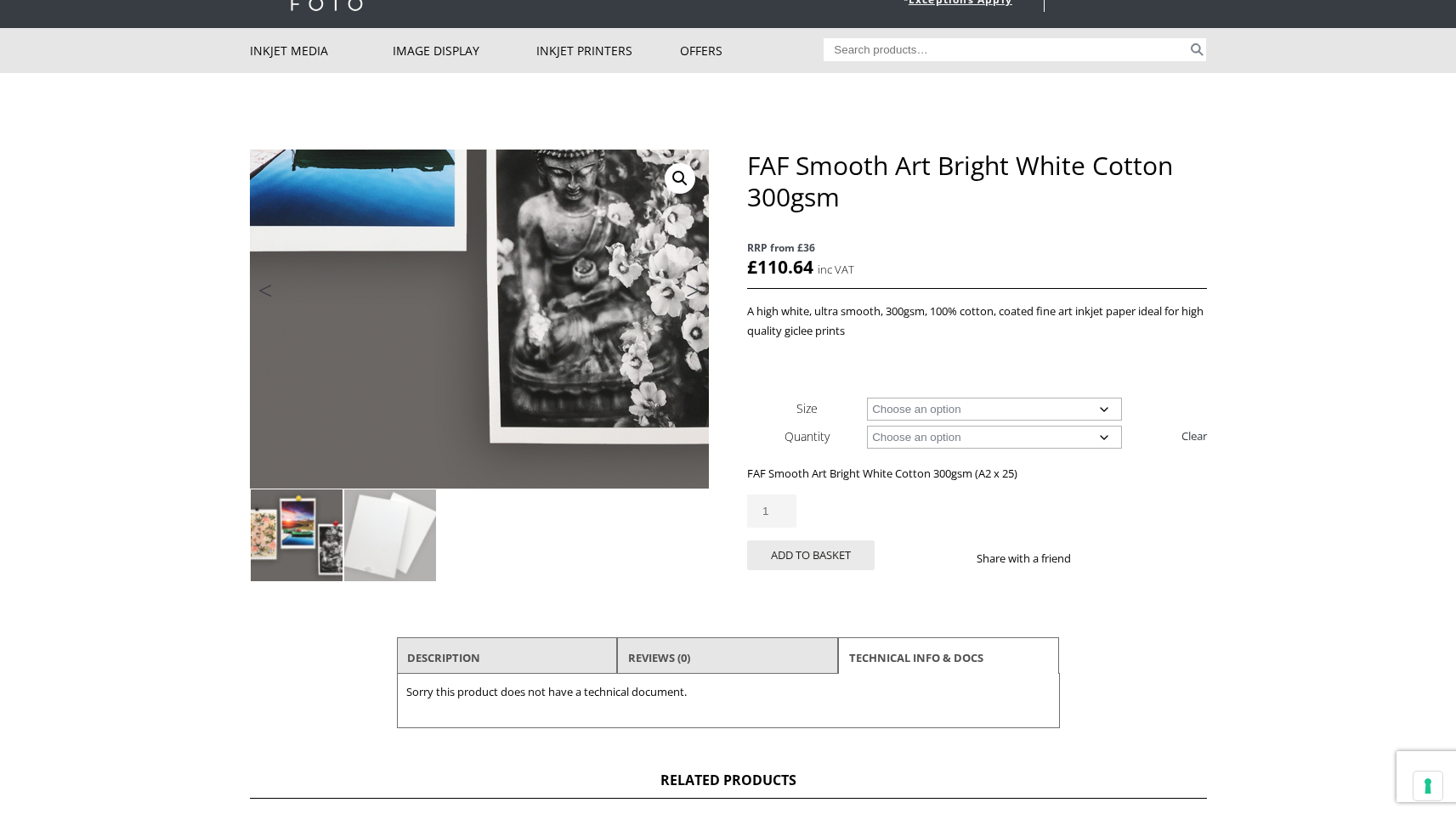
scroll to position [0, 0]
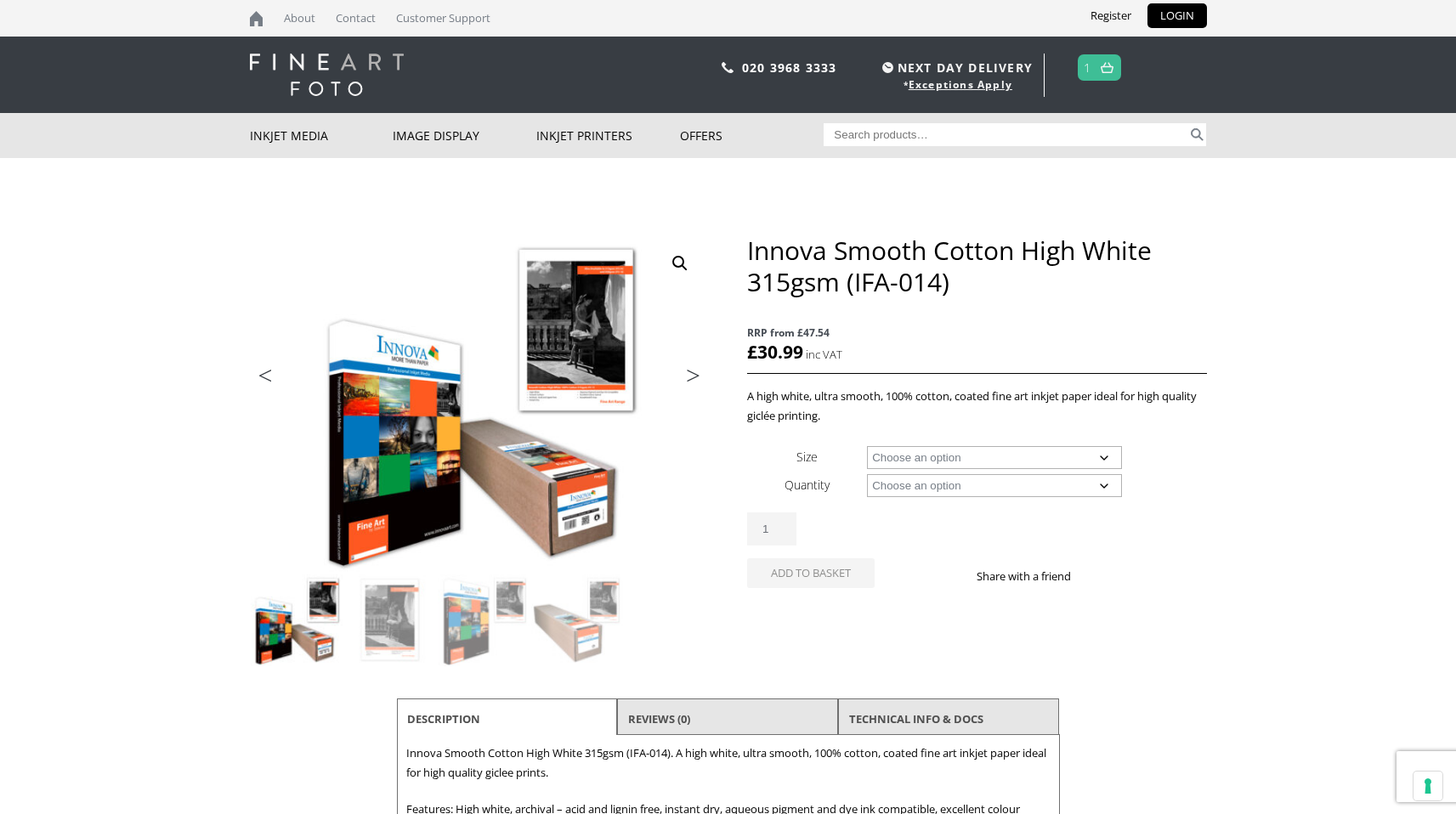
click at [1076, 454] on select "Choose an option A4 Sheet A3 Sheet A3+ Sheet A2 Sheet 17" Wide Roll 24" Wide Ro…" at bounding box center [995, 457] width 255 height 23
click at [867, 446] on select "Choose an option A4 Sheet A3 Sheet A3+ Sheet A2 Sheet 17" Wide Roll 24" Wide Ro…" at bounding box center [995, 457] width 255 height 23
select select "a2-sheet"
click at [987, 487] on select "Choose an option 25 Sheets" at bounding box center [995, 485] width 255 height 23
select select "25-sheets"
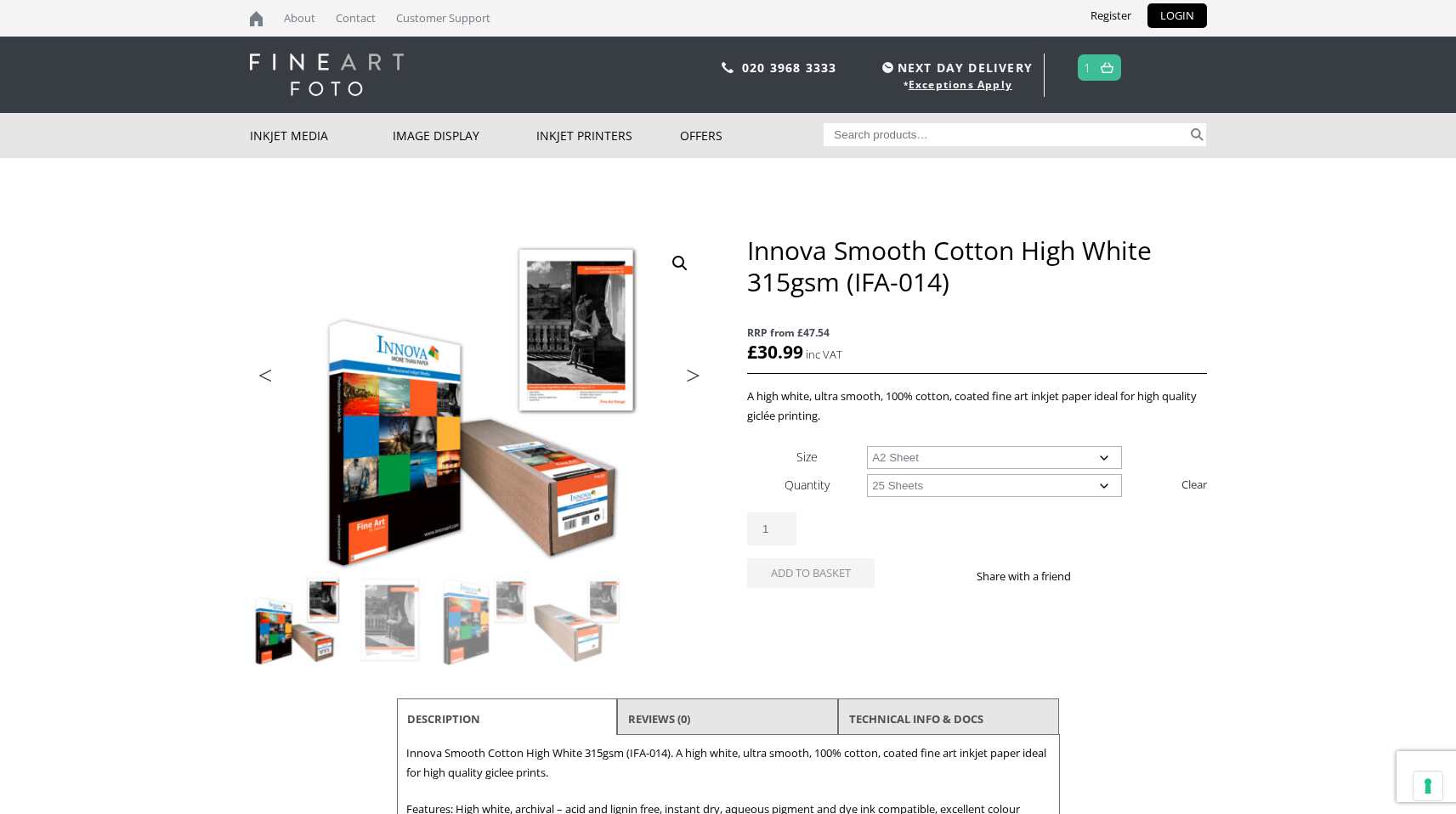
click at [867, 474] on select "Choose an option 25 Sheets" at bounding box center [995, 485] width 255 height 23
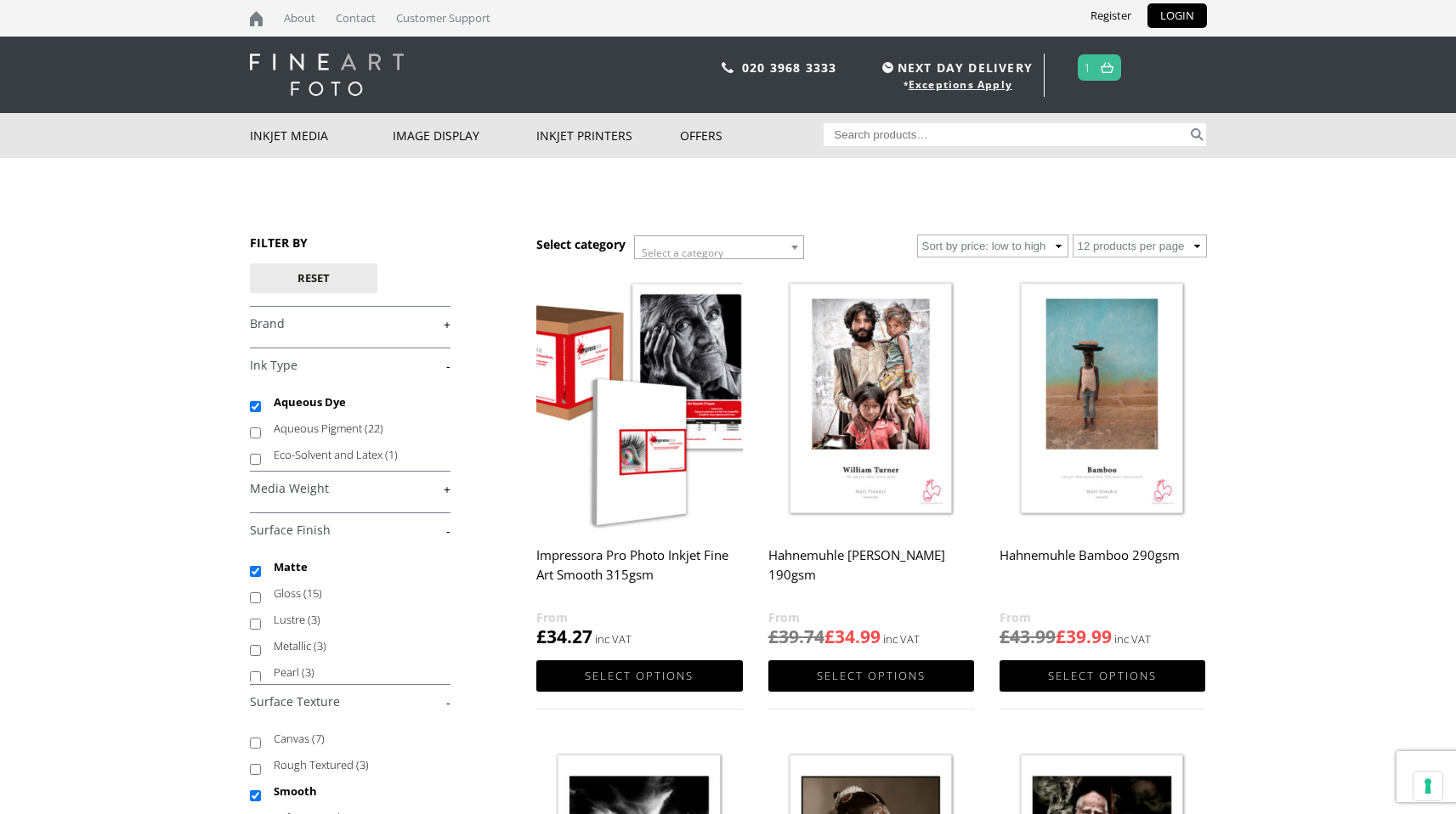
click at [655, 436] on img at bounding box center [639, 400] width 206 height 258
click at [1113, 60] on link at bounding box center [1106, 67] width 21 height 25
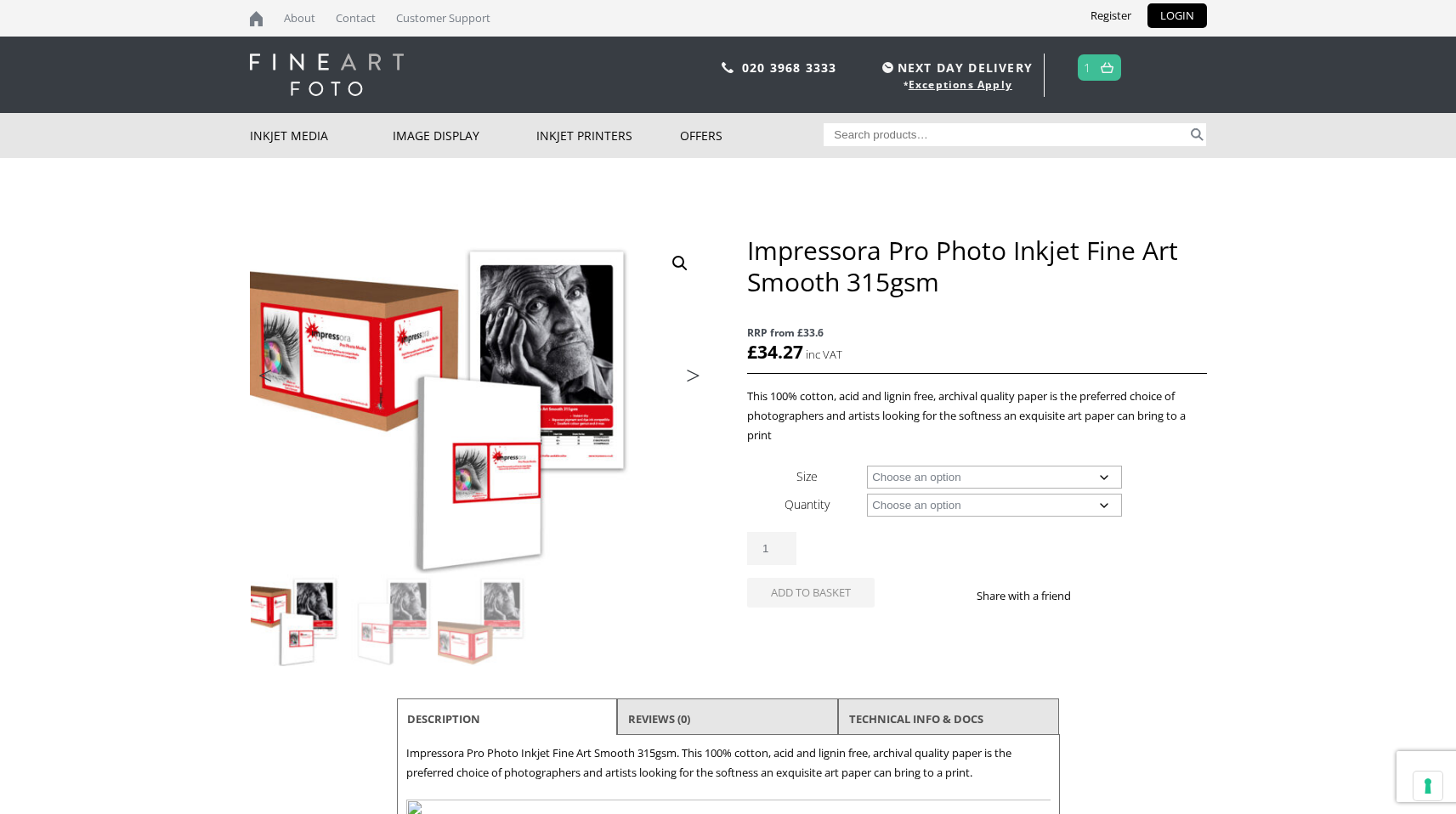
click at [1030, 467] on select "Choose an option A4 Sheet A3+ Sheet A2 Sheet 24" Wide Roll 44" Wide Roll 60" Wi…" at bounding box center [995, 476] width 255 height 23
click at [888, 711] on link "TECHNICAL INFO & DOCS" at bounding box center [916, 719] width 134 height 31
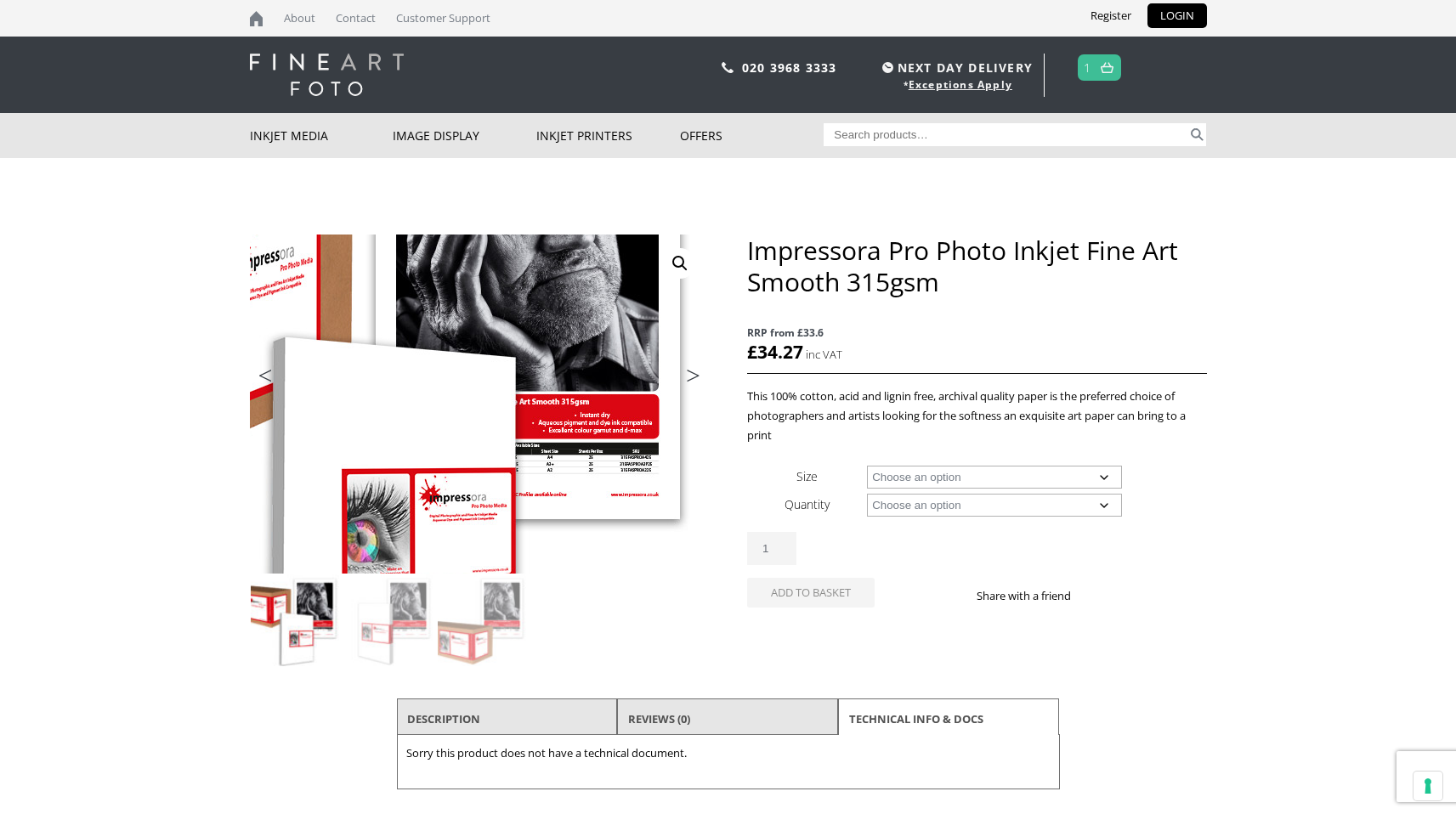
click at [566, 416] on img at bounding box center [394, 391] width 910 height 671
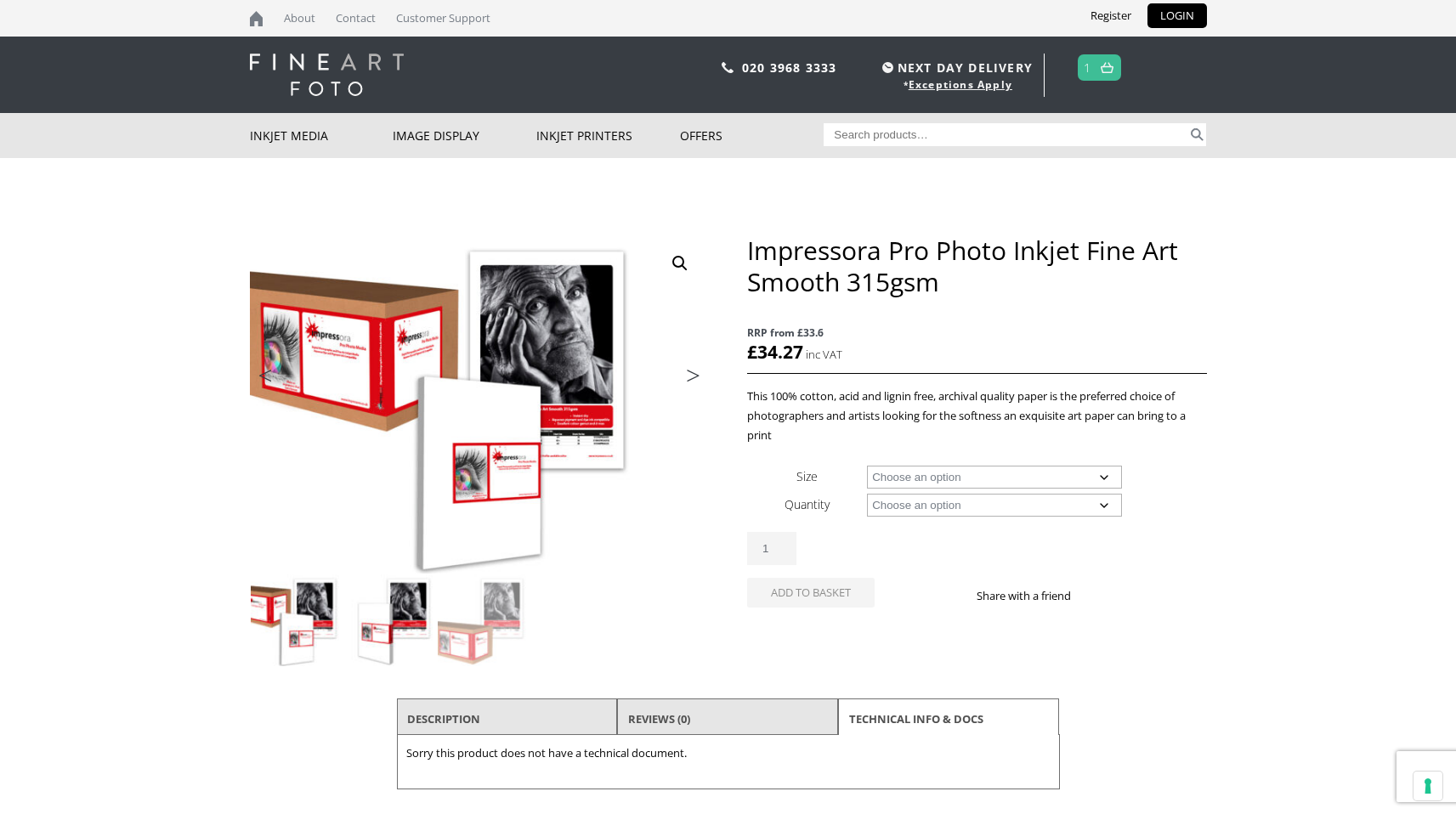
click at [375, 607] on img at bounding box center [391, 620] width 92 height 92
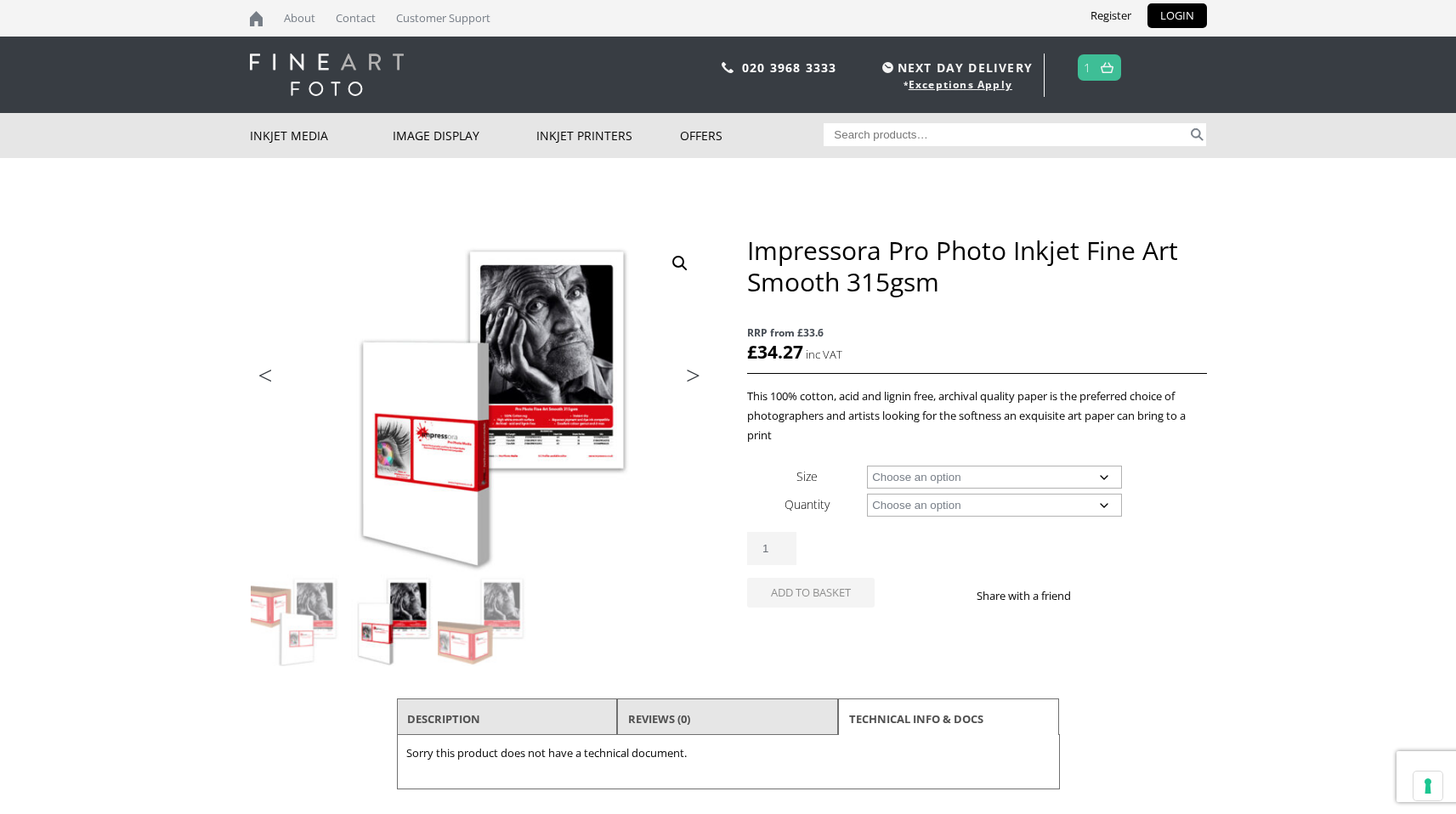
click at [1008, 481] on select "Choose an option A4 Sheet A3+ Sheet A2 Sheet 24" Wide Roll 44" Wide Roll 60" Wi…" at bounding box center [995, 476] width 255 height 23
click at [867, 465] on select "Choose an option A4 Sheet A3+ Sheet A2 Sheet 24" Wide Roll 44" Wide Roll 60" Wi…" at bounding box center [995, 476] width 255 height 23
select select "a2-sheet"
click at [974, 504] on select "Choose an option 25 Sheets" at bounding box center [995, 504] width 255 height 23
select select "25-sheets"
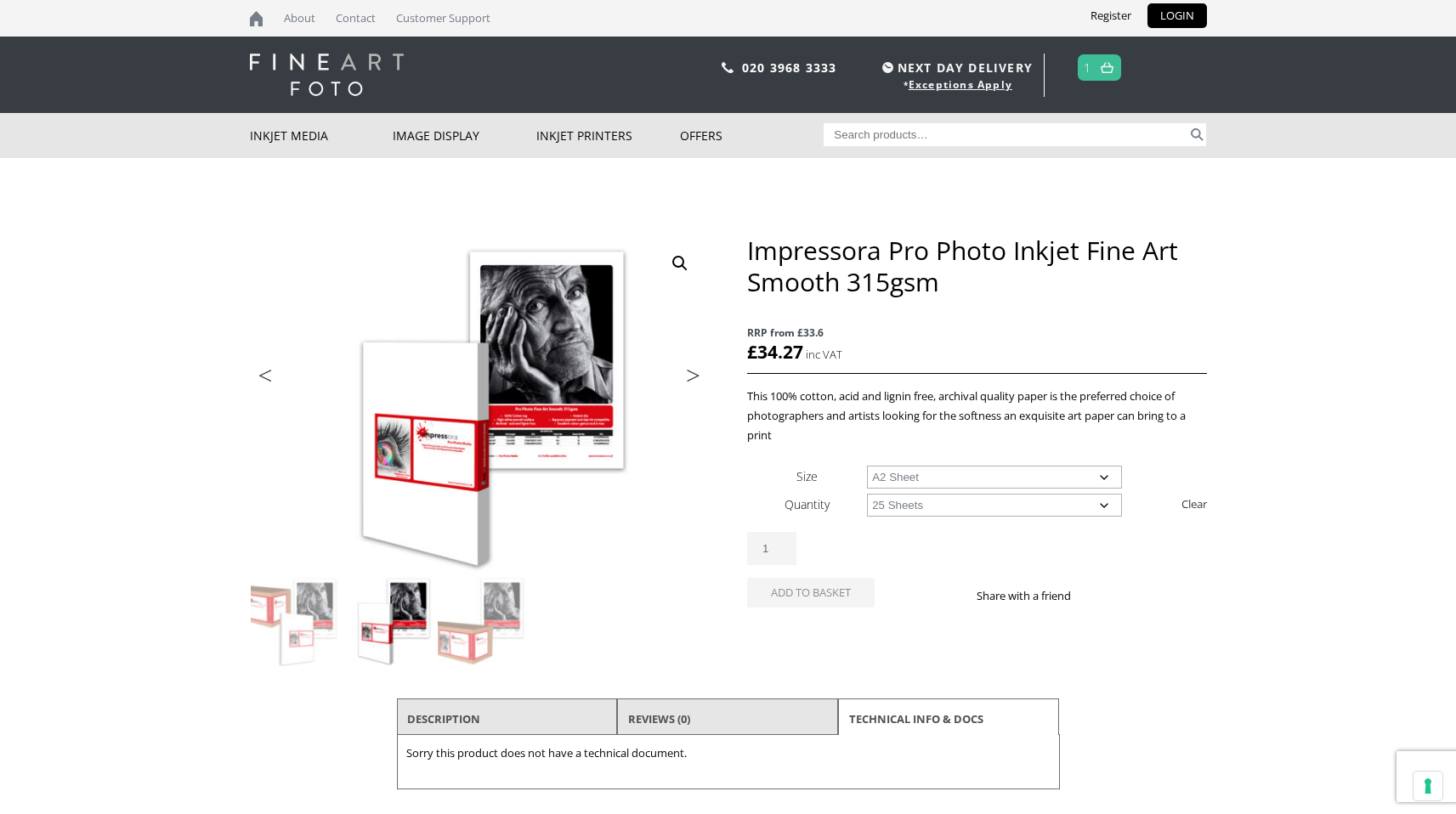
click at [867, 493] on select "Choose an option 25 Sheets" at bounding box center [995, 504] width 255 height 23
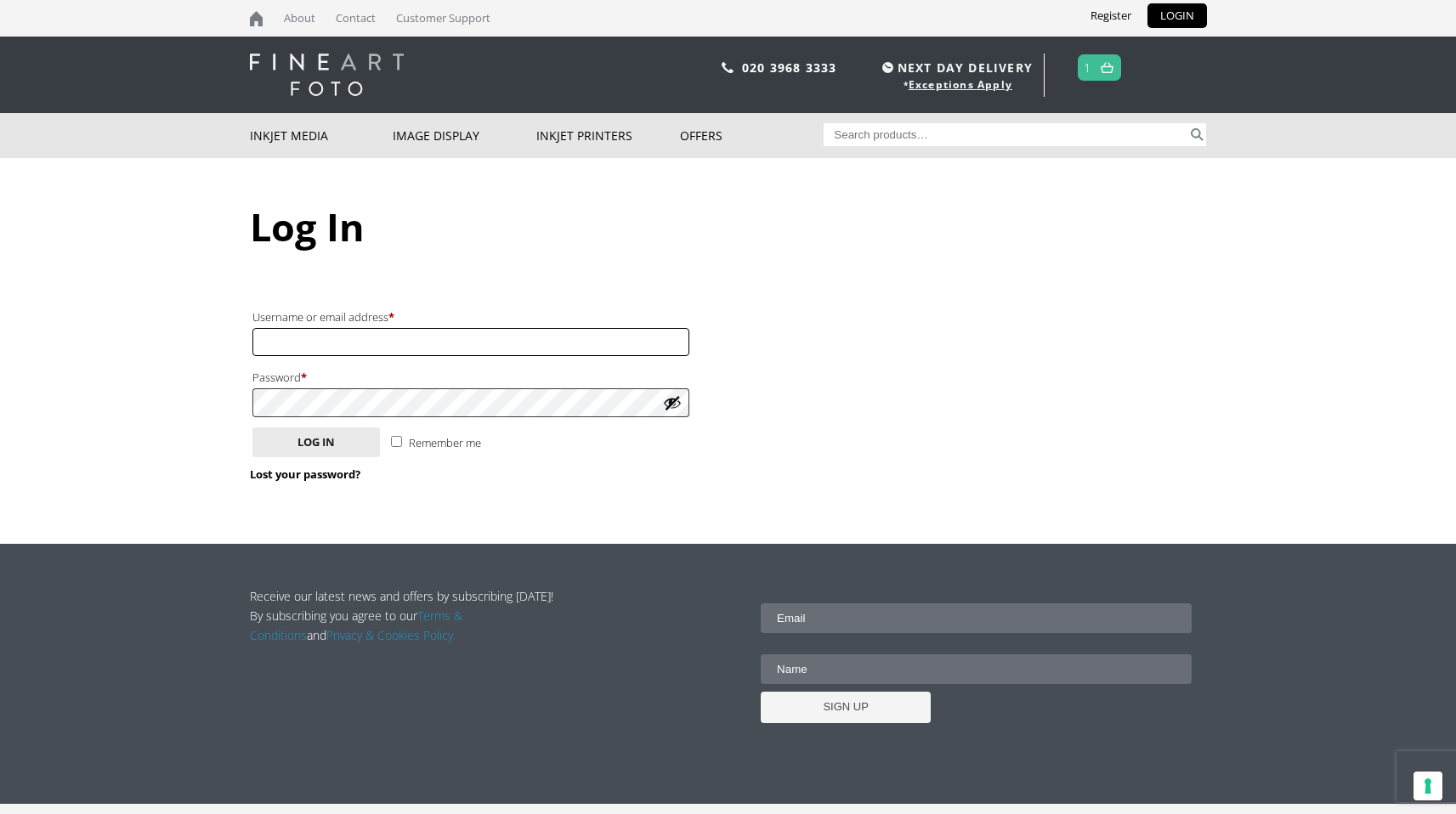
type input "[EMAIL_ADDRESS][DOMAIN_NAME]"
click at [398, 440] on input "Remember me" at bounding box center [396, 441] width 11 height 11
checkbox input "true"
click at [326, 441] on button "Log in" at bounding box center [317, 441] width 128 height 30
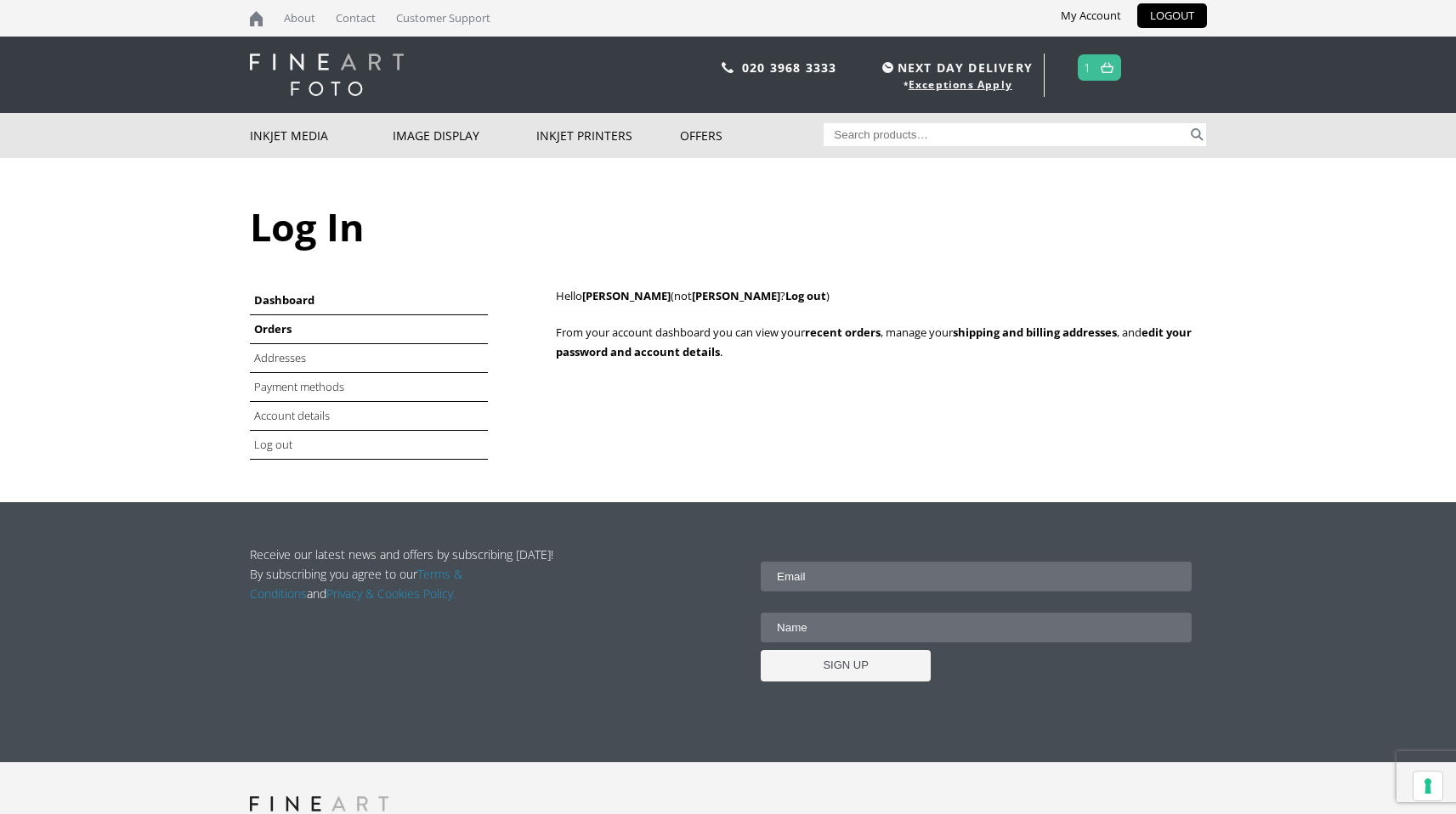
click at [281, 333] on link "Orders" at bounding box center [273, 329] width 37 height 15
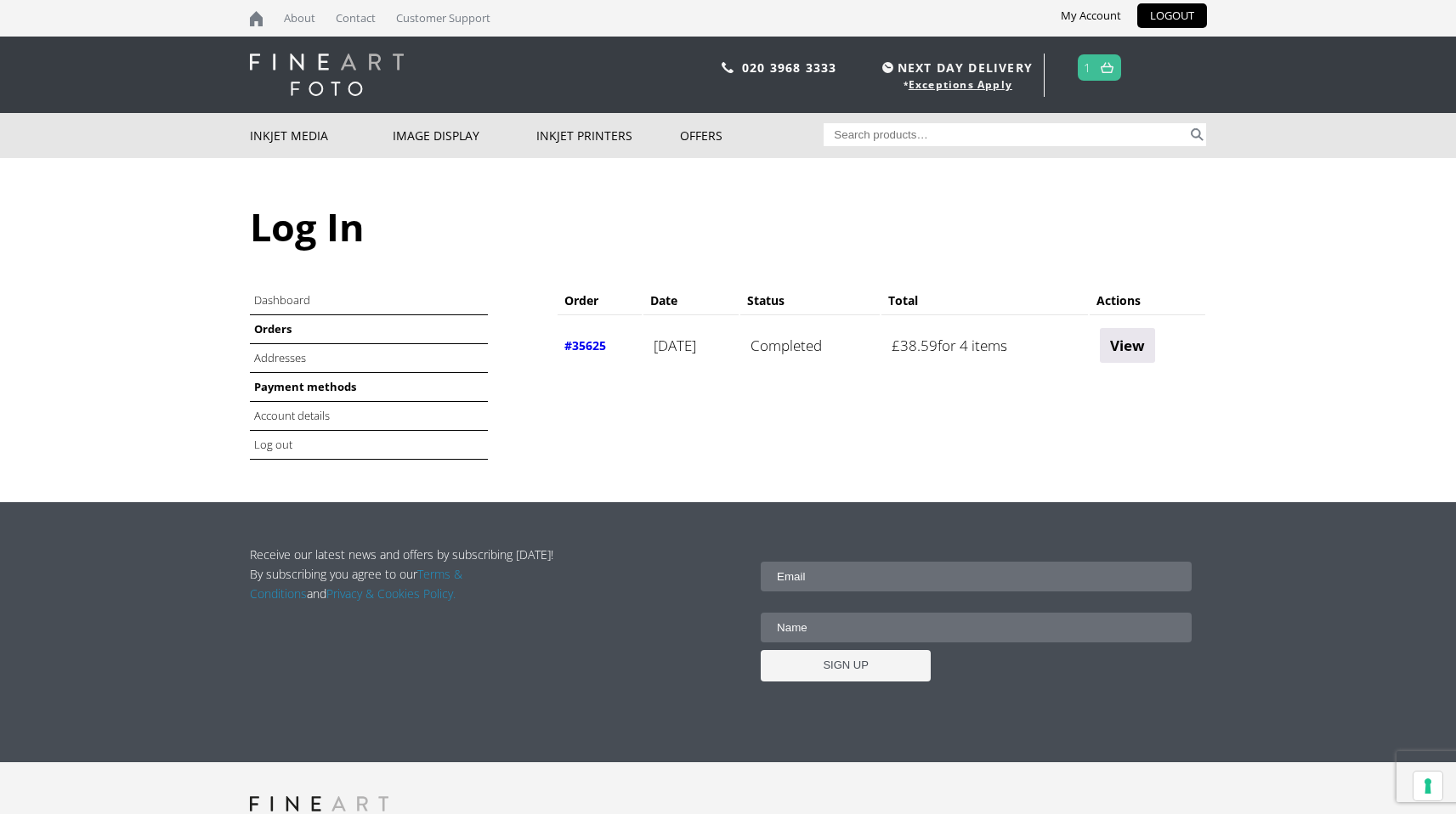
click at [285, 387] on link "Payment methods" at bounding box center [305, 386] width 102 height 15
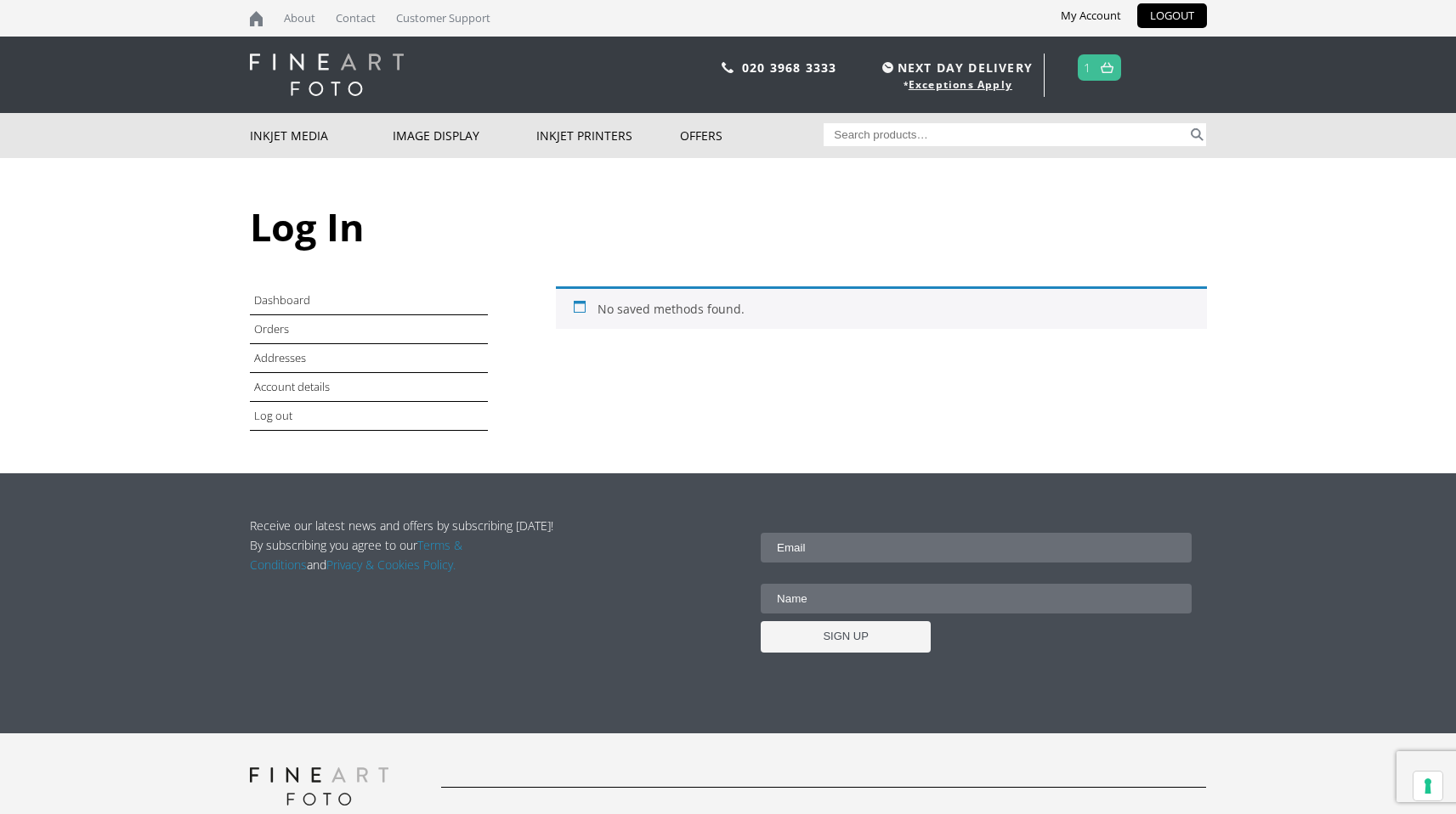
click at [1119, 60] on span "1" at bounding box center [1099, 67] width 43 height 26
click at [962, 86] on link "Exceptions Apply" at bounding box center [961, 84] width 104 height 14
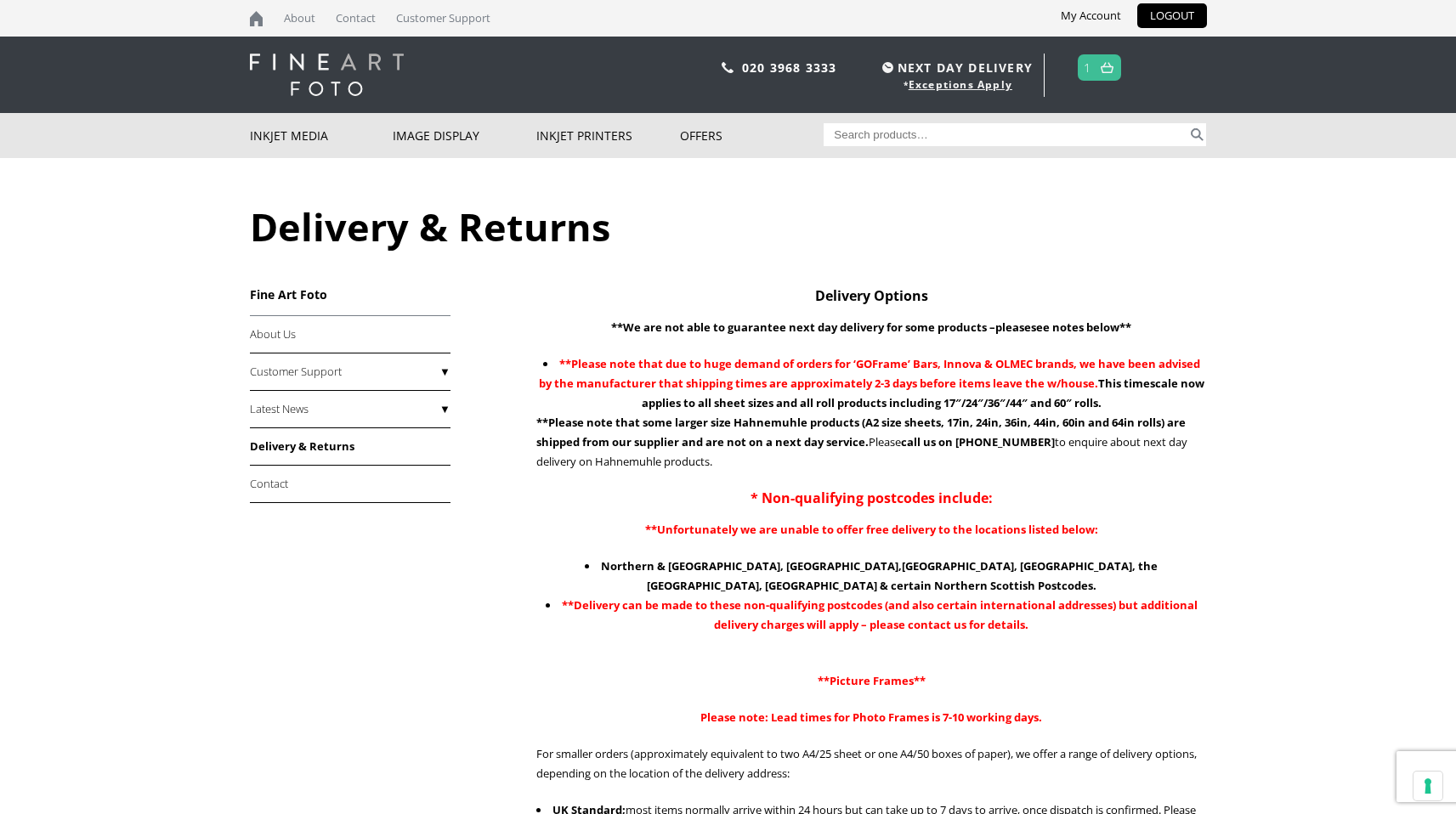
click at [1096, 72] on span "1" at bounding box center [1099, 67] width 43 height 26
click at [1111, 69] on img at bounding box center [1106, 67] width 13 height 11
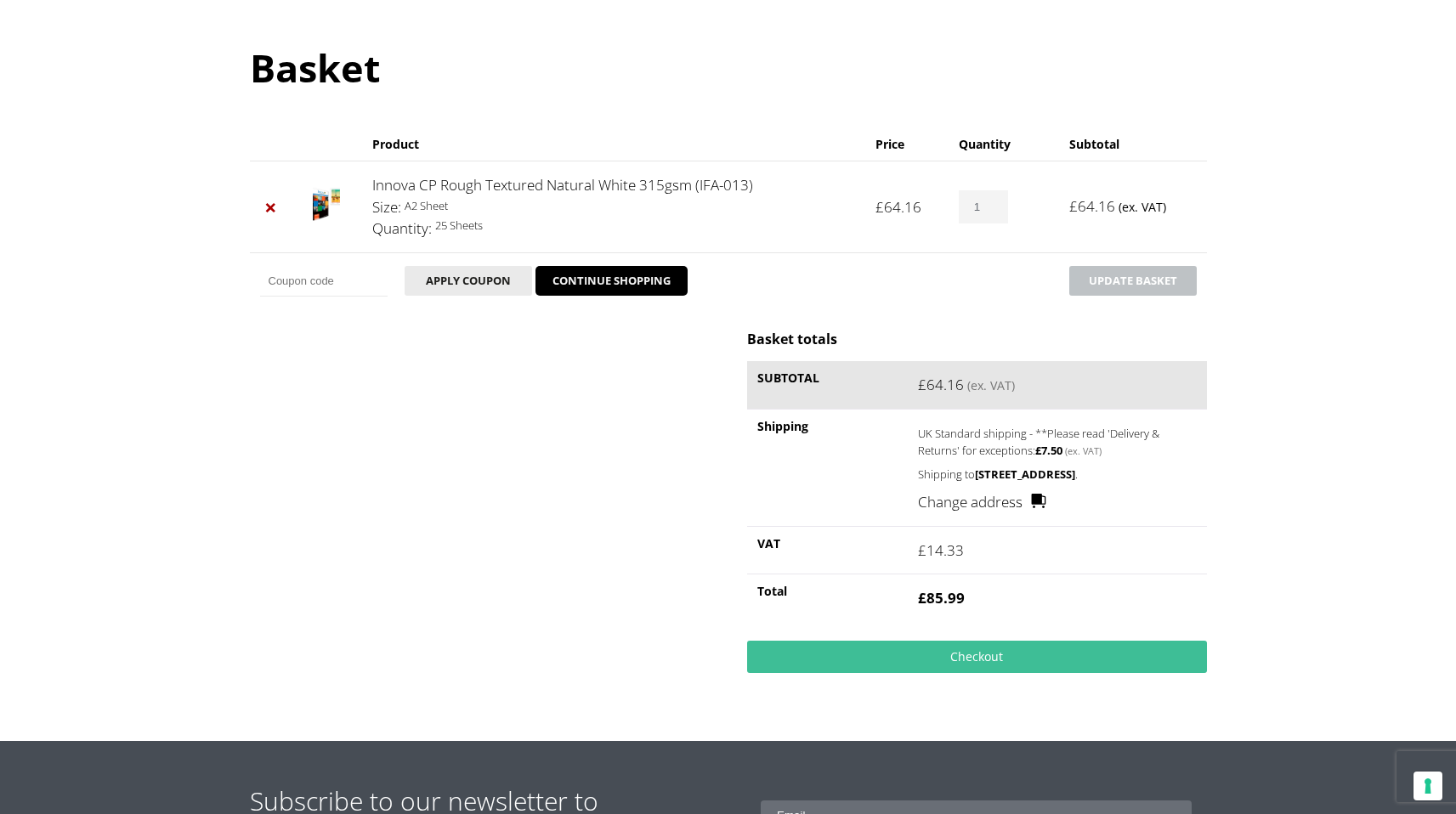
scroll to position [167, 0]
